Goal: Transaction & Acquisition: Purchase product/service

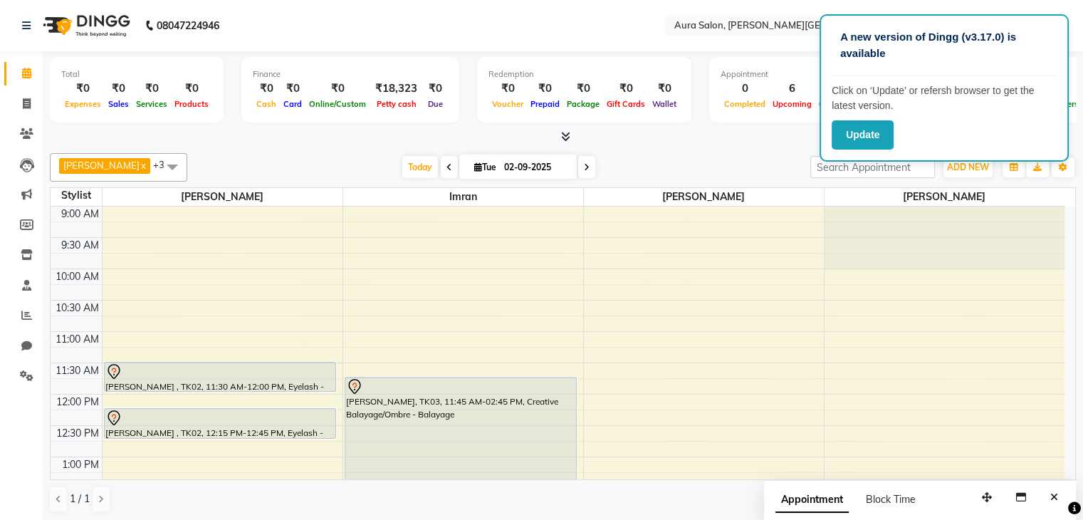
scroll to position [142, 0]
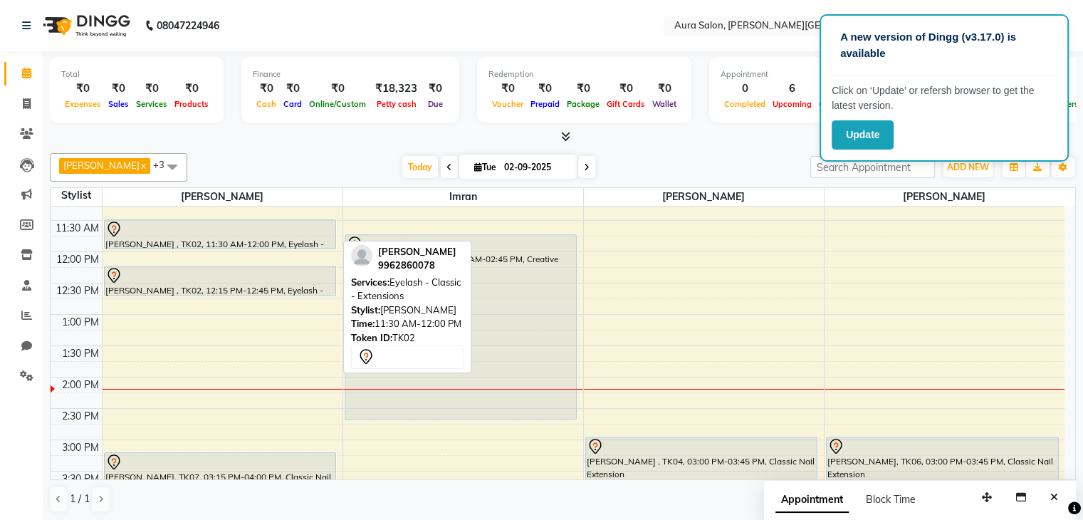
click at [166, 233] on div at bounding box center [220, 229] width 230 height 17
click at [271, 234] on div at bounding box center [220, 229] width 230 height 17
select select "7"
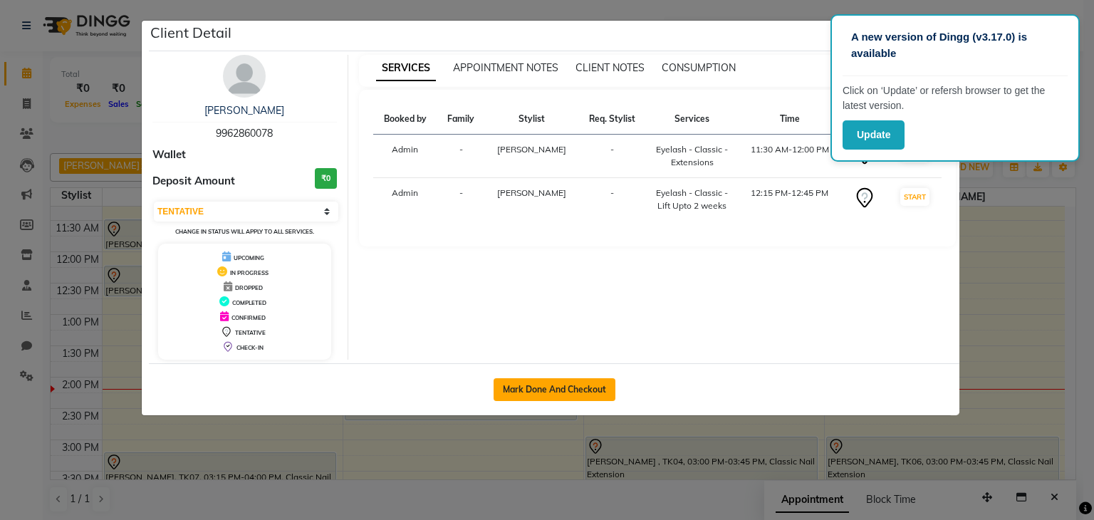
click at [570, 387] on button "Mark Done And Checkout" at bounding box center [555, 389] width 122 height 23
select select "7430"
select select "service"
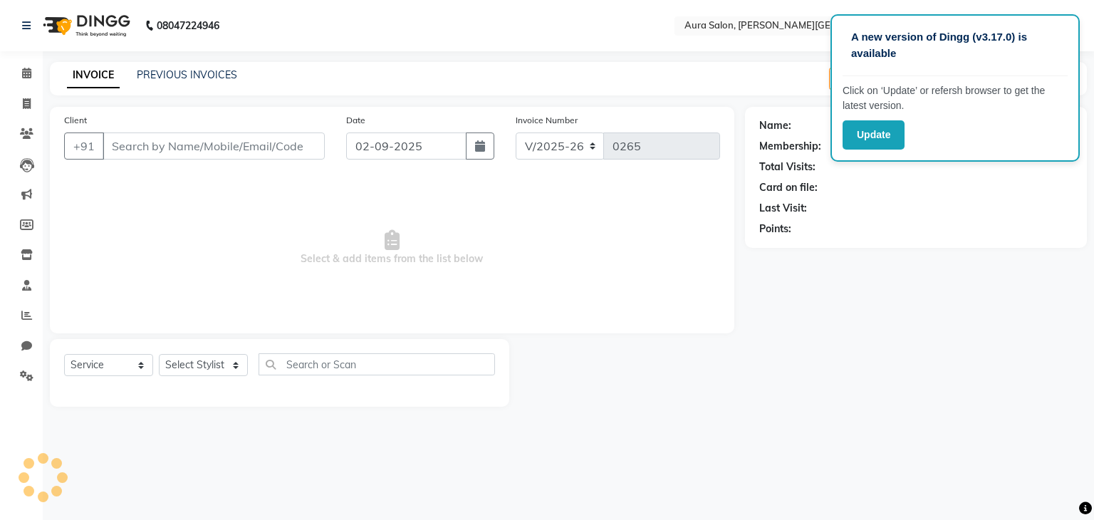
type input "9962860078"
select select "66359"
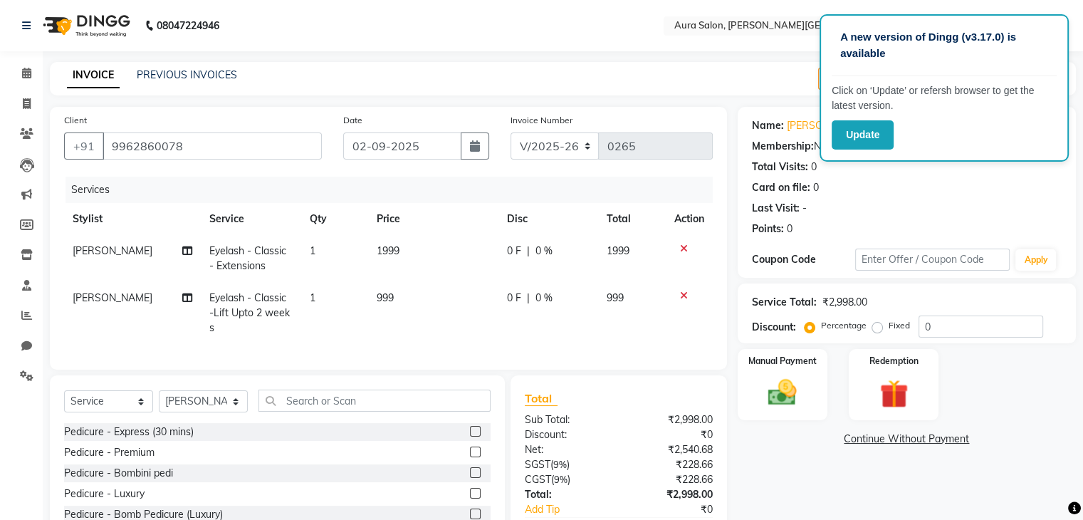
click at [292, 253] on td "Eyelash - Classic - Extensions" at bounding box center [251, 258] width 100 height 47
select select "66359"
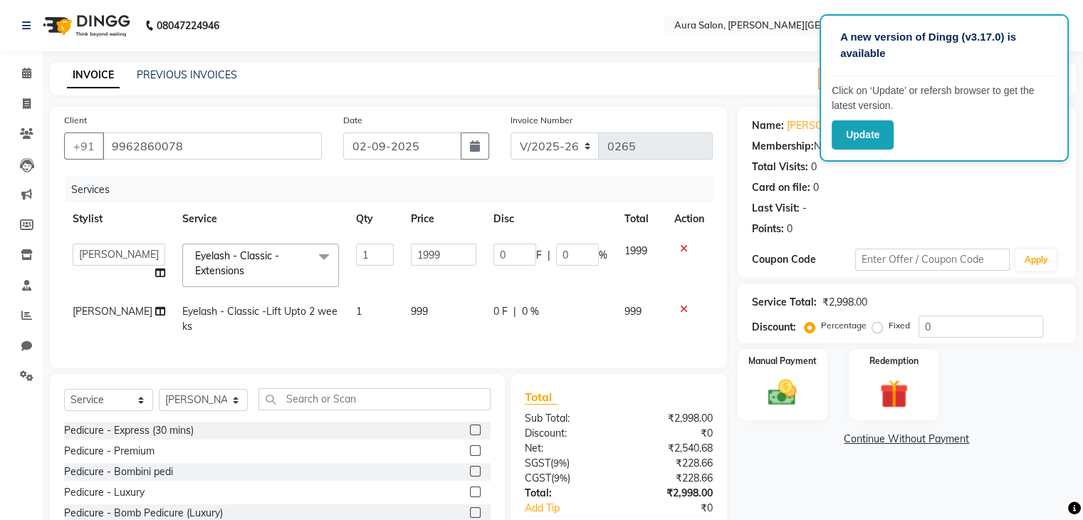
click at [310, 254] on span at bounding box center [324, 257] width 28 height 27
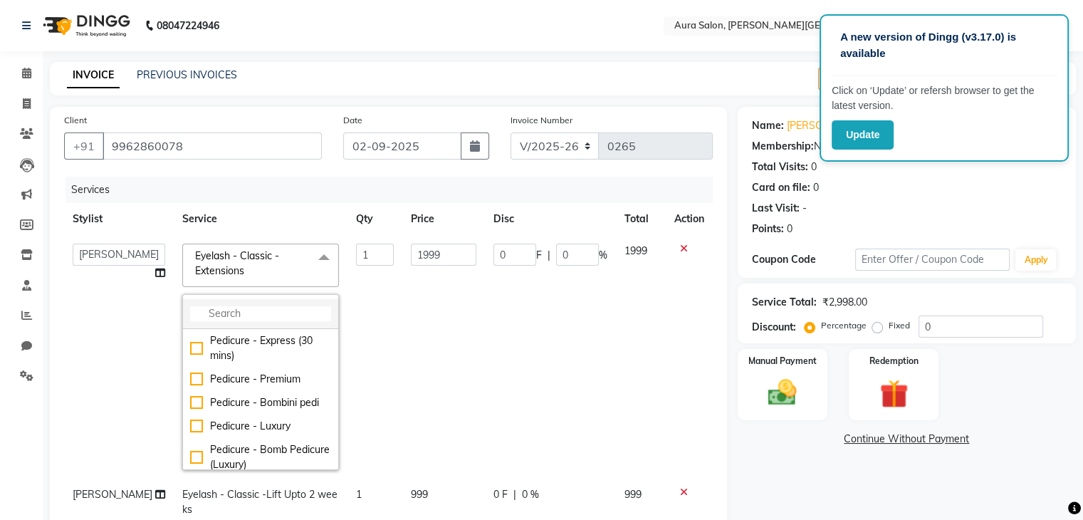
click at [269, 314] on input "multiselect-search" at bounding box center [260, 313] width 141 height 15
click at [280, 266] on span "Eyelash - Classic - Extensions x" at bounding box center [254, 264] width 125 height 31
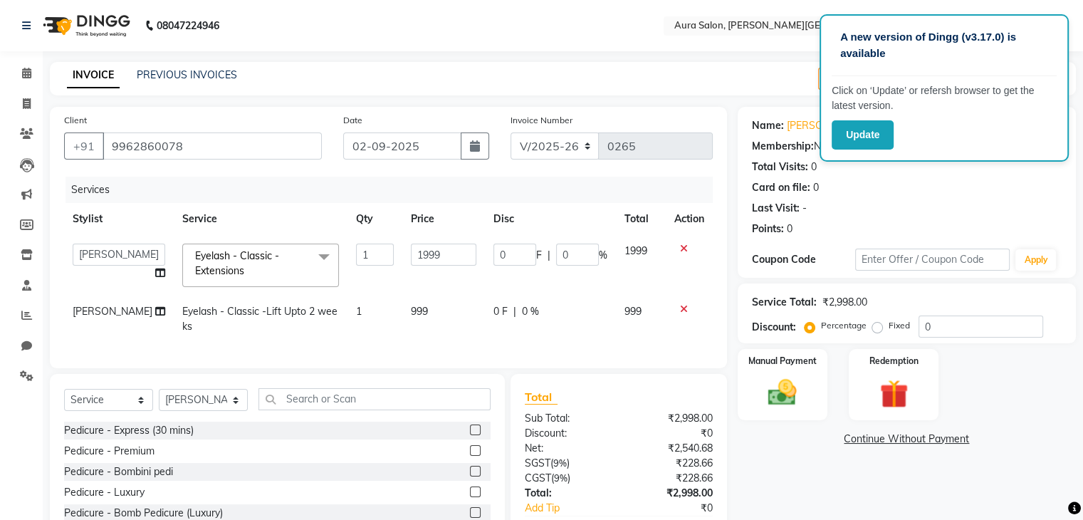
click at [280, 266] on span "Eyelash - Classic - Extensions x" at bounding box center [254, 264] width 125 height 31
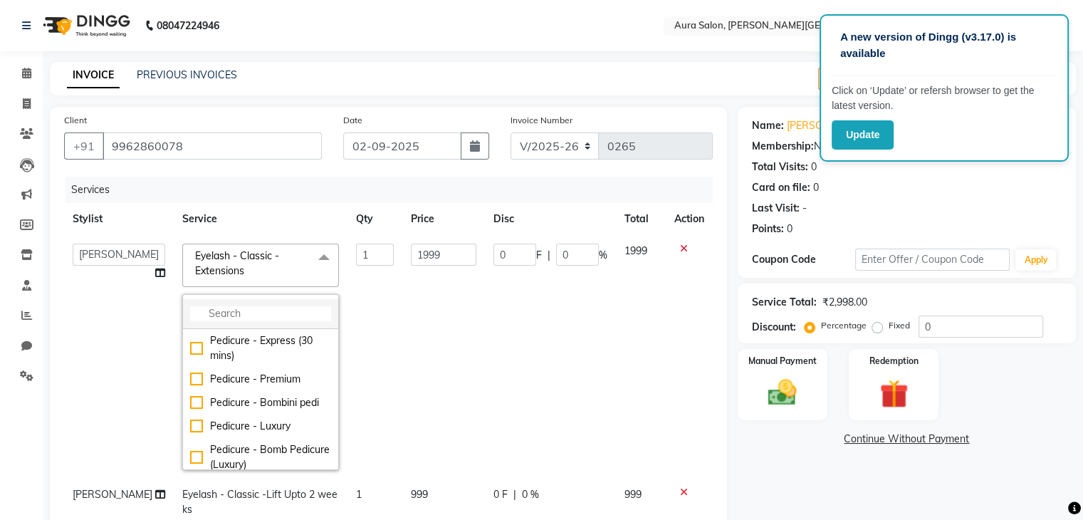
click at [290, 309] on input "multiselect-search" at bounding box center [260, 313] width 141 height 15
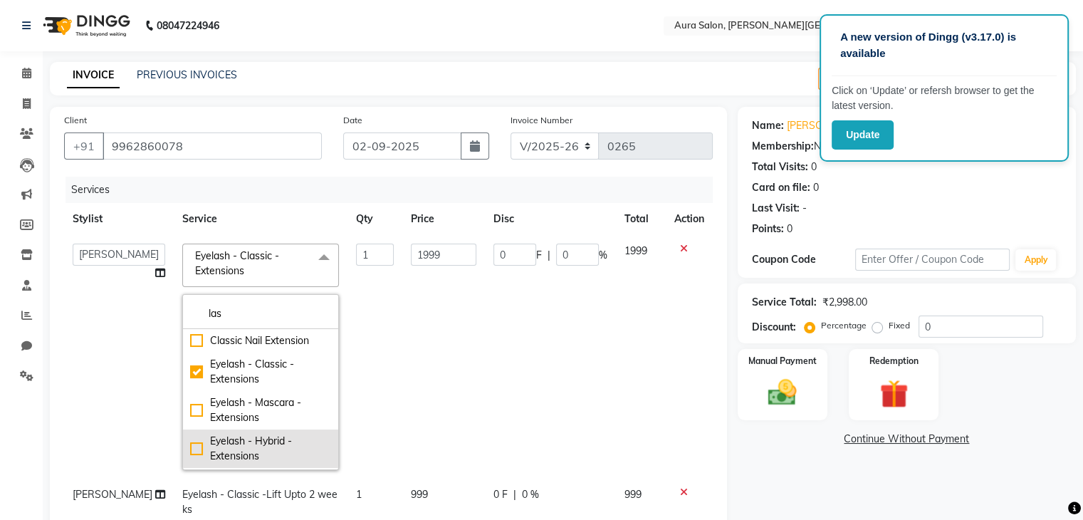
type input "las"
click at [190, 450] on div "Eyelash - Hybrid - Extensions" at bounding box center [260, 449] width 141 height 30
checkbox input "false"
checkbox input "true"
type input "2999"
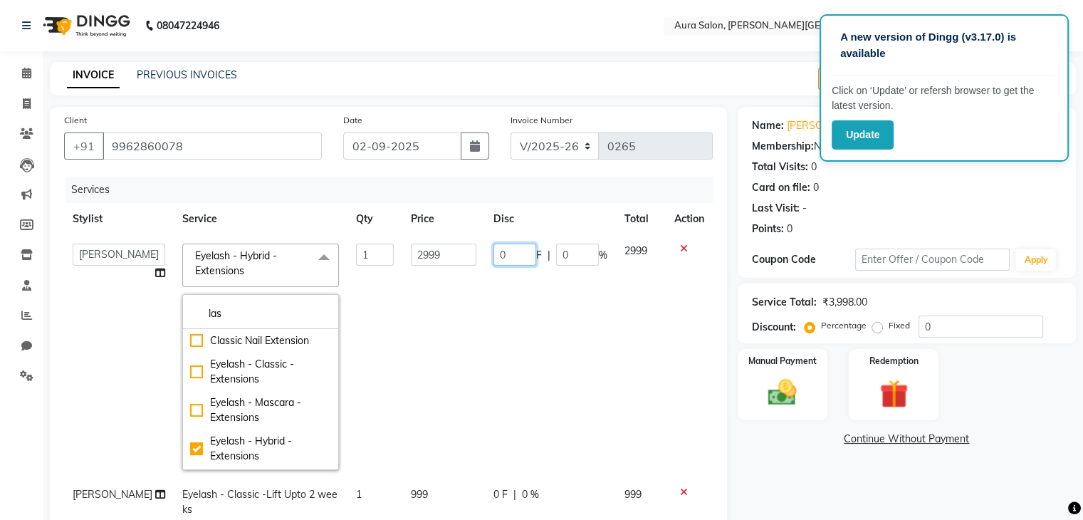
click at [517, 257] on input "0" at bounding box center [515, 255] width 43 height 22
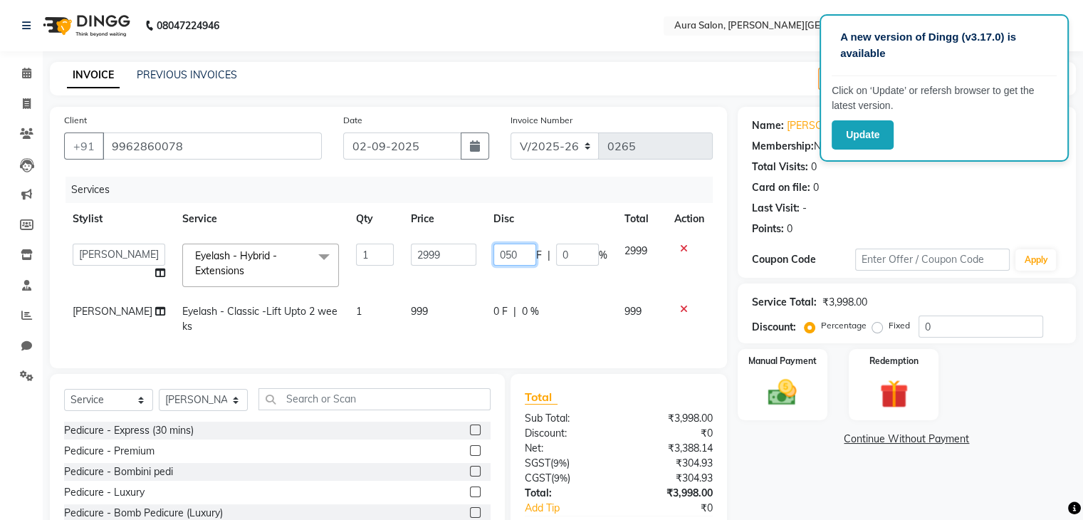
type input "0500"
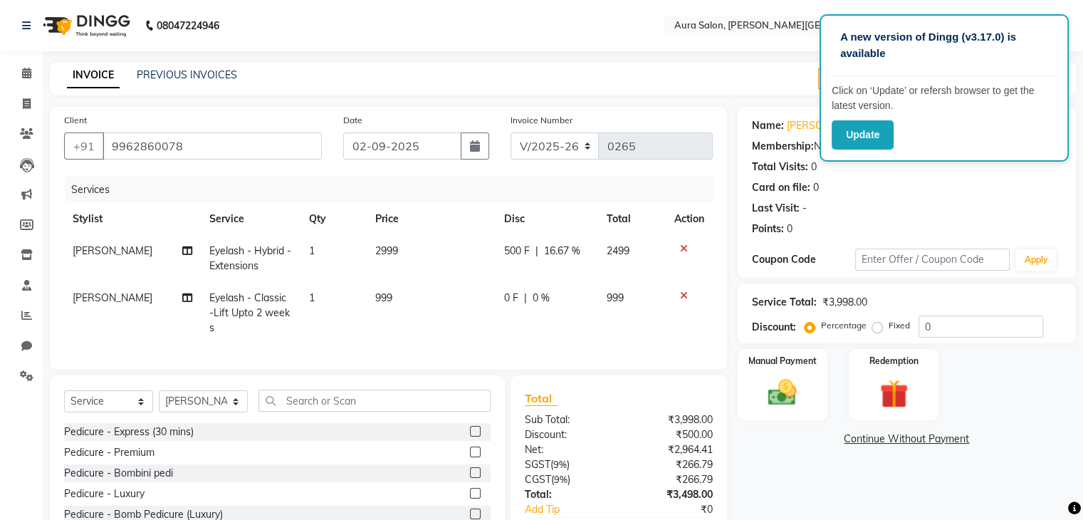
click at [516, 281] on td "500 F | 16.67 %" at bounding box center [547, 258] width 103 height 47
select select "66359"
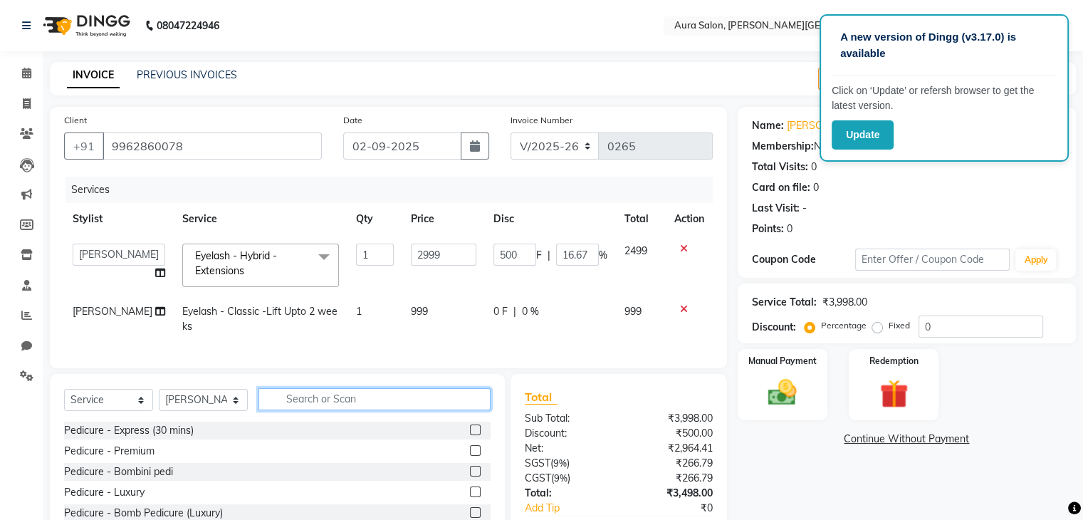
click at [316, 410] on input "text" at bounding box center [375, 399] width 232 height 22
click at [285, 308] on span "Eyelash - Classic -Lift Upto 2 weeks" at bounding box center [259, 319] width 155 height 28
select select "66359"
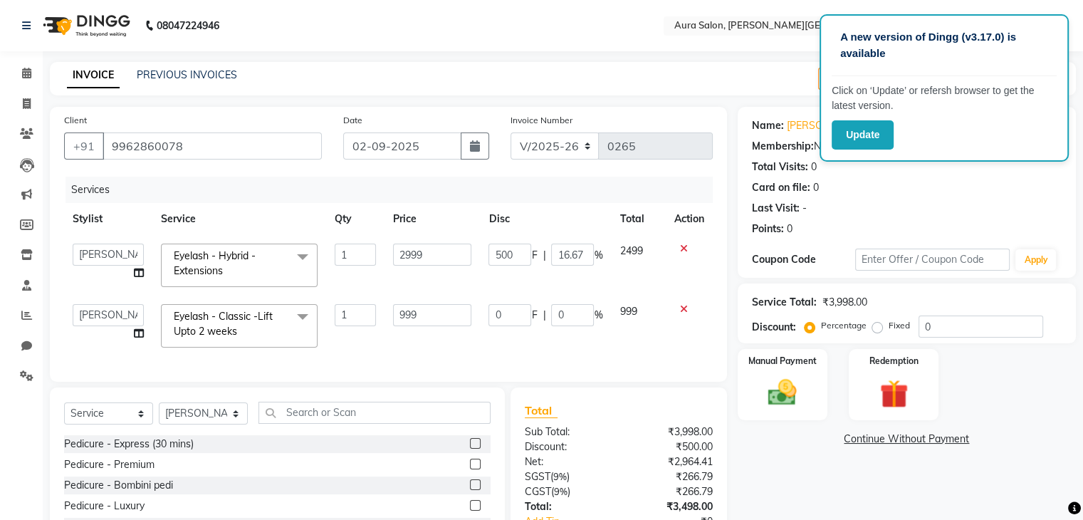
click at [302, 311] on span at bounding box center [302, 317] width 28 height 27
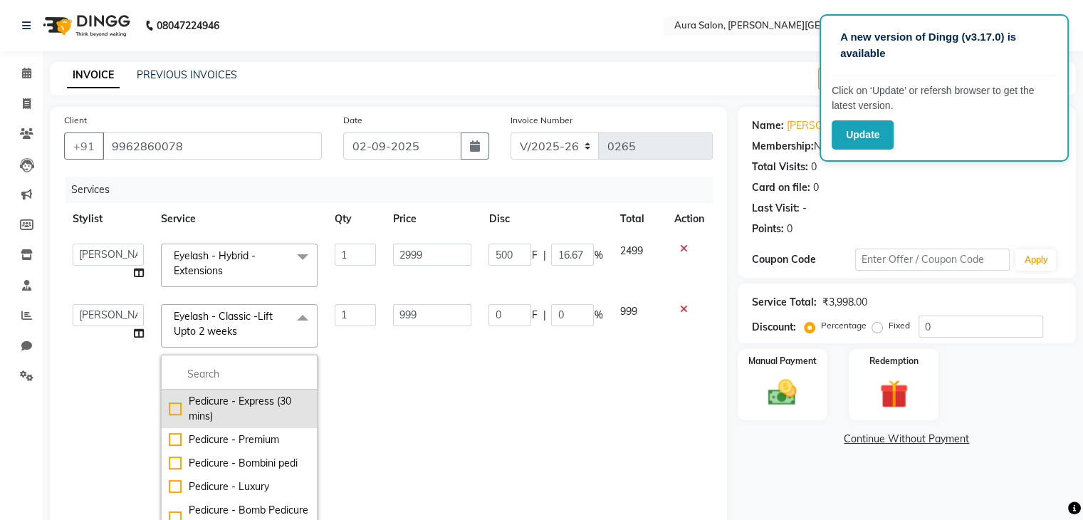
click at [169, 402] on div "Pedicure - Express (30 mins)" at bounding box center [239, 409] width 141 height 30
checkbox input "true"
checkbox input "false"
type input "799"
click at [647, 342] on td "799" at bounding box center [638, 418] width 54 height 244
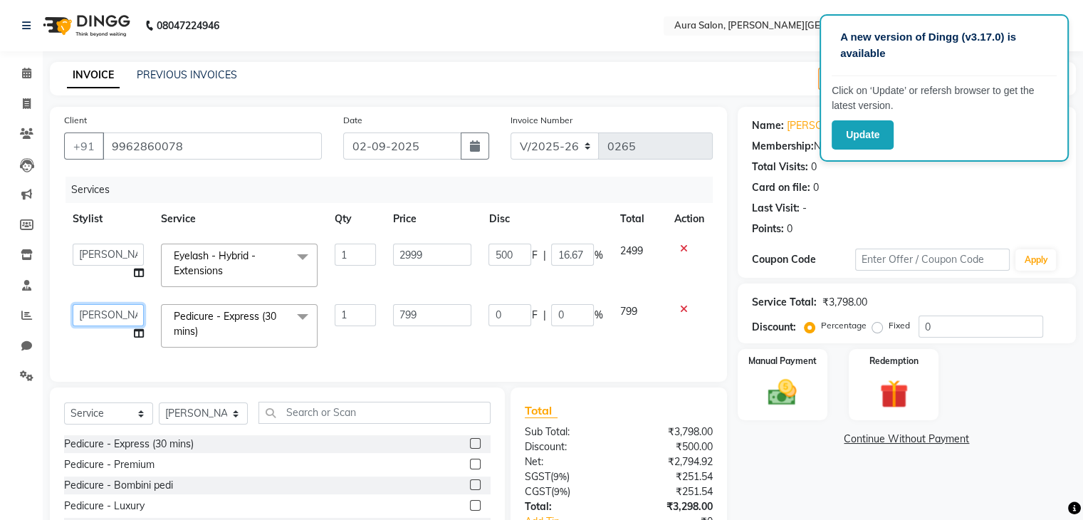
click at [93, 313] on select "Boi [PERSON_NAME] [PERSON_NAME] [PERSON_NAME] [PERSON_NAME]" at bounding box center [108, 315] width 71 height 22
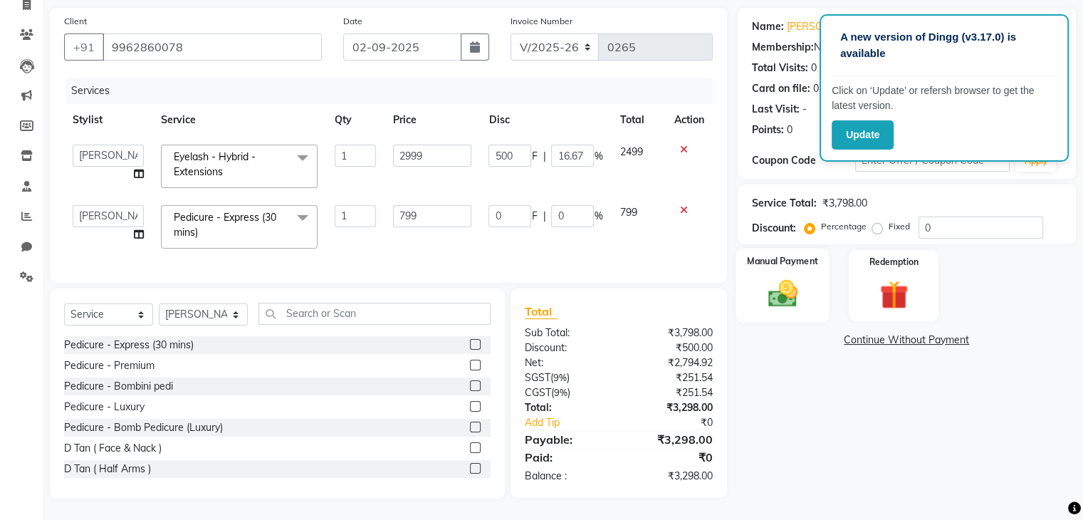
click at [790, 277] on img at bounding box center [782, 294] width 48 height 34
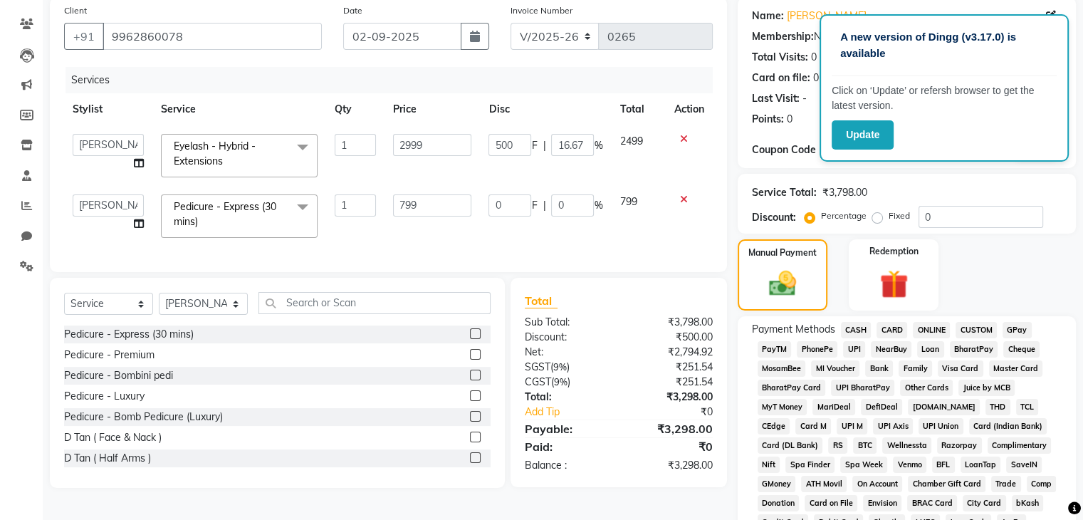
click at [898, 334] on span "CARD" at bounding box center [892, 330] width 31 height 16
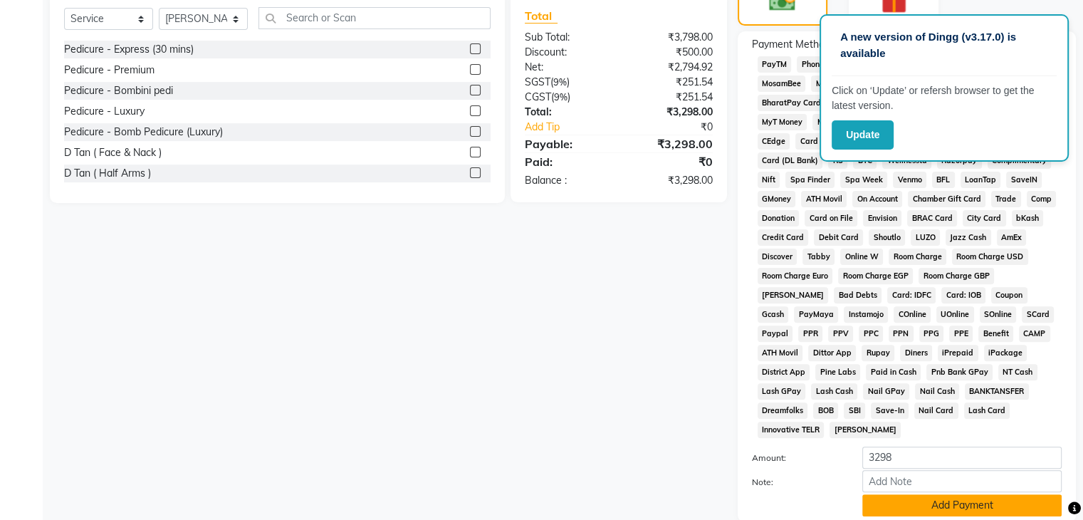
click at [941, 496] on button "Add Payment" at bounding box center [961, 505] width 199 height 22
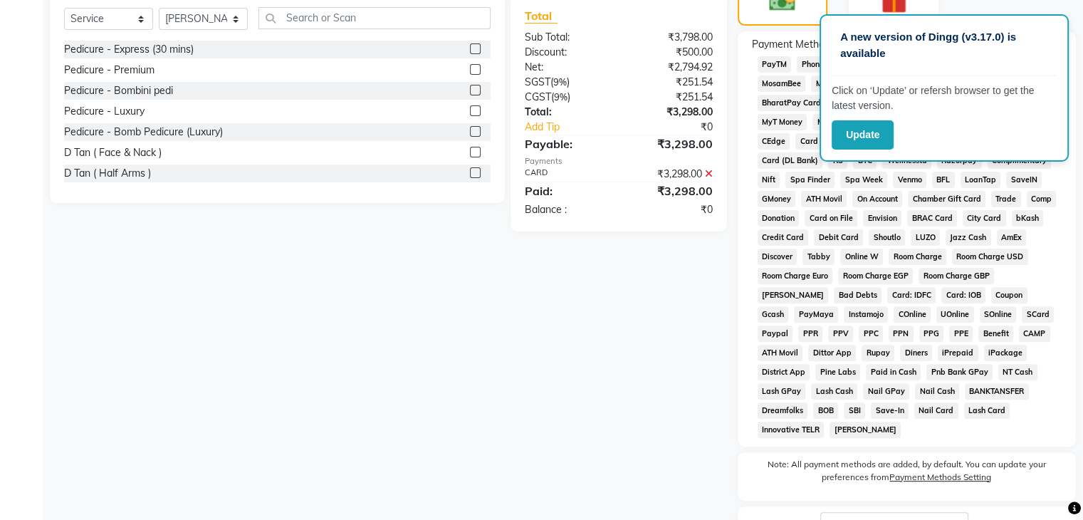
scroll to position [498, 0]
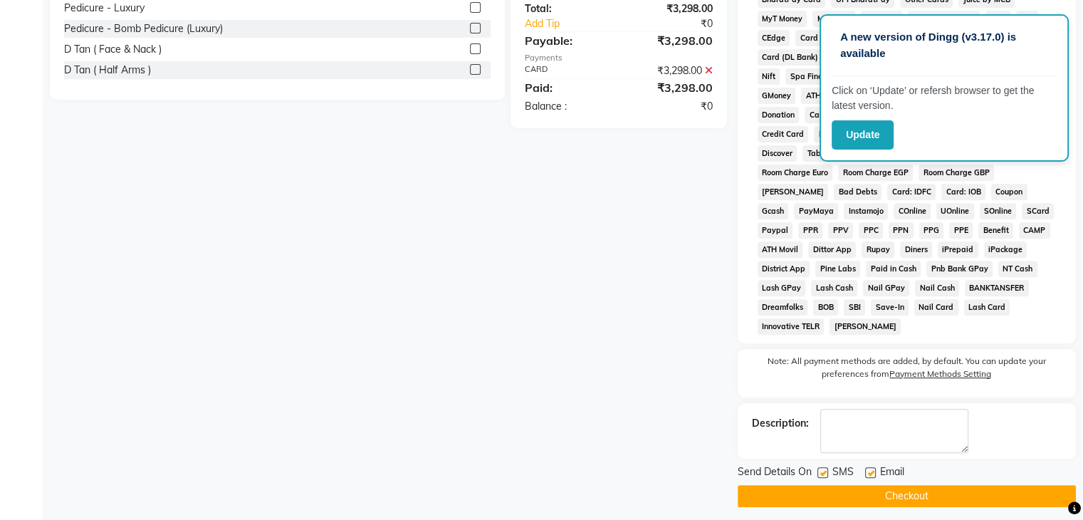
click at [906, 485] on button "Checkout" at bounding box center [907, 496] width 338 height 22
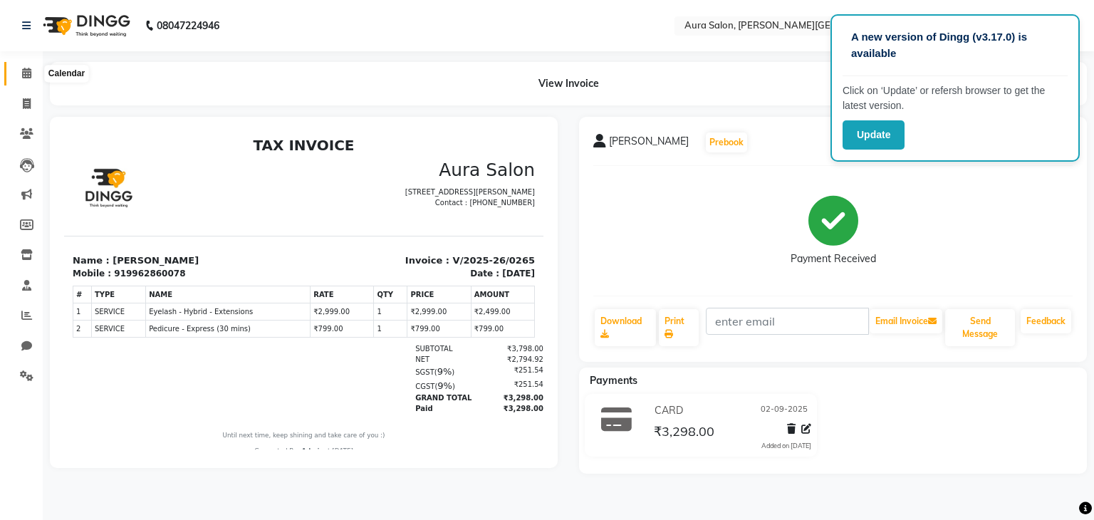
click at [37, 73] on span at bounding box center [26, 74] width 25 height 16
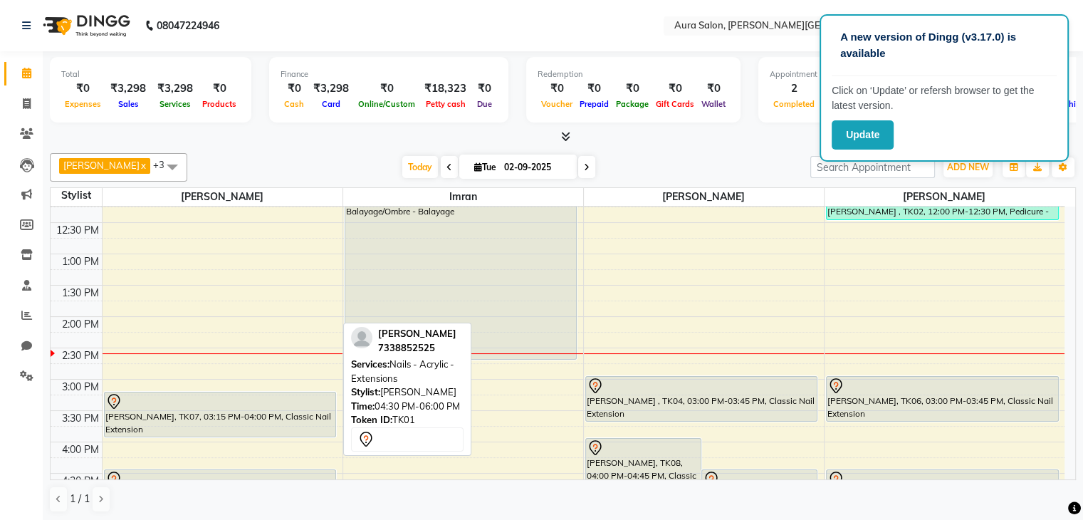
scroll to position [168, 0]
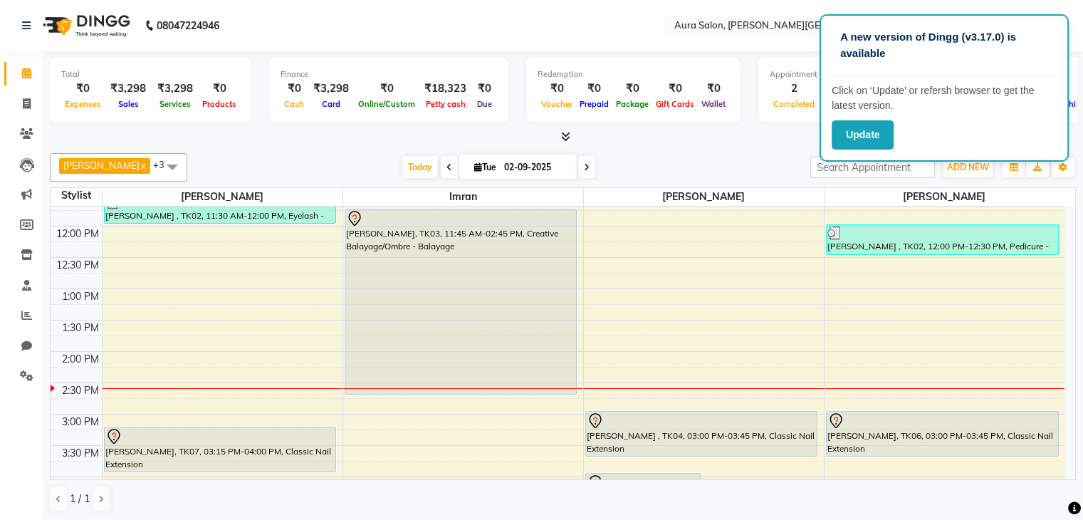
click at [135, 323] on div "9:00 AM 9:30 AM 10:00 AM 10:30 AM 11:00 AM 11:30 AM 12:00 PM 12:30 PM 1:00 PM 1…" at bounding box center [558, 413] width 1014 height 751
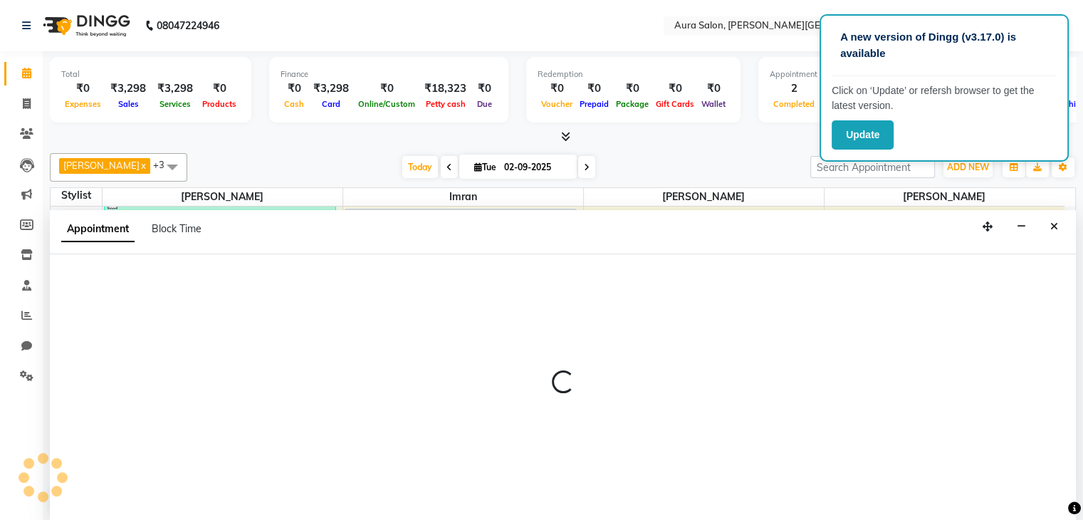
select select "66359"
select select "tentative"
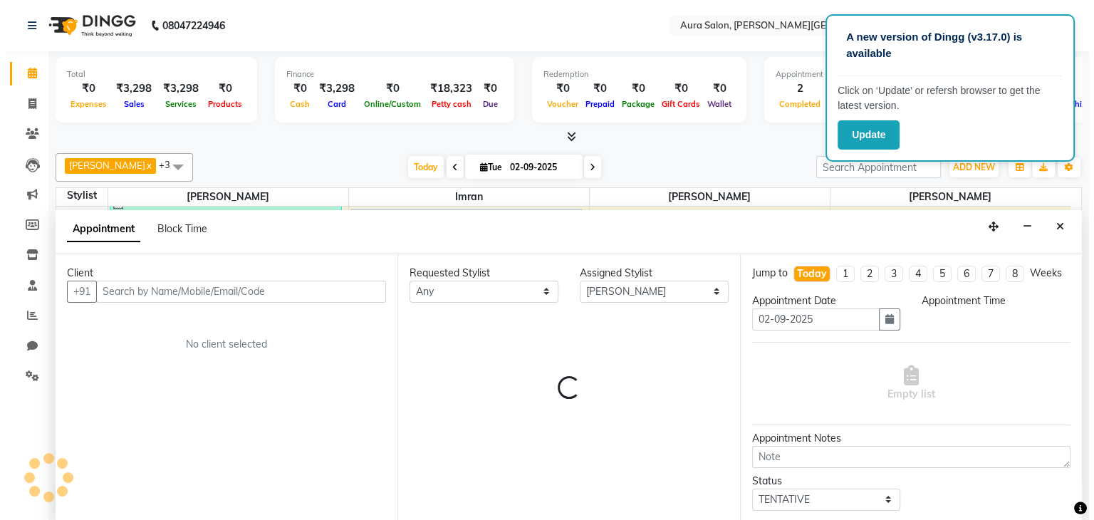
scroll to position [1, 0]
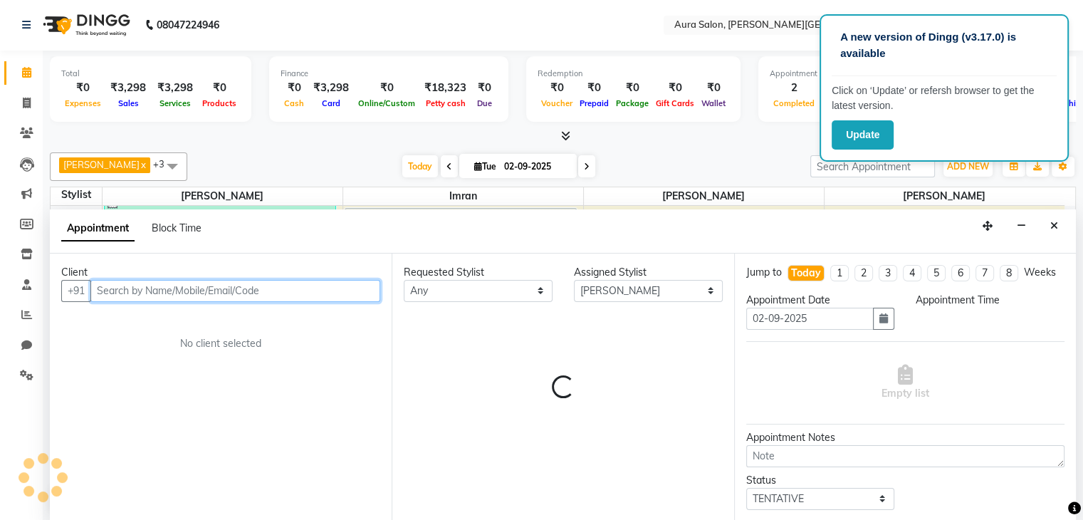
select select "810"
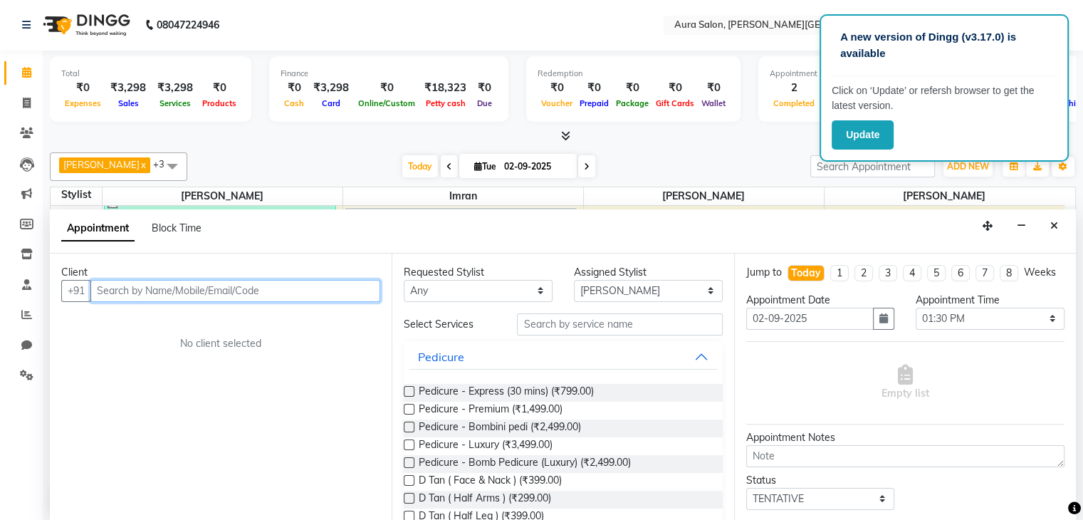
click at [217, 286] on input "text" at bounding box center [235, 291] width 290 height 22
type input "9884067877"
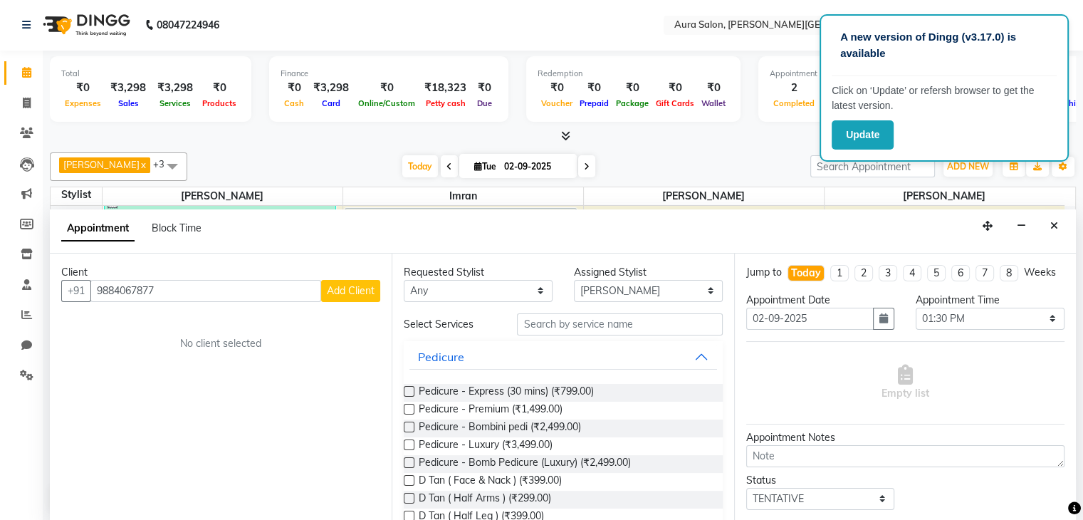
click at [342, 288] on span "Add Client" at bounding box center [351, 290] width 48 height 13
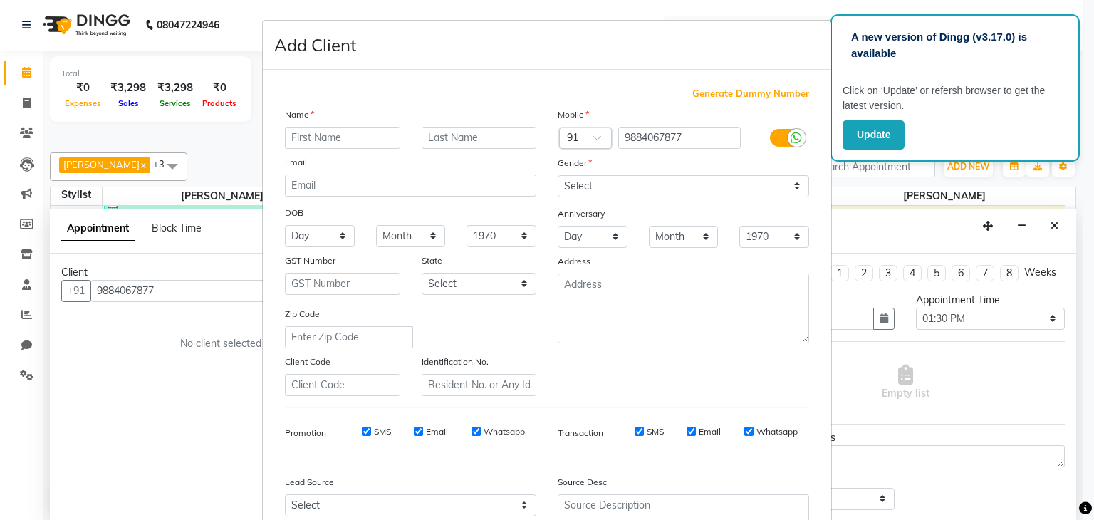
click at [345, 147] on input "text" at bounding box center [342, 138] width 115 height 22
type input "Madhu"
click at [724, 192] on select "Select [DEMOGRAPHIC_DATA] [DEMOGRAPHIC_DATA] Other Prefer Not To Say" at bounding box center [683, 186] width 251 height 22
select select "[DEMOGRAPHIC_DATA]"
click at [558, 176] on select "Select [DEMOGRAPHIC_DATA] [DEMOGRAPHIC_DATA] Other Prefer Not To Say" at bounding box center [683, 186] width 251 height 22
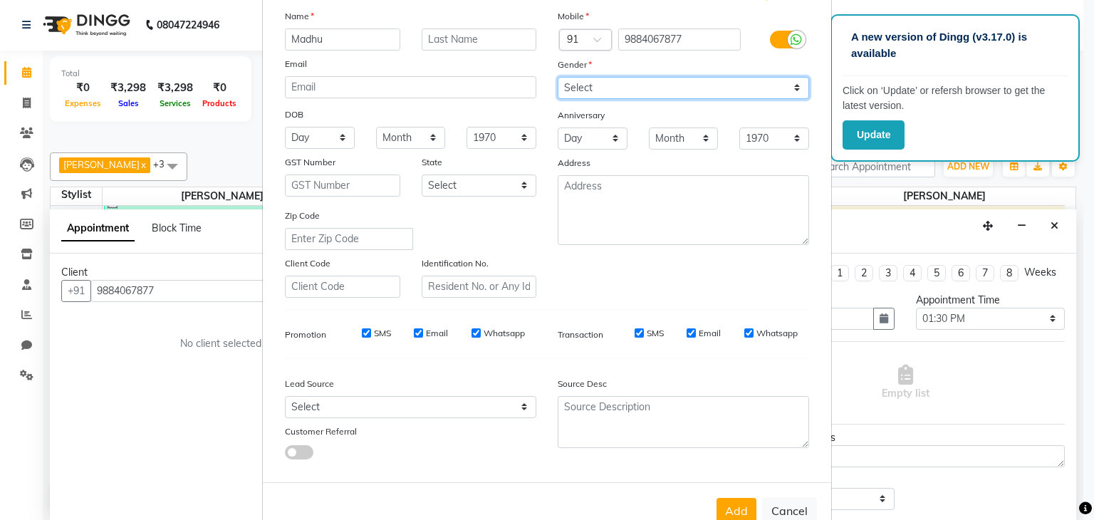
scroll to position [73, 0]
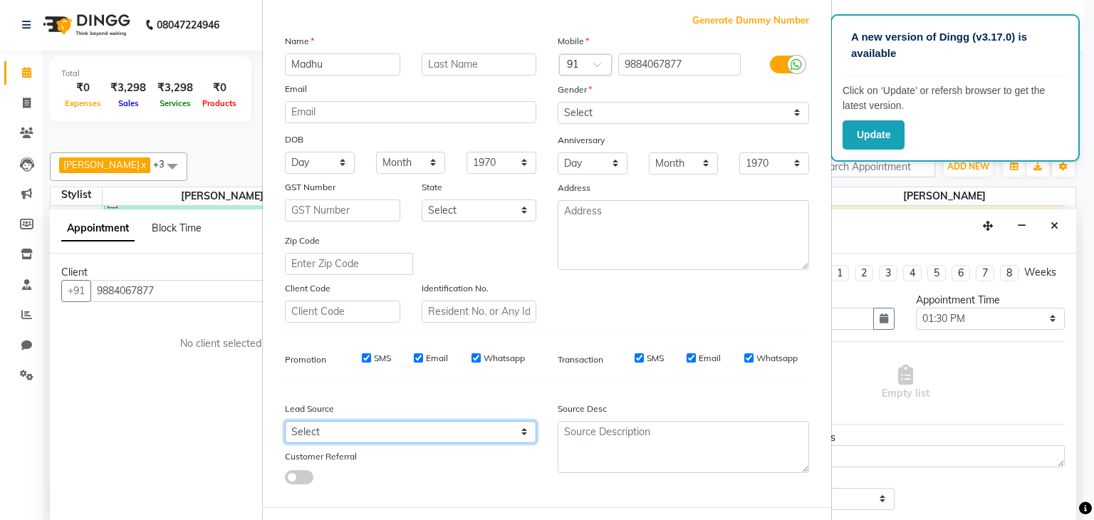
click at [365, 434] on select "Select Walk-in Referral Internet Friend Word of Mouth Advertisement Facebook Ju…" at bounding box center [410, 432] width 251 height 22
select select "50671"
click at [285, 427] on select "Select Walk-in Referral Internet Friend Word of Mouth Advertisement Facebook Ju…" at bounding box center [410, 432] width 251 height 22
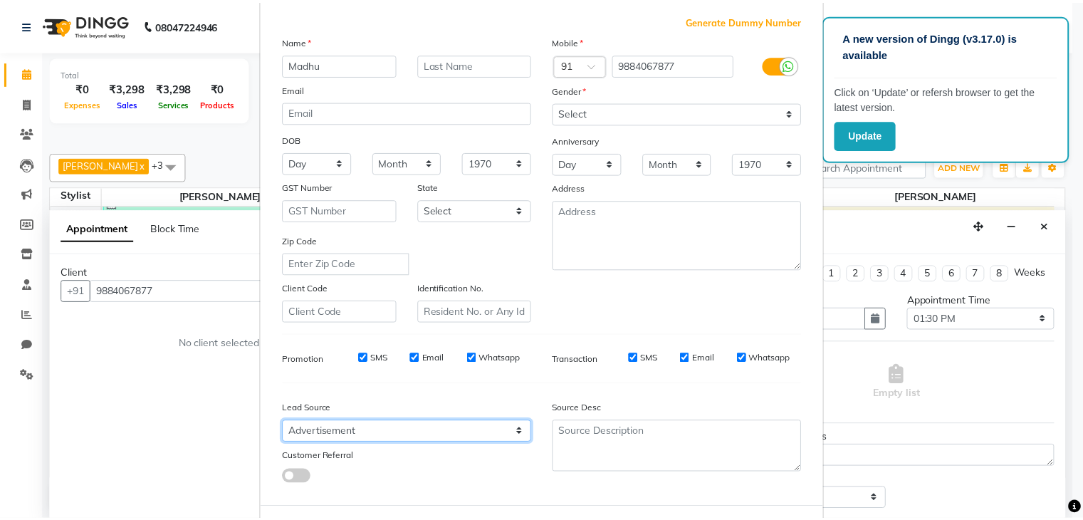
scroll to position [145, 0]
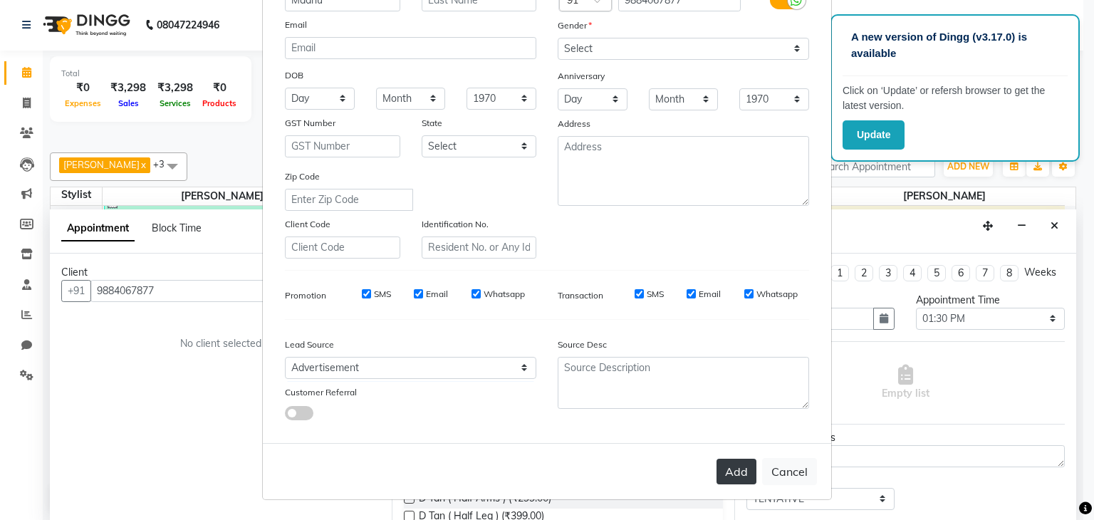
click at [719, 469] on button "Add" at bounding box center [736, 472] width 40 height 26
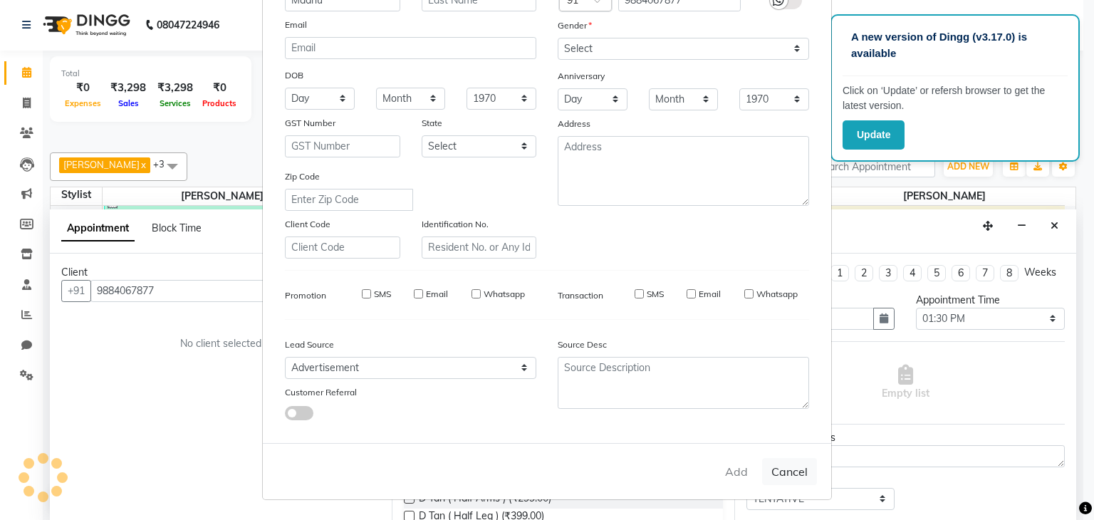
select select
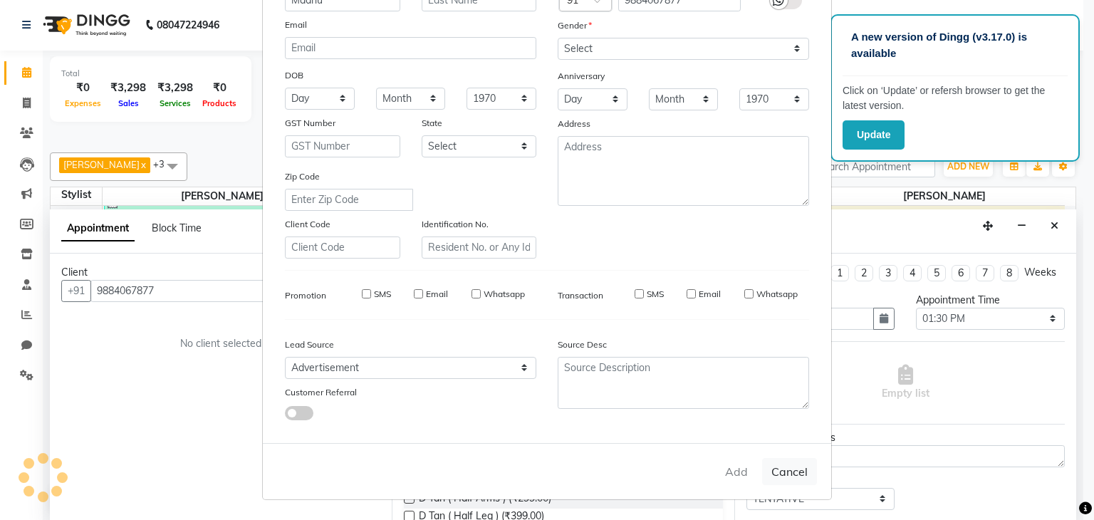
select select
checkbox input "false"
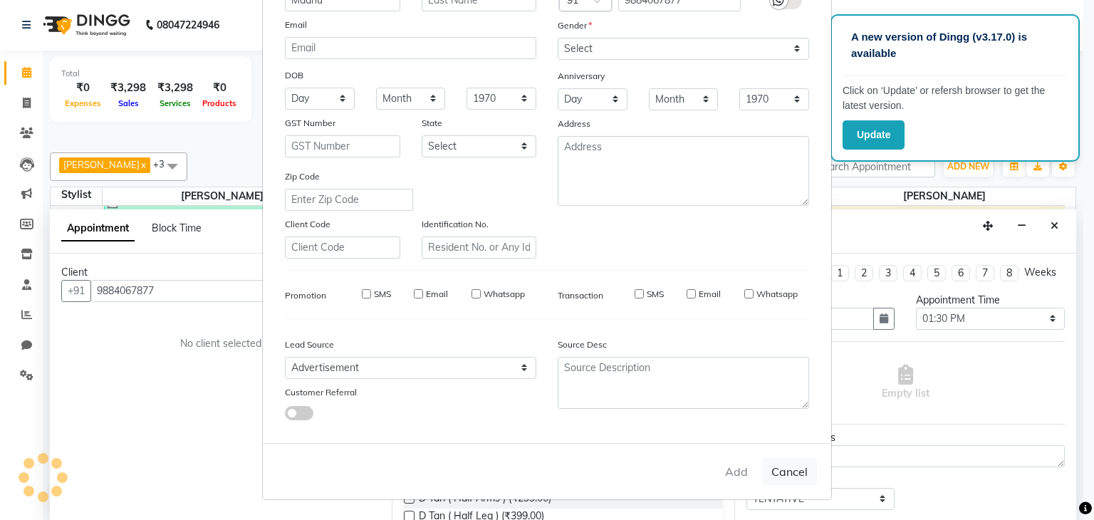
checkbox input "false"
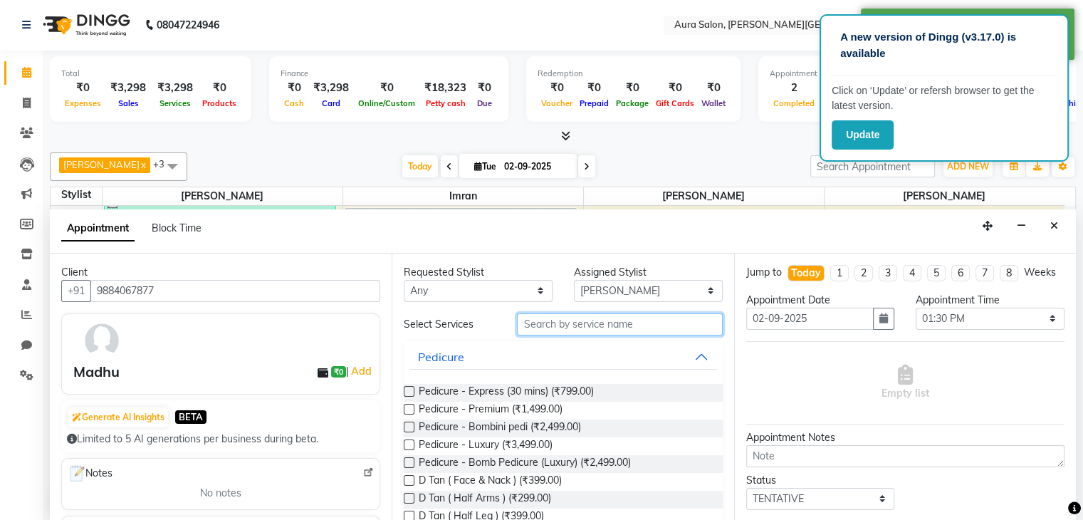
click at [599, 325] on input "text" at bounding box center [619, 324] width 205 height 22
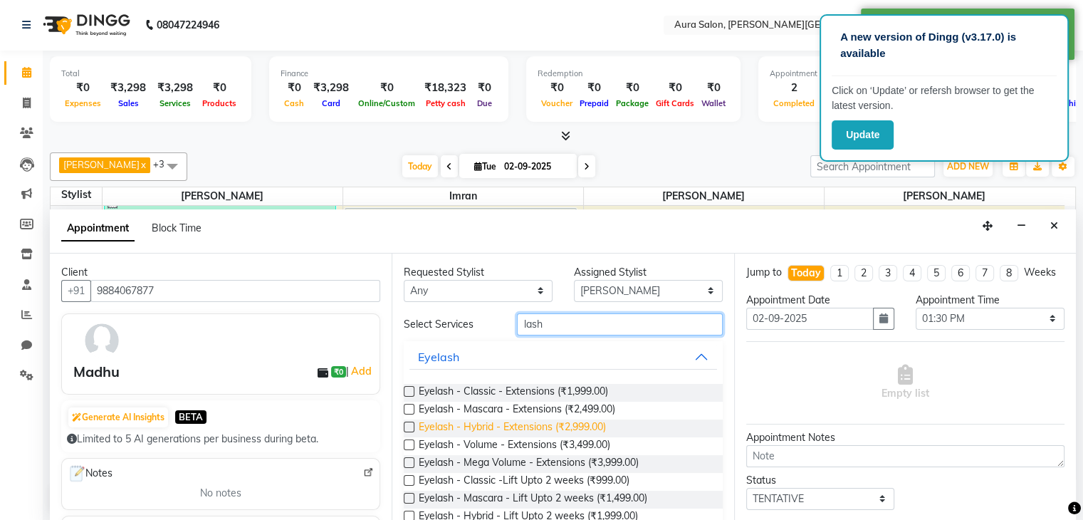
type input "lash"
click at [523, 428] on span "Eyelash - Hybrid - Extensions (₹2,999.00)" at bounding box center [512, 428] width 187 height 18
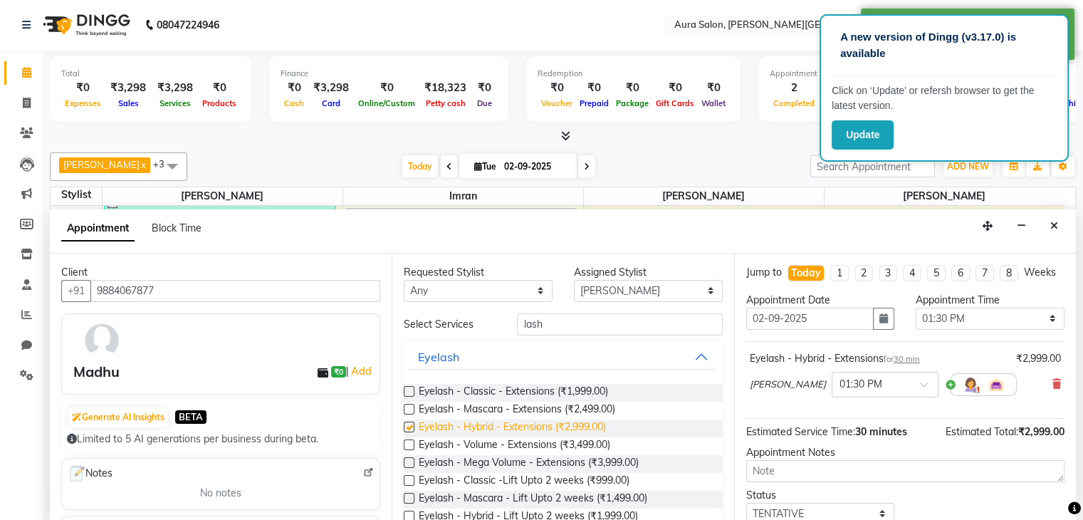
checkbox input "false"
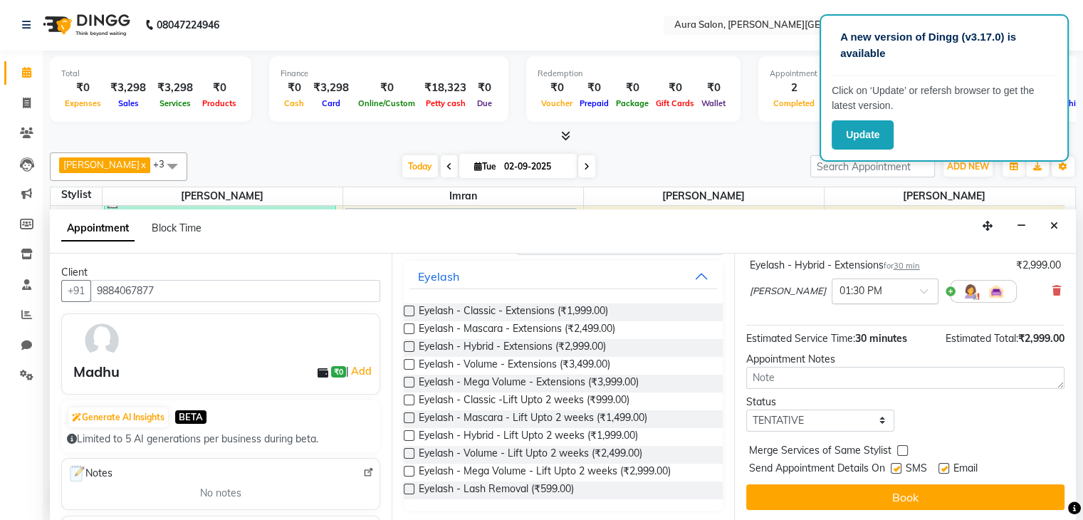
scroll to position [106, 0]
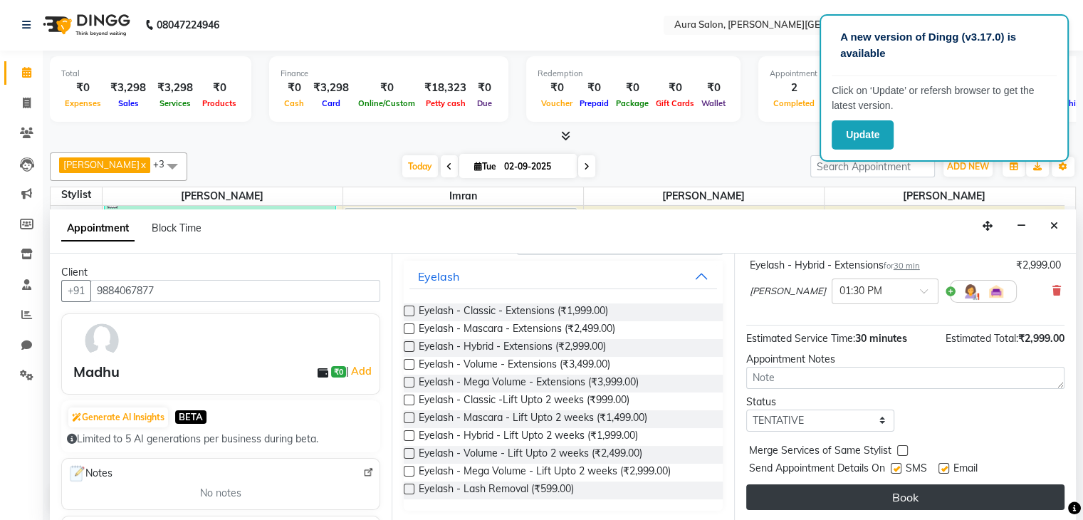
click at [880, 496] on button "Book" at bounding box center [905, 497] width 318 height 26
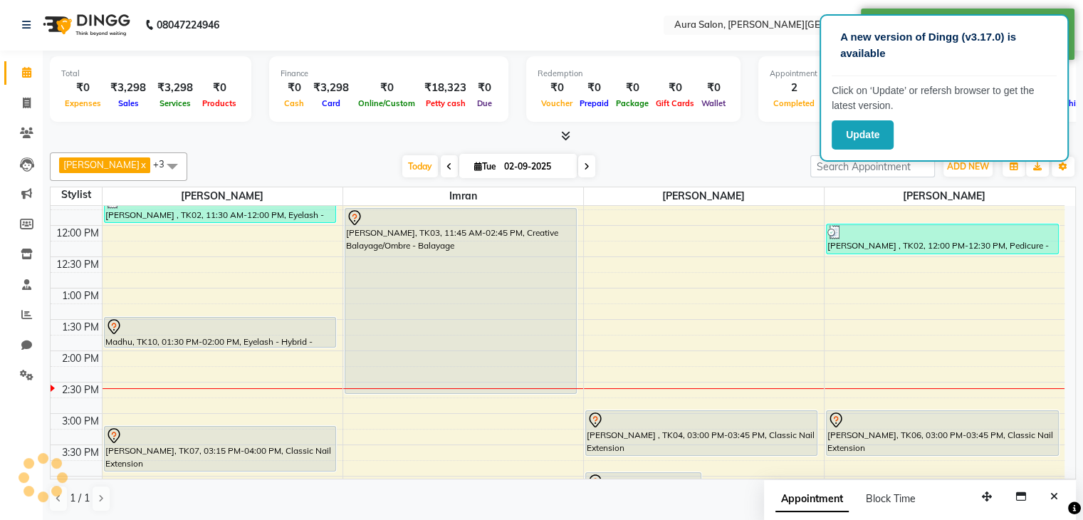
scroll to position [0, 0]
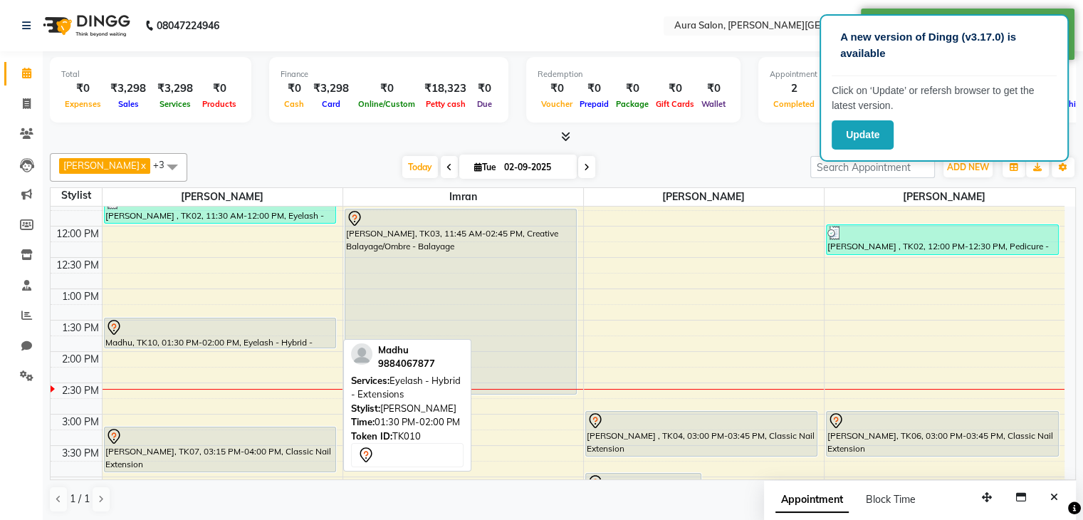
click at [264, 340] on div "Madhu, TK10, 01:30 PM-02:00 PM, Eyelash - Hybrid - Extensions" at bounding box center [220, 332] width 231 height 29
select select "7"
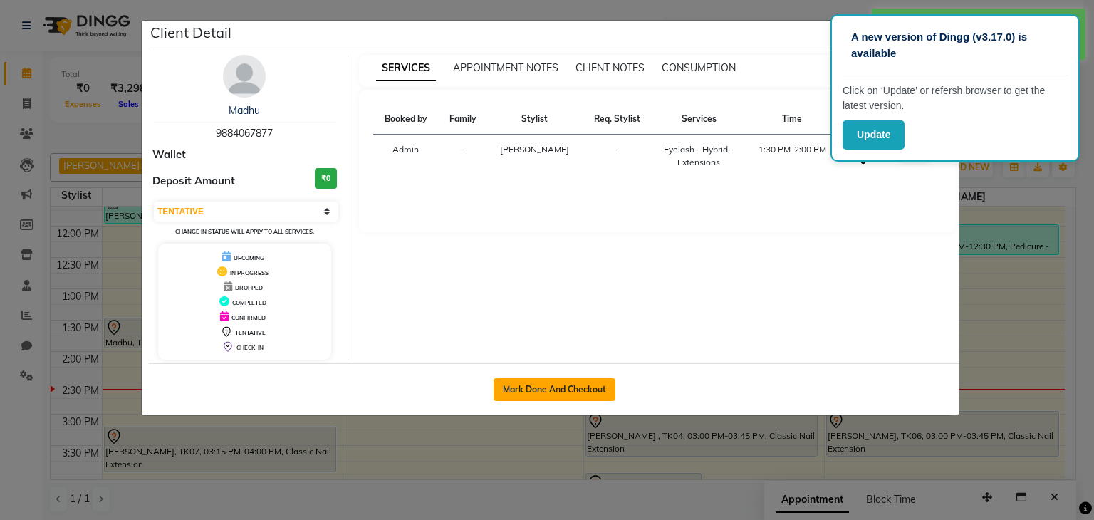
click at [518, 387] on button "Mark Done And Checkout" at bounding box center [555, 389] width 122 height 23
select select "service"
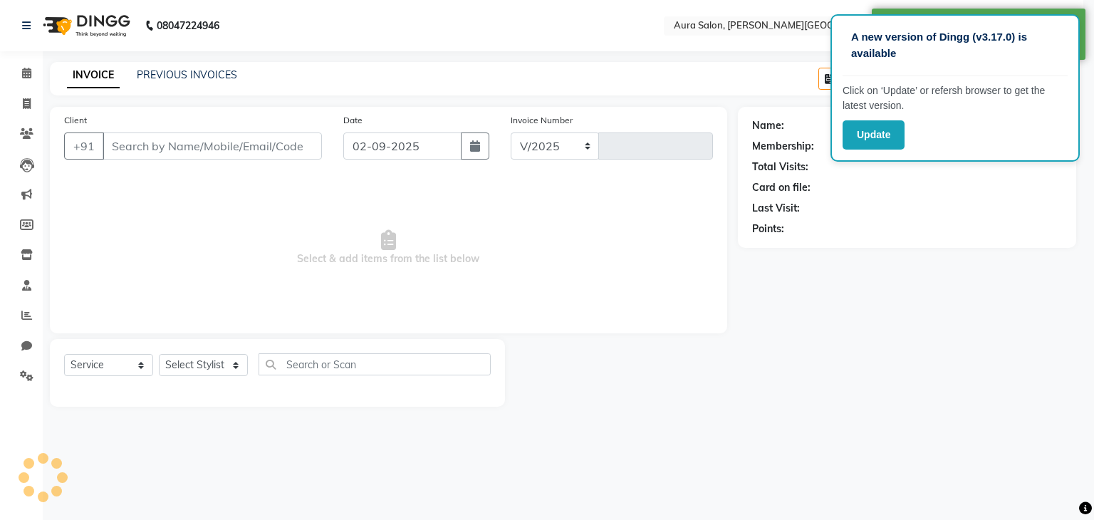
select select "7430"
type input "0266"
type input "9884067877"
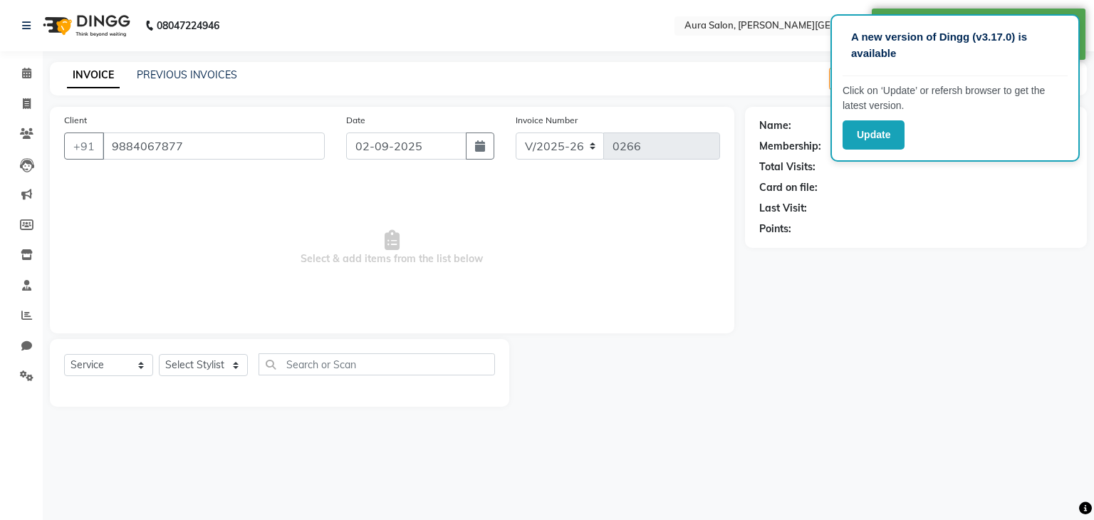
select select "66359"
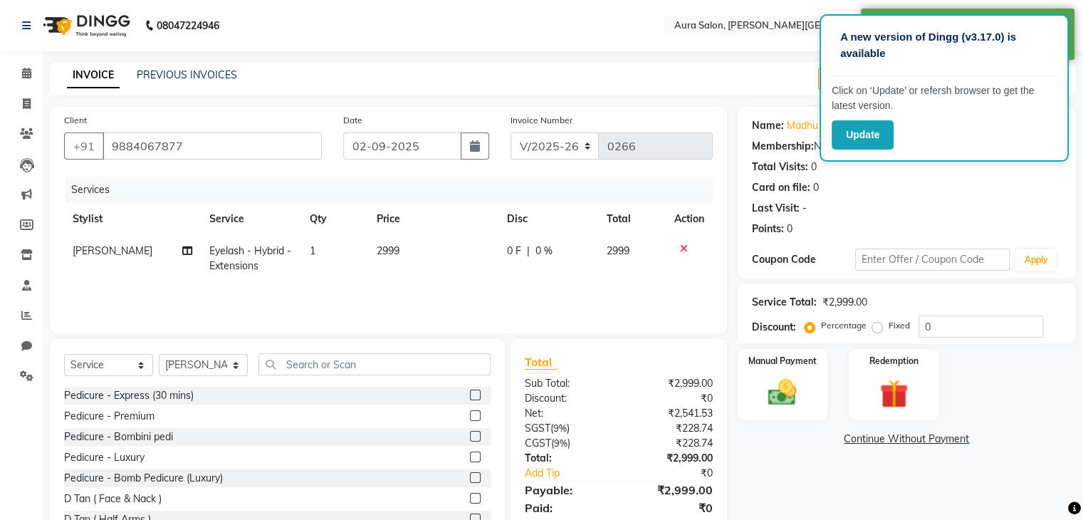
click at [510, 261] on td "0 F | 0 %" at bounding box center [549, 258] width 100 height 47
select select "66359"
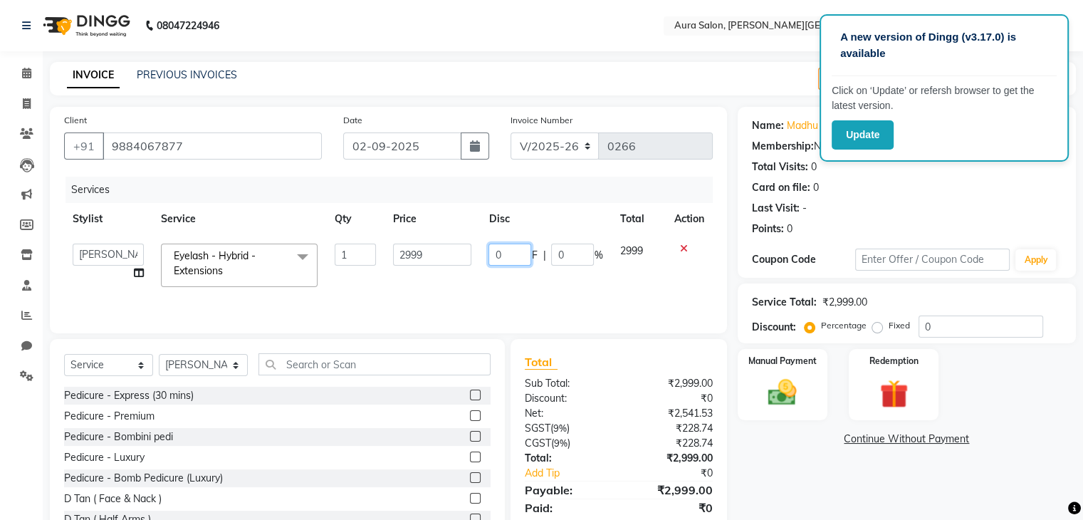
click at [510, 261] on input "0" at bounding box center [510, 255] width 43 height 22
type input "0"
type input "300"
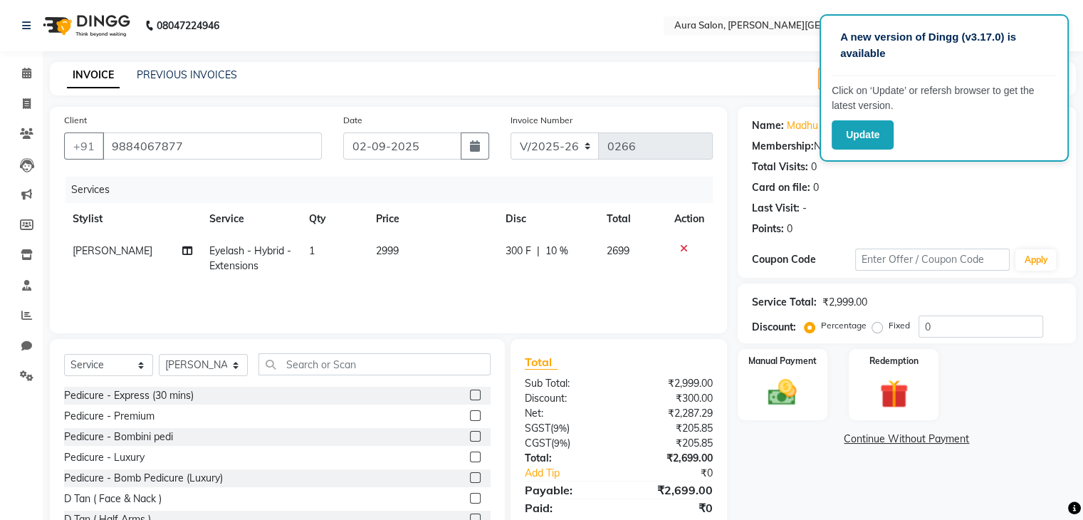
click at [494, 286] on div "Services Stylist Service Qty Price Disc Total Action [PERSON_NAME] Eyelash - Hy…" at bounding box center [388, 248] width 649 height 142
click at [506, 258] on span "300 F" at bounding box center [519, 251] width 26 height 15
select select "66359"
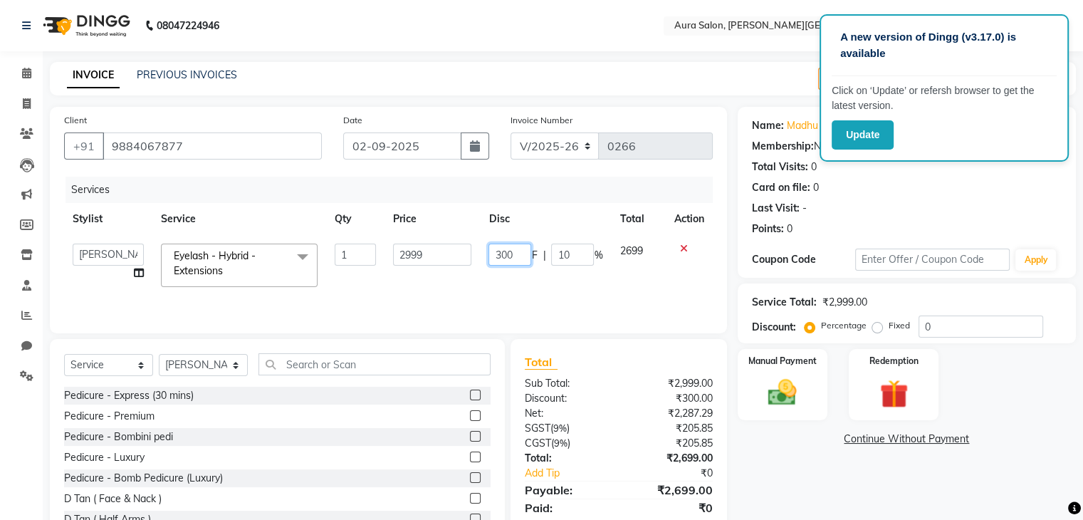
click at [513, 256] on input "300" at bounding box center [510, 255] width 43 height 22
type input "3"
type input "500"
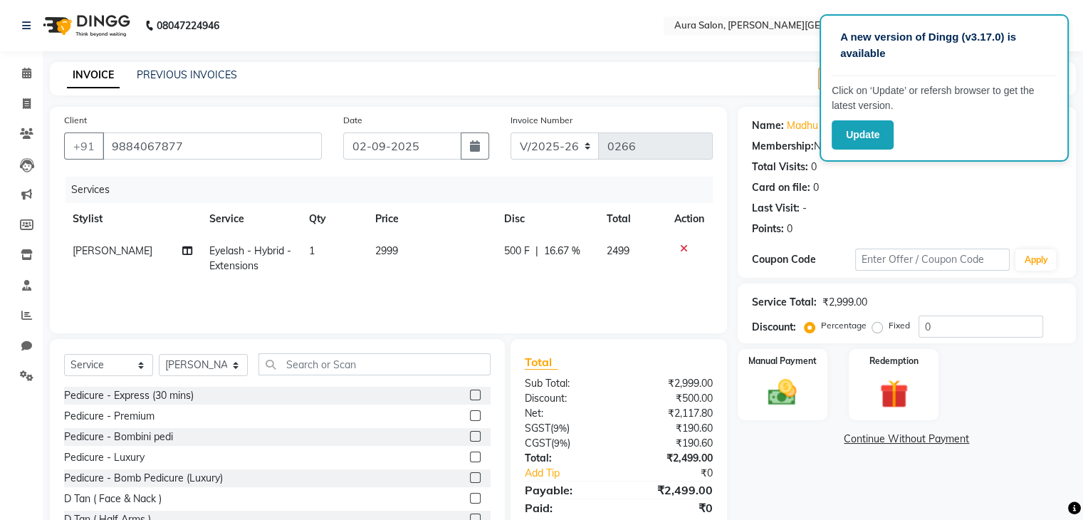
click at [503, 283] on div "Services Stylist Service Qty Price Disc Total Action [PERSON_NAME] Eyelash - Hy…" at bounding box center [388, 248] width 649 height 142
click at [772, 376] on img at bounding box center [782, 393] width 48 height 34
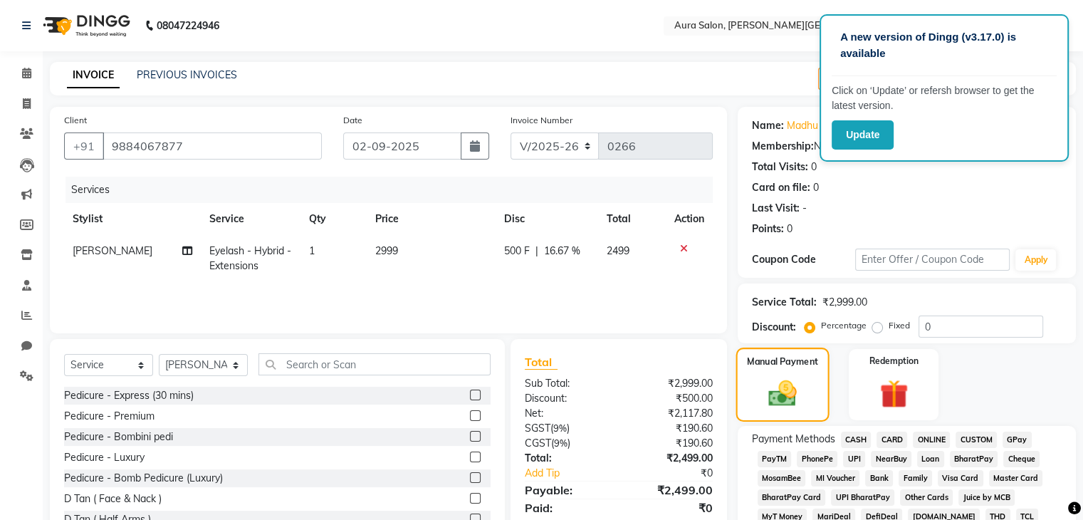
scroll to position [142, 0]
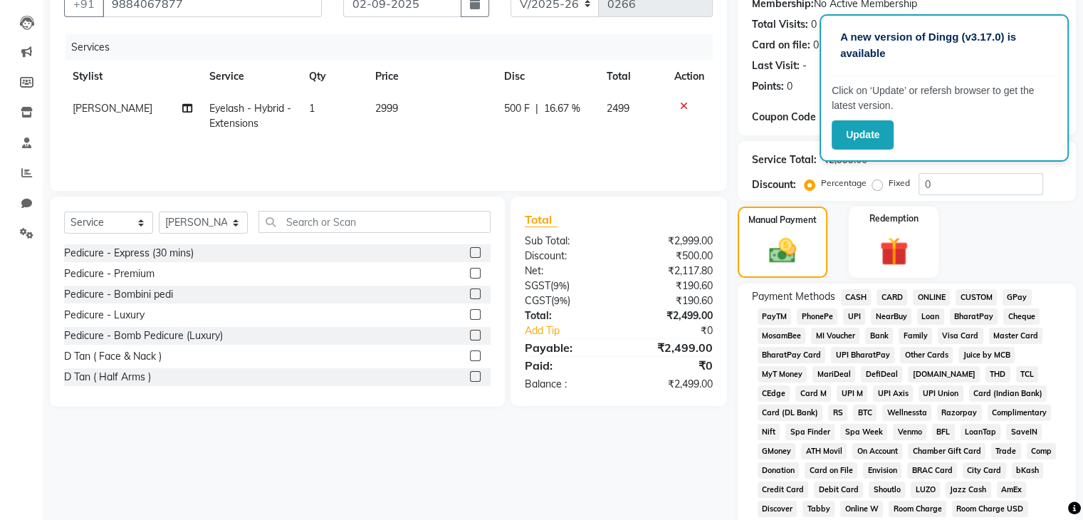
click at [811, 318] on span "PhonePe" at bounding box center [817, 316] width 41 height 16
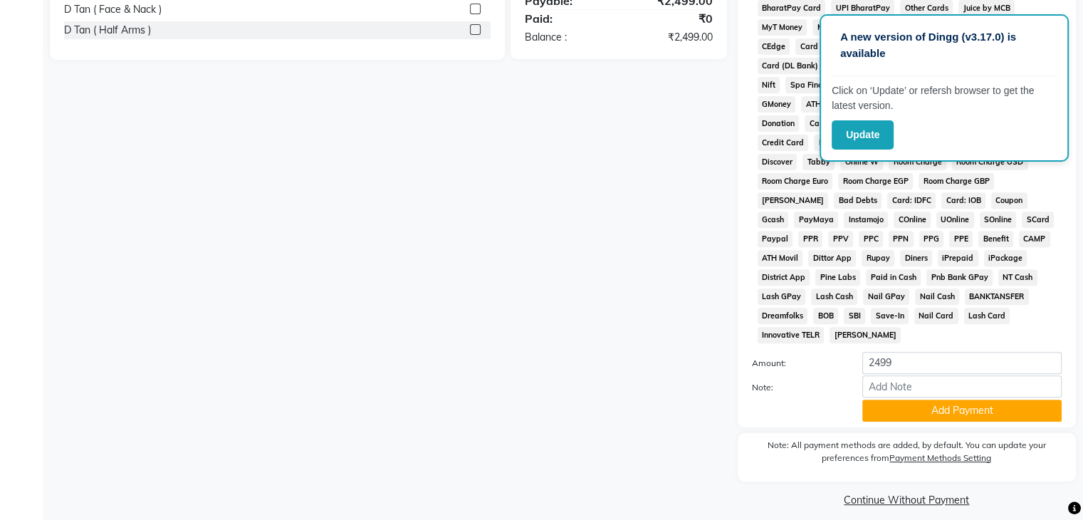
scroll to position [494, 0]
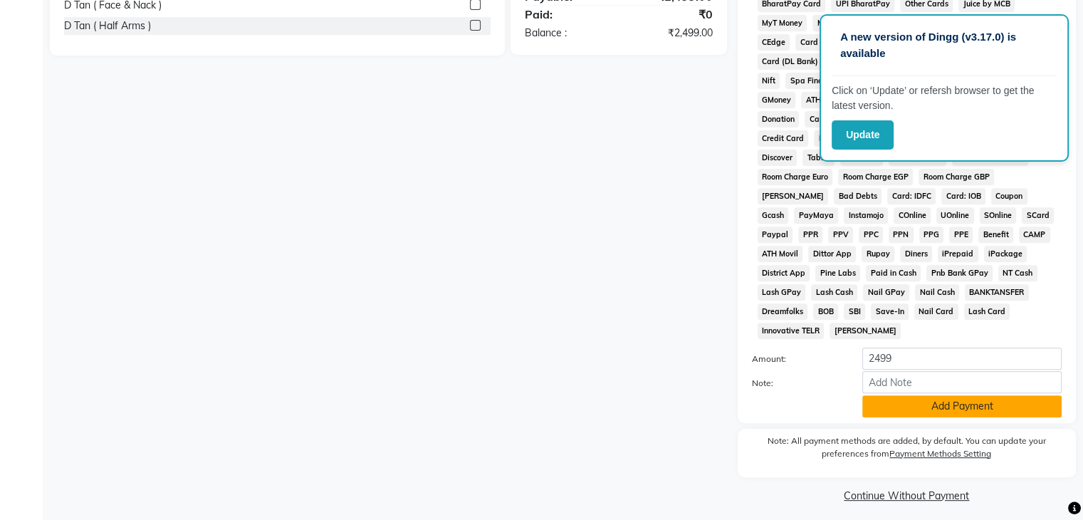
click at [944, 401] on button "Add Payment" at bounding box center [961, 406] width 199 height 22
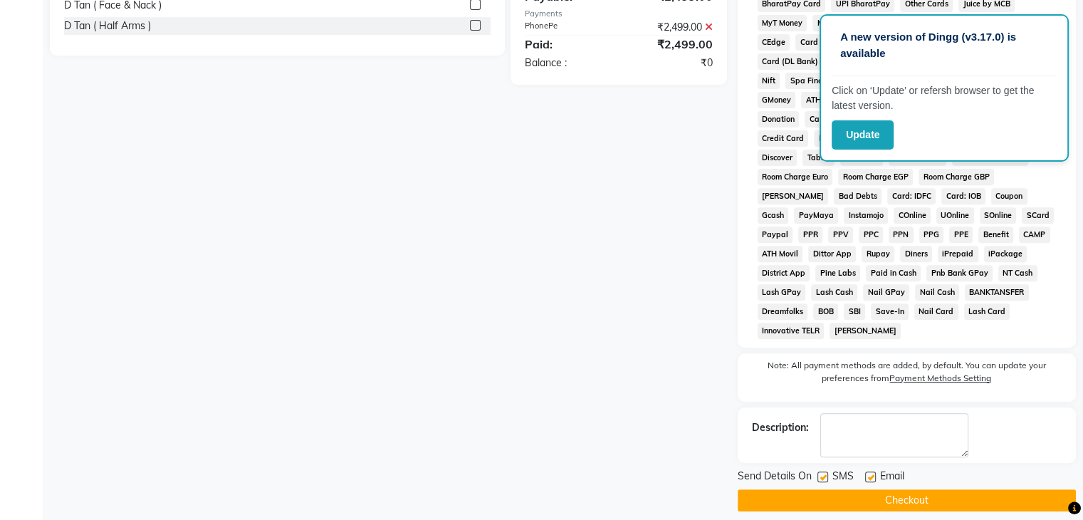
click at [916, 494] on button "Checkout" at bounding box center [907, 500] width 338 height 22
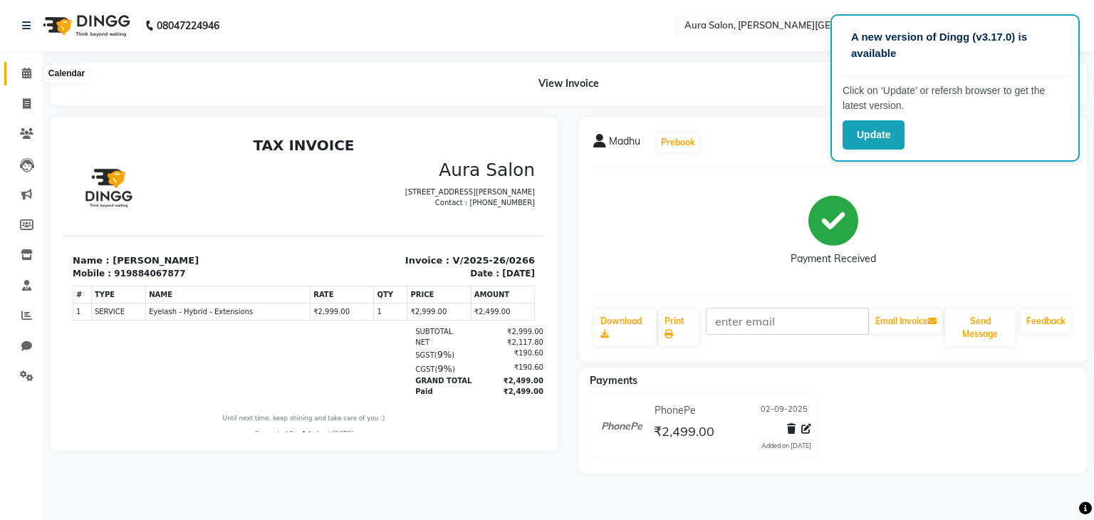
click at [24, 78] on icon at bounding box center [26, 73] width 9 height 11
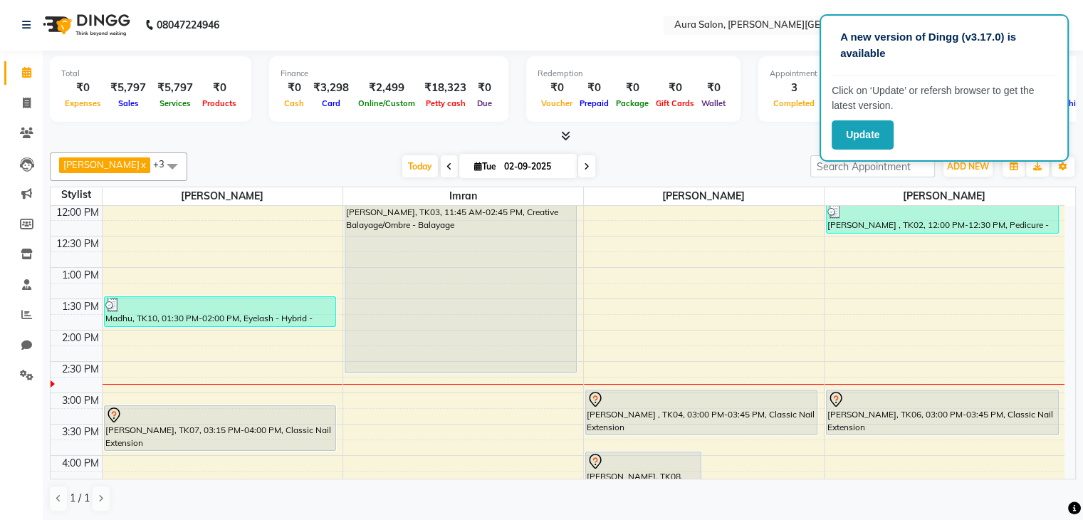
scroll to position [214, 0]
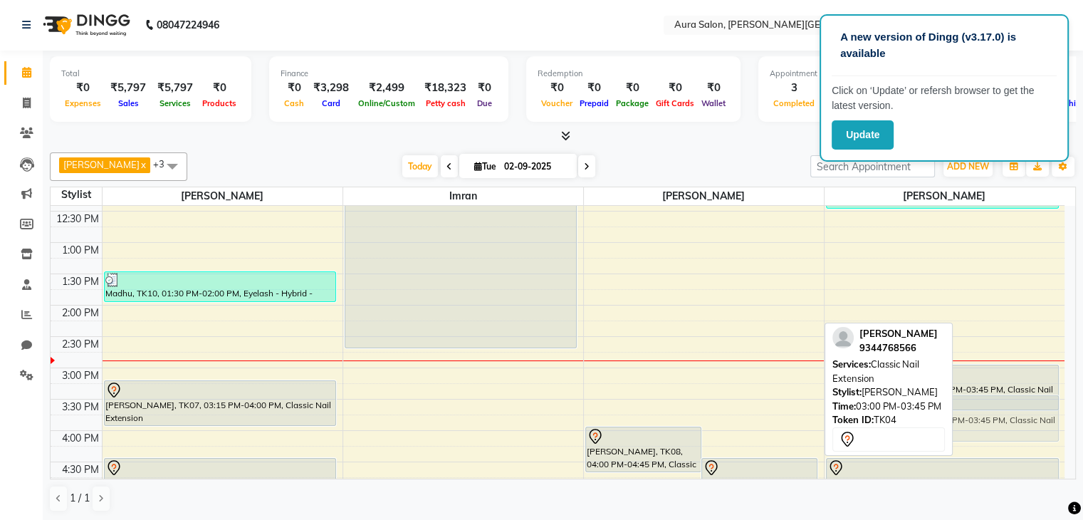
drag, startPoint x: 690, startPoint y: 402, endPoint x: 926, endPoint y: 436, distance: 238.1
click at [926, 436] on div "[PERSON_NAME] [PERSON_NAME] x [PERSON_NAME] x Boi [PERSON_NAME] x +3 Select All…" at bounding box center [563, 332] width 1026 height 371
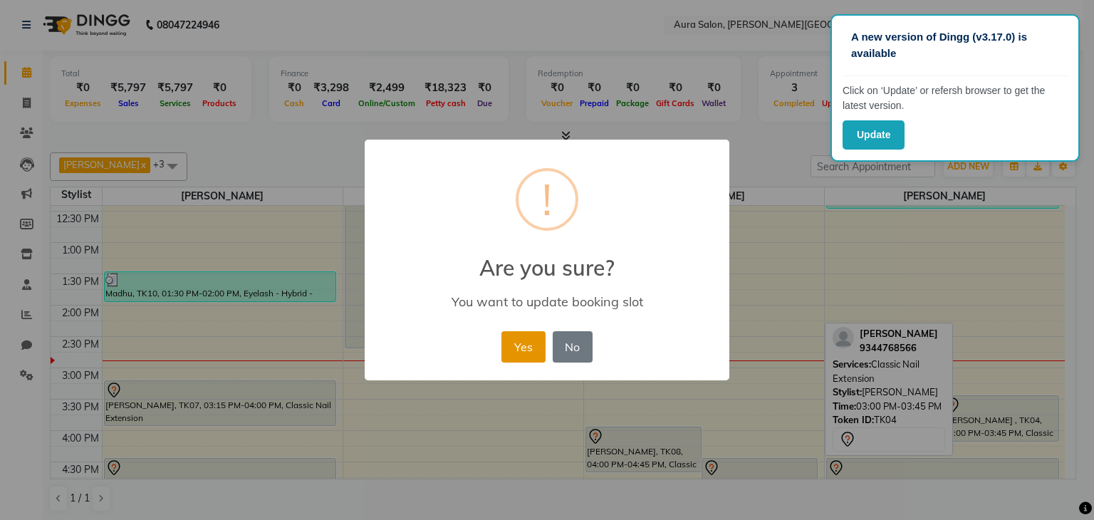
click at [521, 355] on button "Yes" at bounding box center [522, 346] width 43 height 31
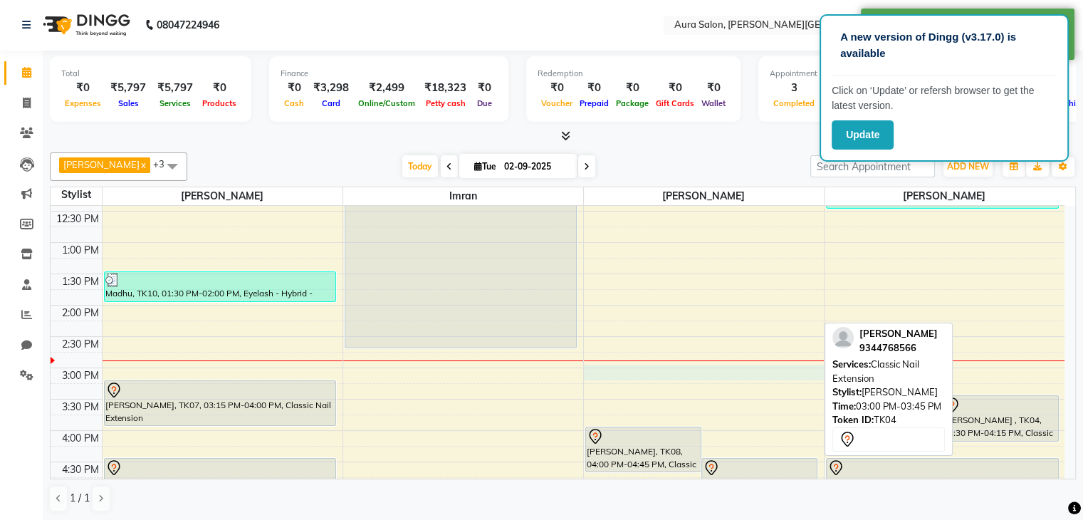
click at [760, 371] on div "9:00 AM 9:30 AM 10:00 AM 10:30 AM 11:00 AM 11:30 AM 12:00 PM 12:30 PM 1:00 PM 1…" at bounding box center [558, 367] width 1014 height 751
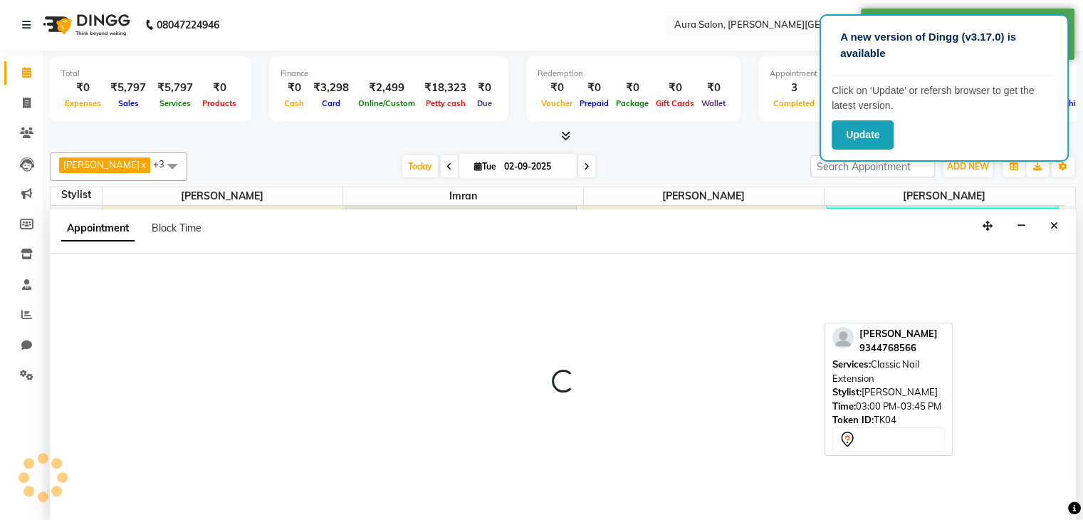
select select "66363"
select select "900"
select select "tentative"
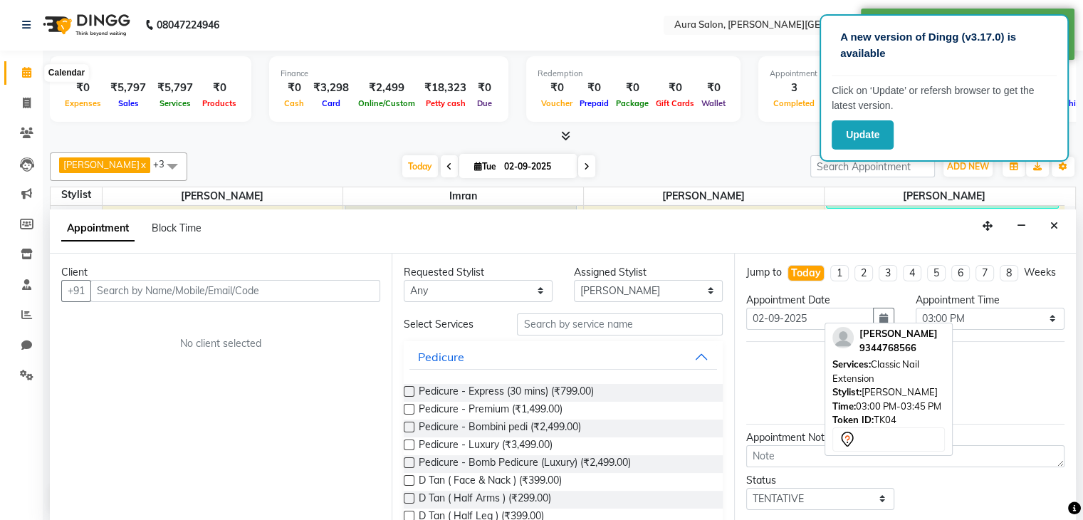
click at [26, 69] on icon at bounding box center [26, 72] width 9 height 11
click at [26, 70] on icon at bounding box center [26, 72] width 9 height 11
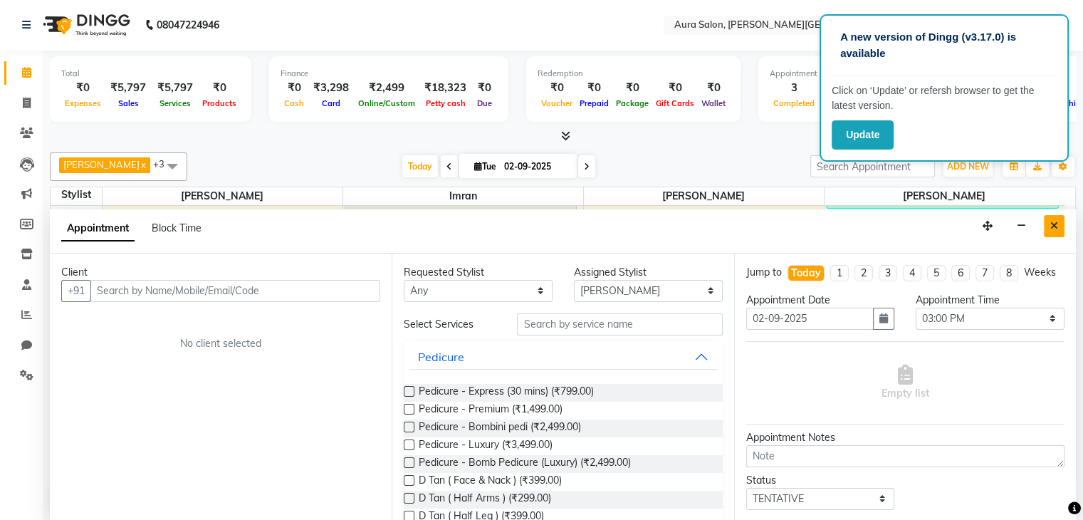
click at [1052, 221] on icon "Close" at bounding box center [1054, 226] width 8 height 10
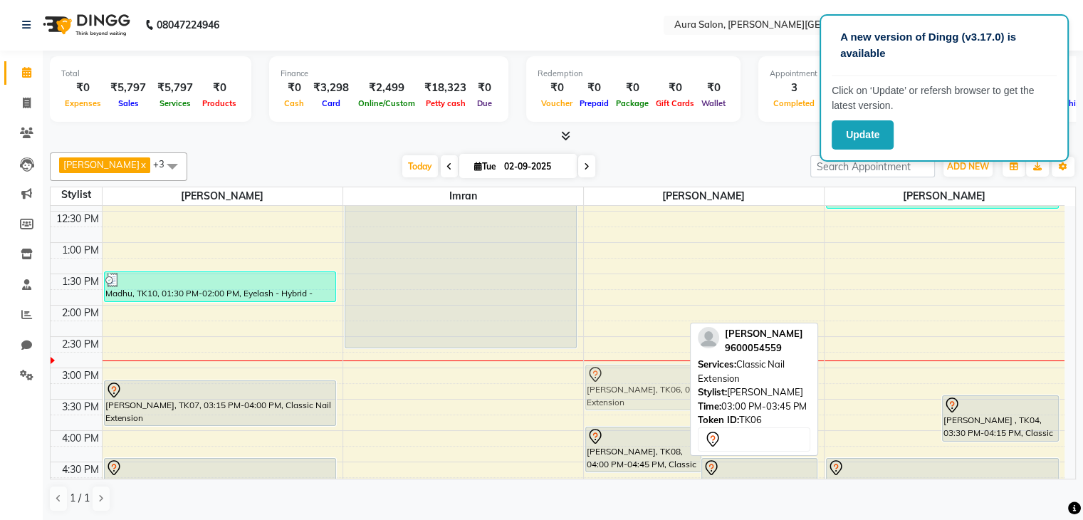
drag, startPoint x: 875, startPoint y: 395, endPoint x: 752, endPoint y: 391, distance: 122.6
click at [752, 391] on div "[PERSON_NAME] [PERSON_NAME] x [PERSON_NAME] x Boi [PERSON_NAME] x +3 Select All…" at bounding box center [563, 332] width 1026 height 371
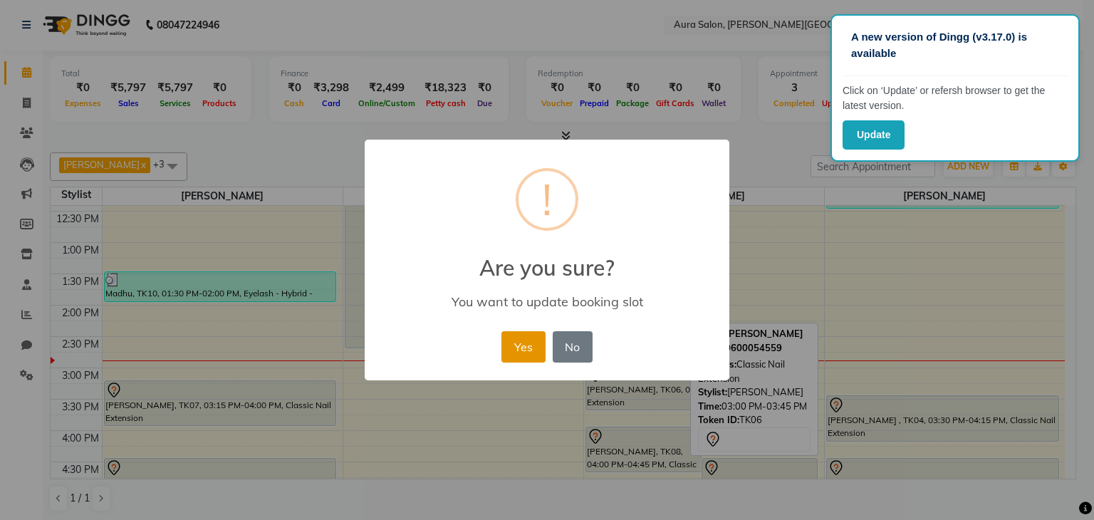
click at [527, 343] on button "Yes" at bounding box center [522, 346] width 43 height 31
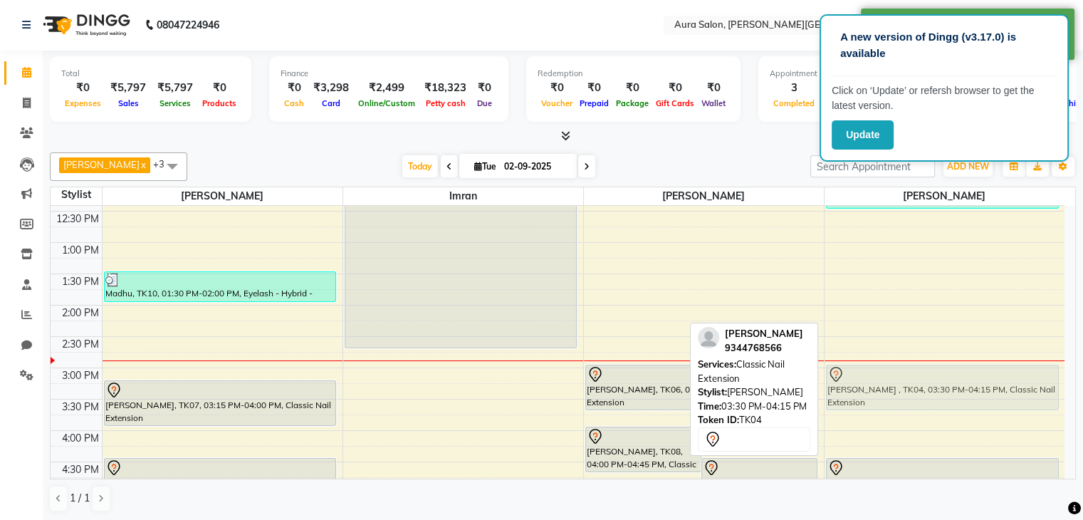
drag, startPoint x: 894, startPoint y: 428, endPoint x: 892, endPoint y: 395, distance: 33.6
click at [892, 395] on div "[PERSON_NAME] , TK02, 12:00 PM-12:30 PM, Pedicure - Express (30 mins) [PERSON_N…" at bounding box center [945, 367] width 241 height 751
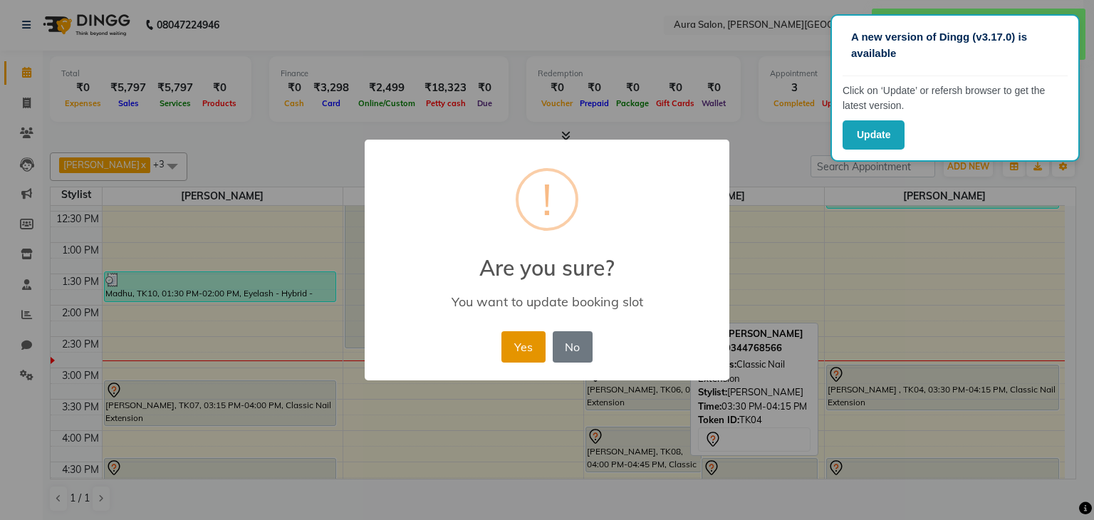
click at [541, 351] on button "Yes" at bounding box center [522, 346] width 43 height 31
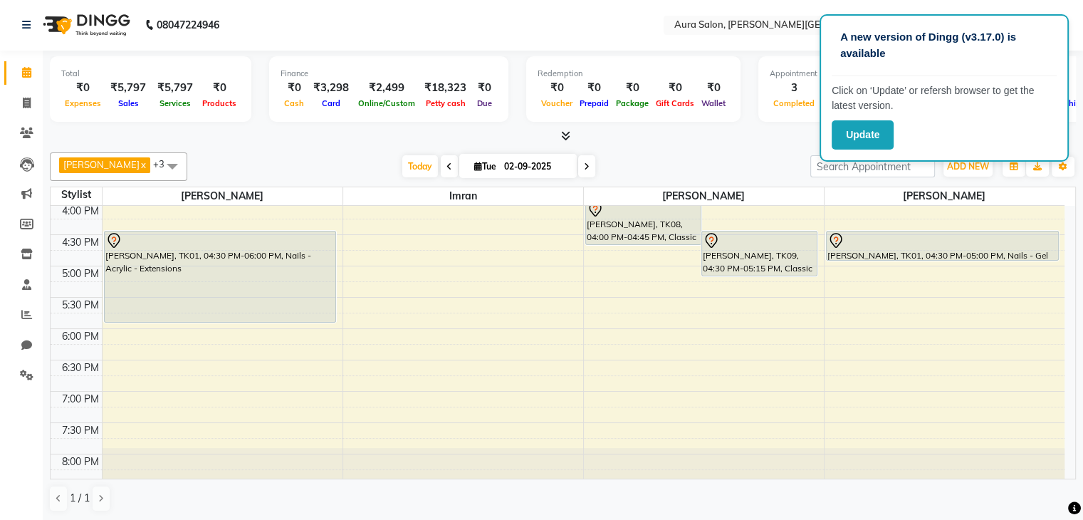
scroll to position [471, 0]
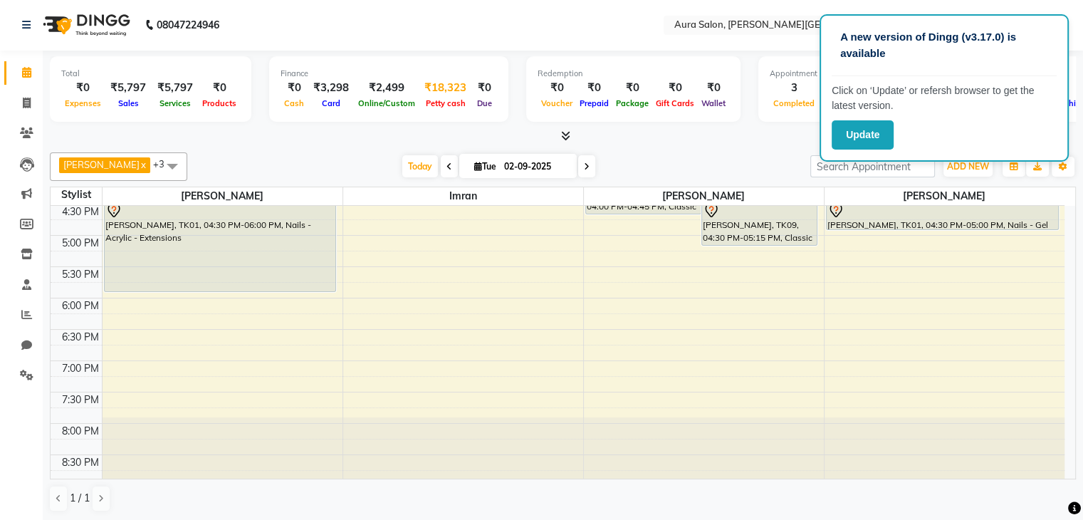
click at [437, 98] on span "Petty cash" at bounding box center [445, 103] width 47 height 10
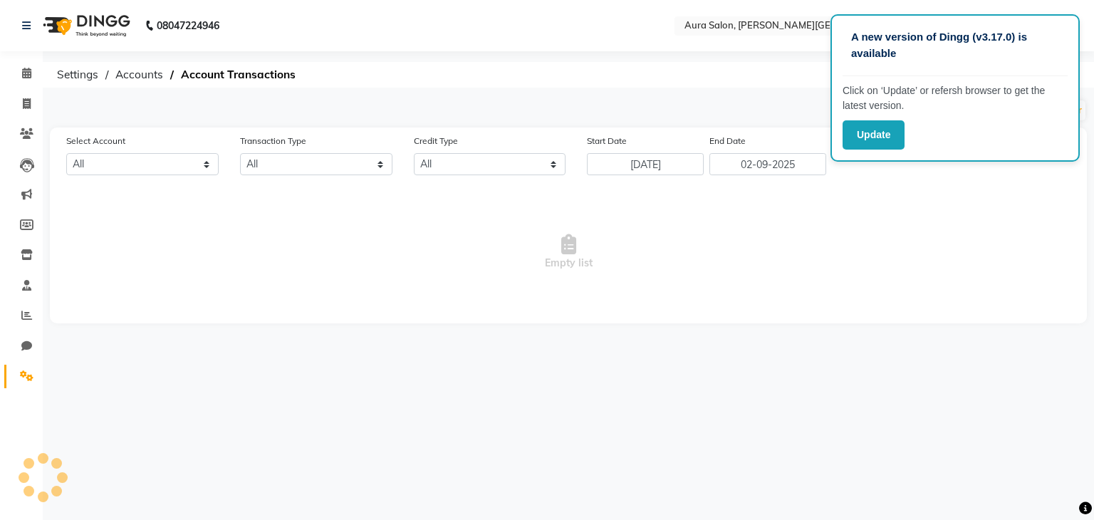
select select "6534"
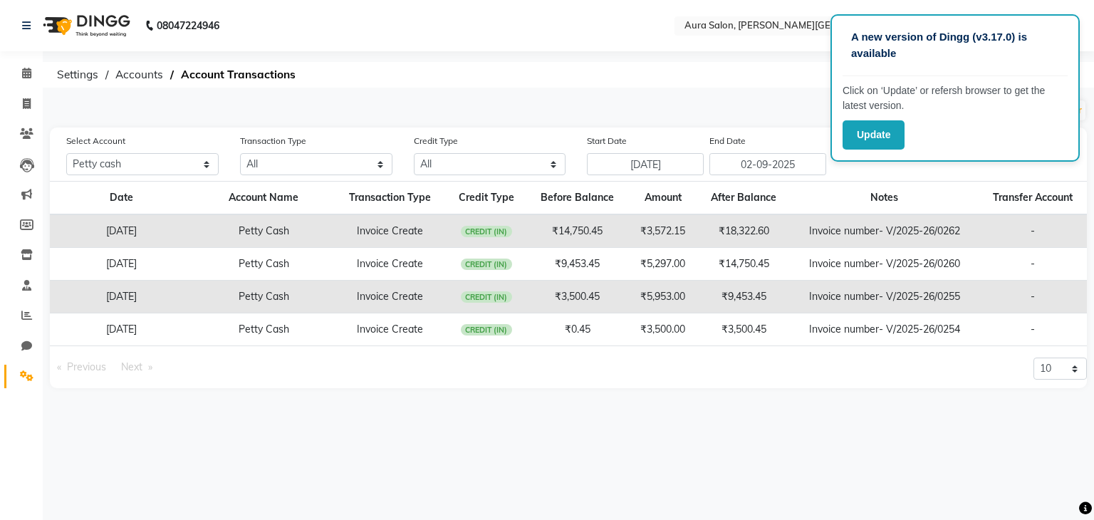
click at [763, 453] on div "A new version of Dingg (v3.17.0) is available Click on ‘Update’ or refersh brow…" at bounding box center [547, 260] width 1094 height 520
click at [889, 137] on button "Update" at bounding box center [873, 134] width 62 height 29
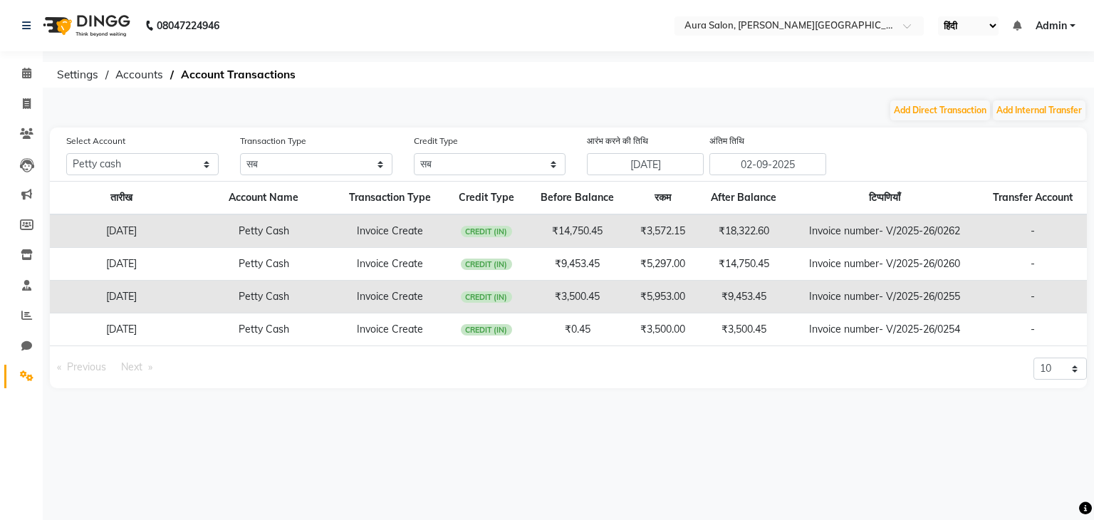
select select "hi"
select select "6534"
click at [953, 27] on select "English ENGLISH Español العربية मराठी हिंदी ગુજરાતી தமிழ் 中文" at bounding box center [968, 25] width 61 height 19
select select "ec"
click at [939, 16] on select "English ENGLISH Español العربية मराठी हिंदी ગુજરાતી தமிழ் 中文" at bounding box center [968, 25] width 61 height 19
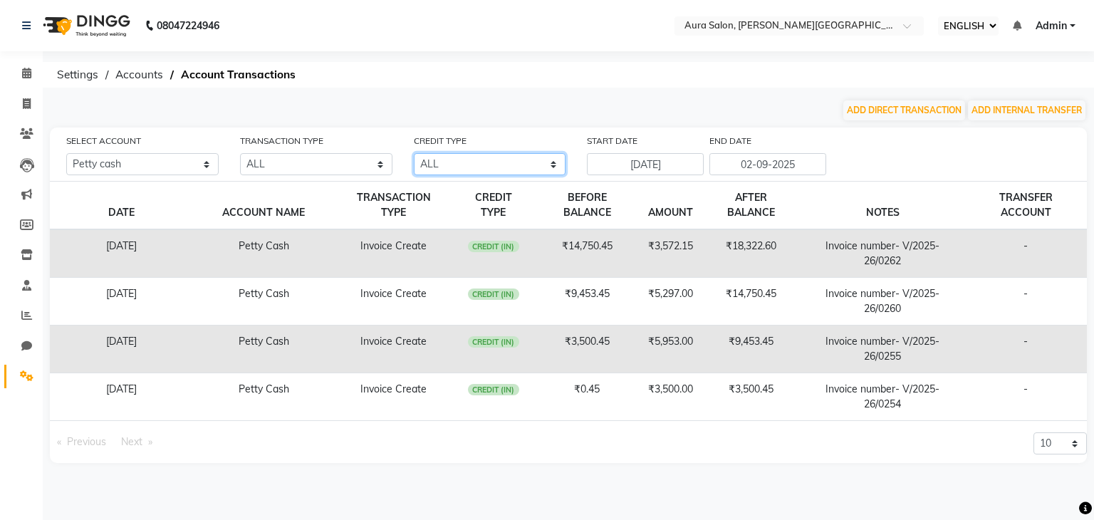
click at [427, 164] on select "ALL CREDIT (IN) DEBIT (OUT)" at bounding box center [490, 164] width 152 height 22
select select "DEBIT"
click at [414, 154] on select "ALL CREDIT (IN) DEBIT (OUT)" at bounding box center [490, 164] width 152 height 22
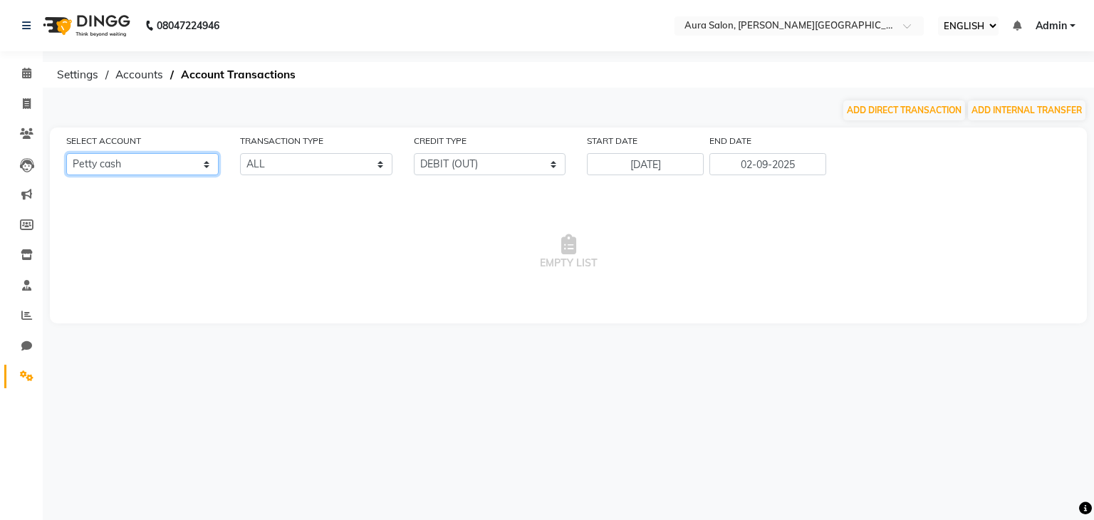
click at [188, 163] on select "All Petty cash Default account" at bounding box center [142, 164] width 152 height 22
select select
click at [66, 154] on select "All Petty cash Default account" at bounding box center [142, 164] width 152 height 22
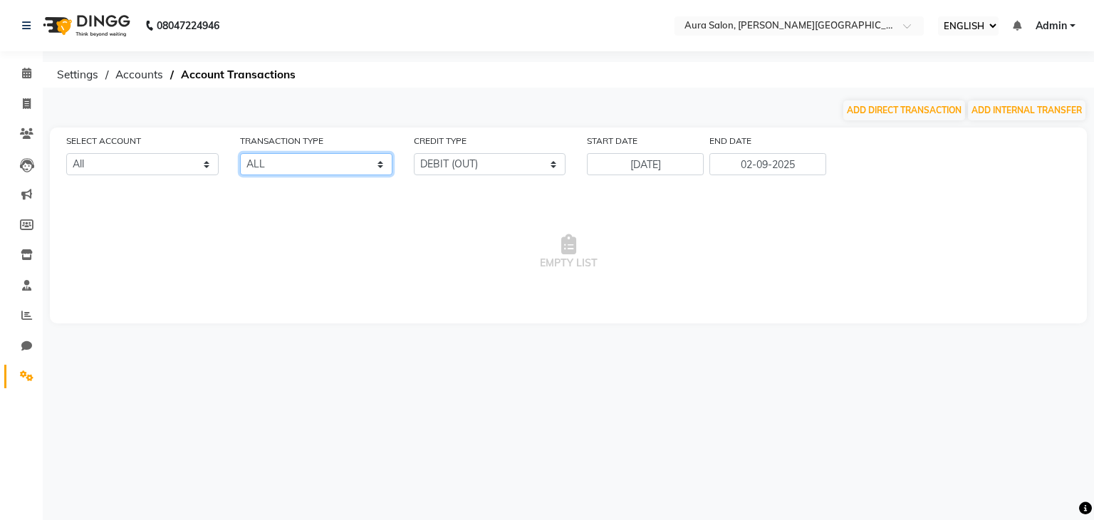
click at [283, 157] on select "ALL DIRECT INTERNAL TRANSFER EXPENSE INVOICE DAILY REGISTER" at bounding box center [316, 164] width 152 height 22
click at [438, 167] on select "ALL CREDIT (IN) DEBIT (OUT)" at bounding box center [490, 164] width 152 height 22
select select
click at [414, 154] on select "ALL CREDIT (IN) DEBIT (OUT)" at bounding box center [490, 164] width 152 height 22
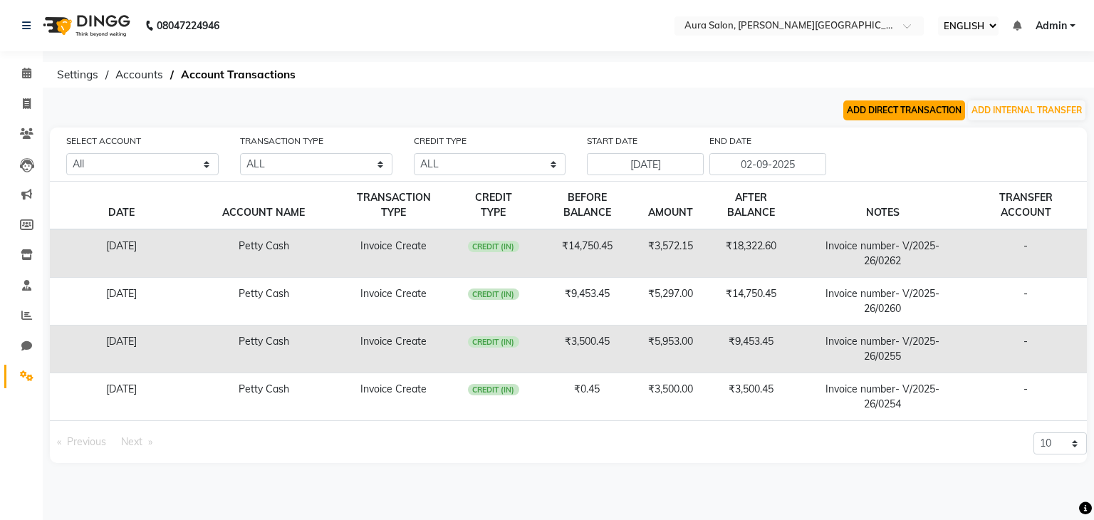
click at [902, 111] on button "ADD DIRECT TRANSACTION" at bounding box center [904, 110] width 122 height 20
select select "direct"
select select
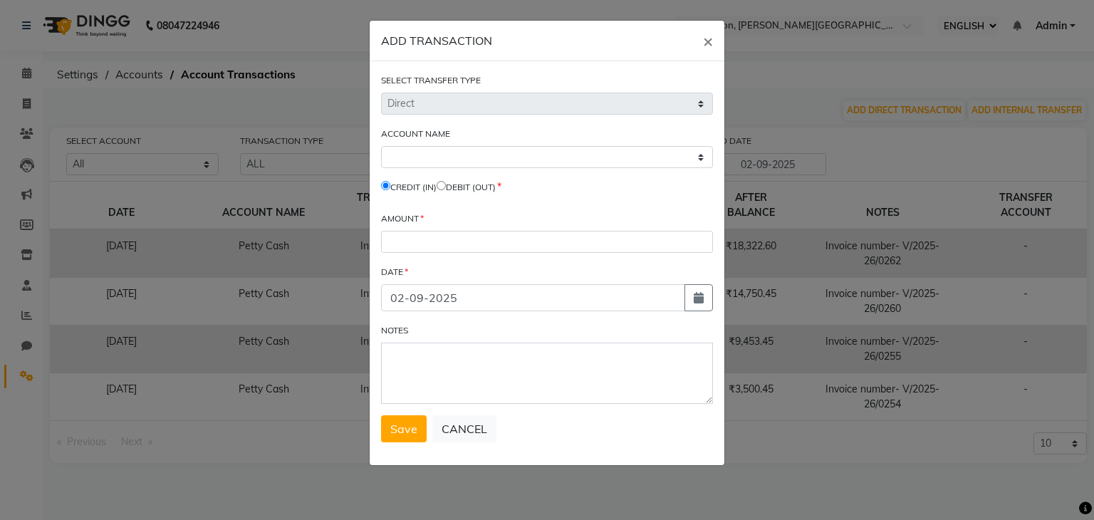
click at [446, 183] on input "radio" at bounding box center [441, 185] width 9 height 9
radio input "true"
click at [447, 247] on input "number" at bounding box center [547, 242] width 332 height 22
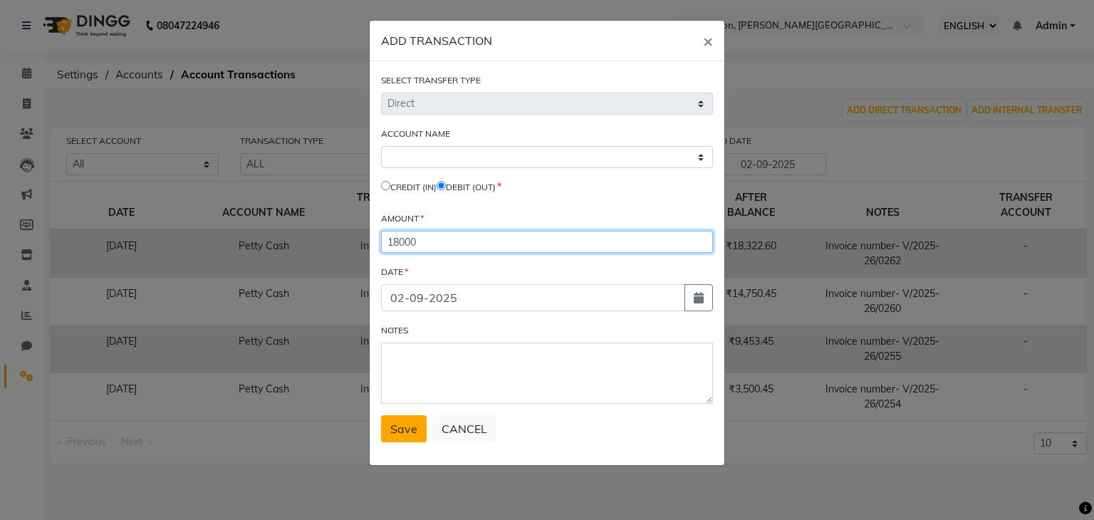
type input "18000"
click at [385, 432] on button "Save" at bounding box center [404, 428] width 46 height 27
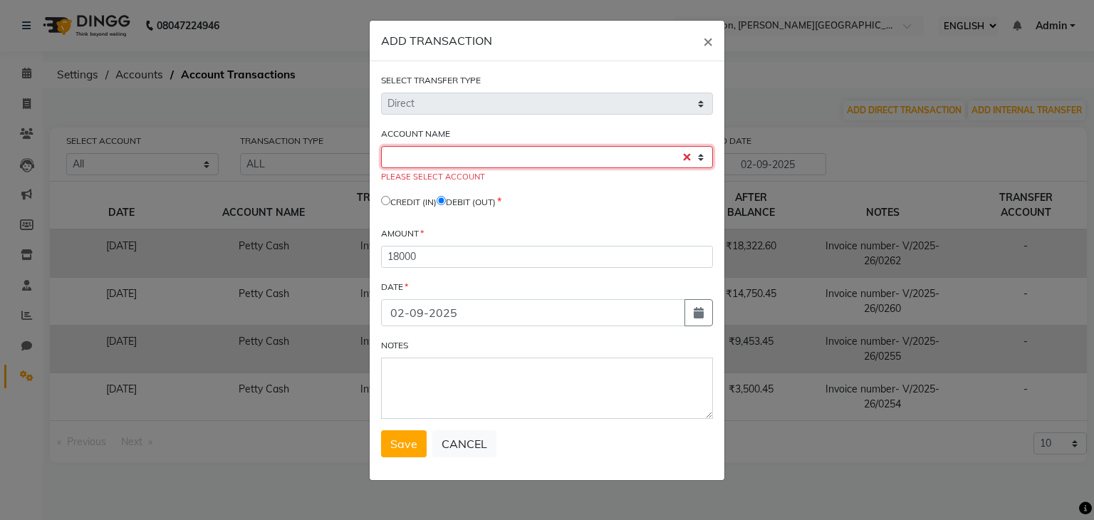
click at [538, 163] on select "Select Petty Cash Default Account" at bounding box center [547, 157] width 332 height 22
select select "6534"
click at [381, 147] on select "Select Petty Cash Default Account" at bounding box center [547, 157] width 332 height 22
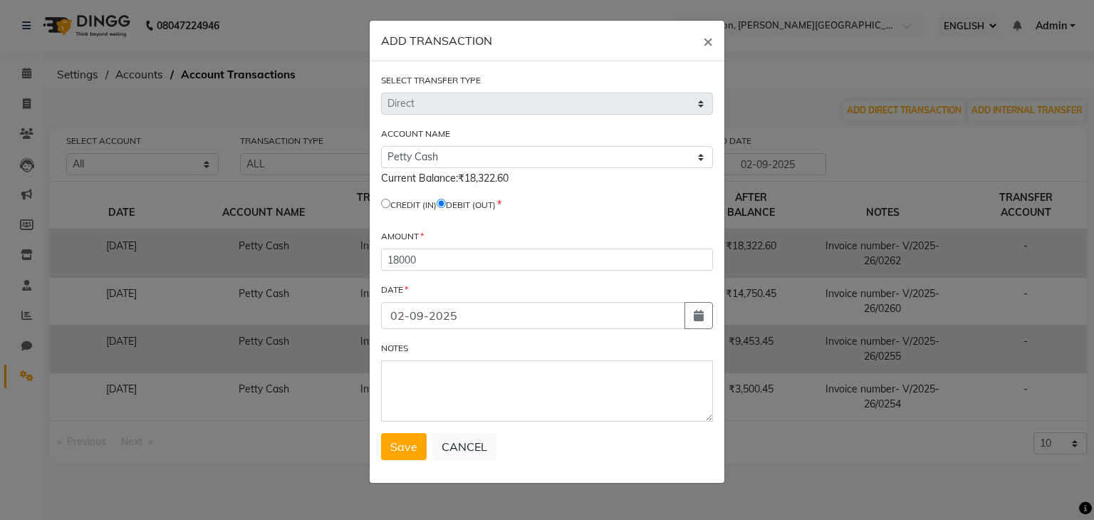
click at [419, 454] on button "Save" at bounding box center [404, 446] width 46 height 27
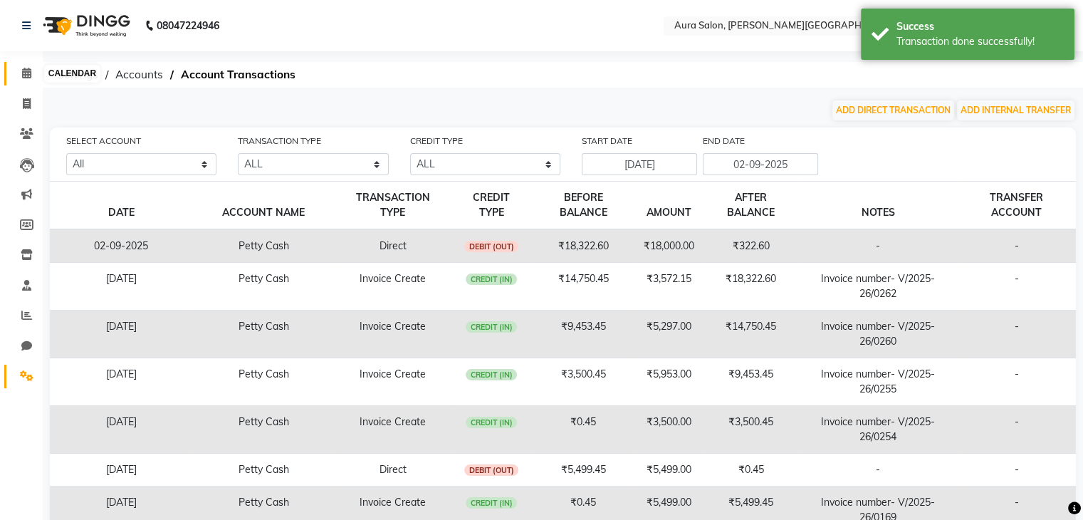
click at [27, 78] on icon at bounding box center [26, 73] width 9 height 11
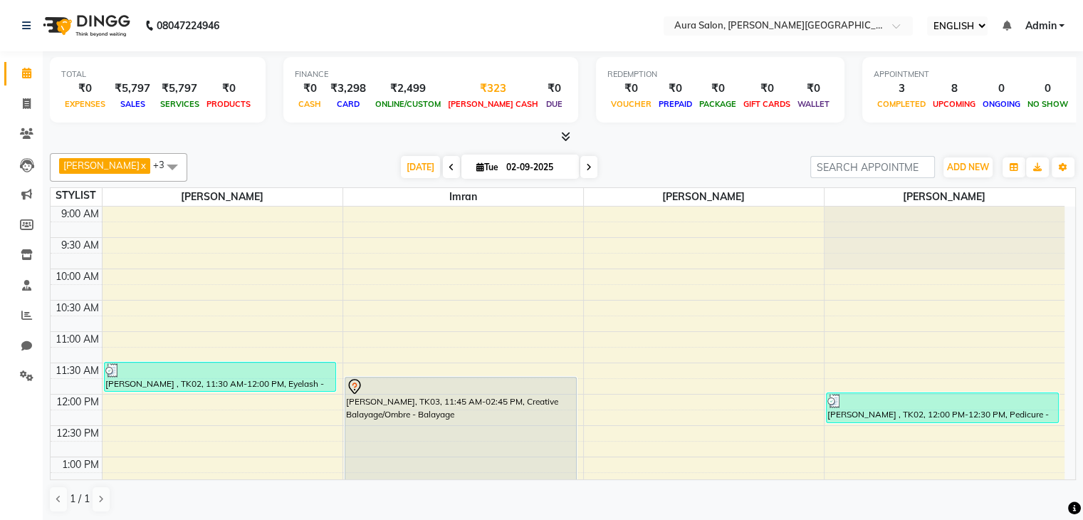
click at [469, 85] on div "₹323" at bounding box center [493, 88] width 98 height 16
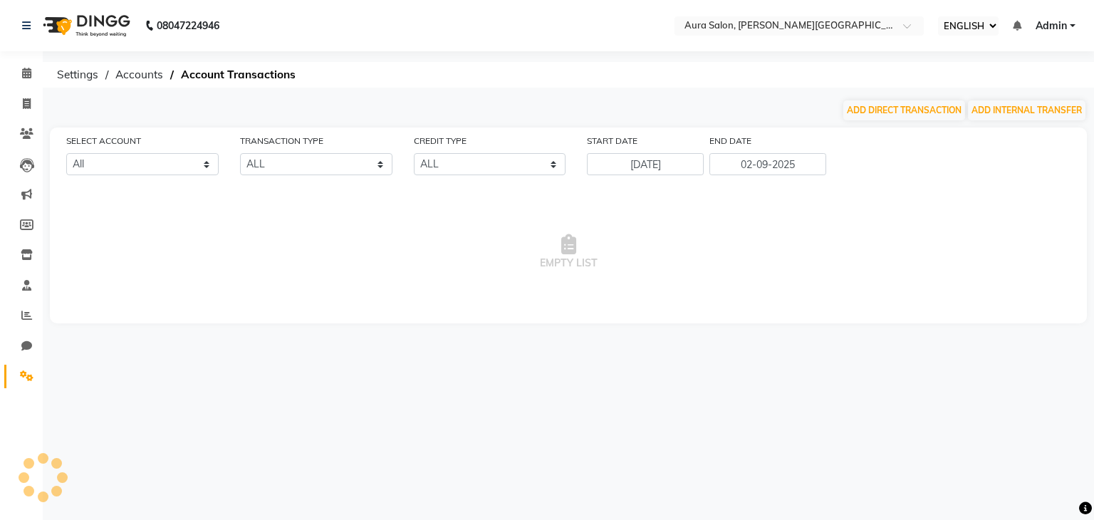
select select "6534"
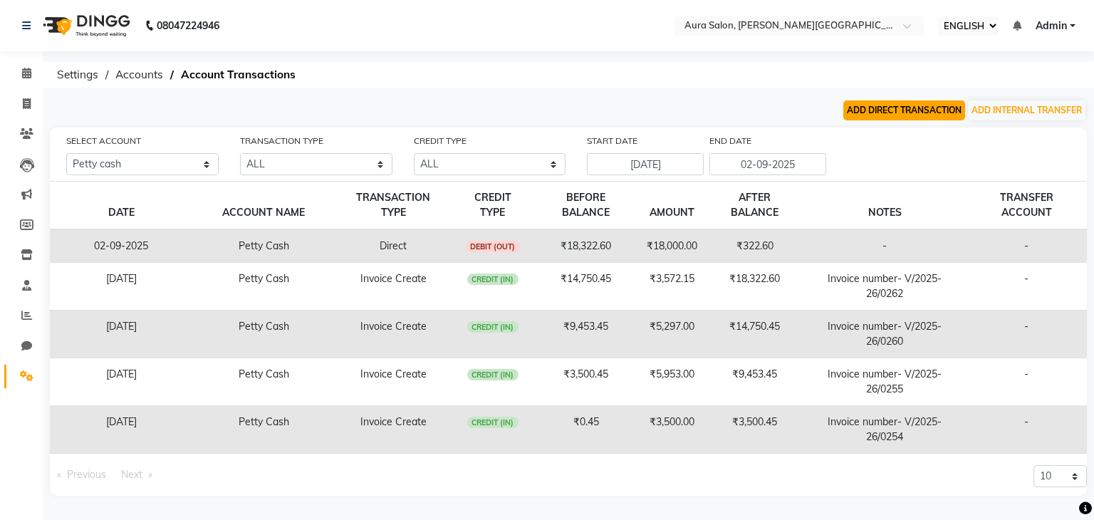
click at [903, 112] on button "ADD DIRECT TRANSACTION" at bounding box center [904, 110] width 122 height 20
select select "direct"
select select "6534"
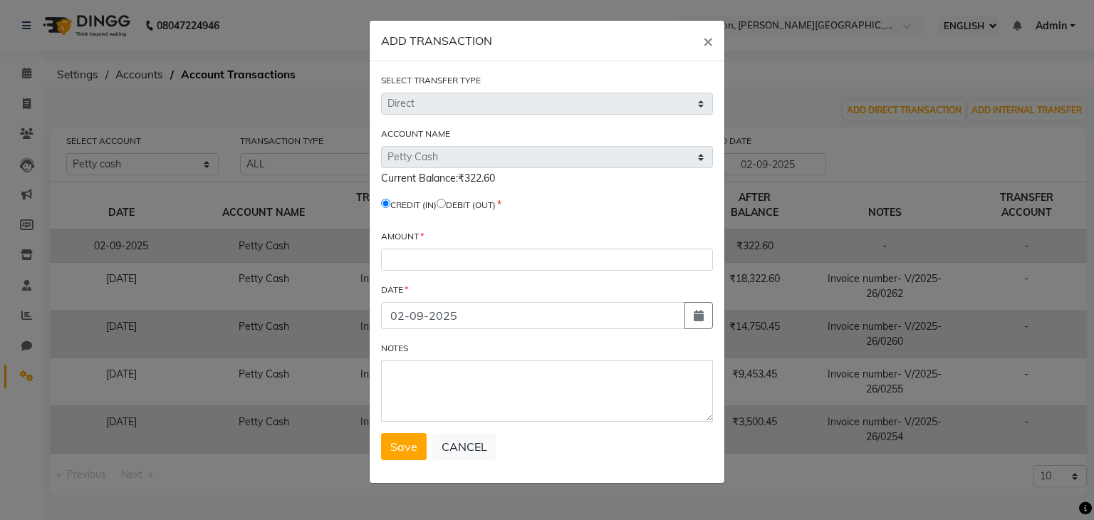
click at [456, 205] on label "DEBIT (OUT)" at bounding box center [471, 205] width 50 height 13
click at [446, 204] on input "radio" at bounding box center [441, 203] width 9 height 9
radio input "true"
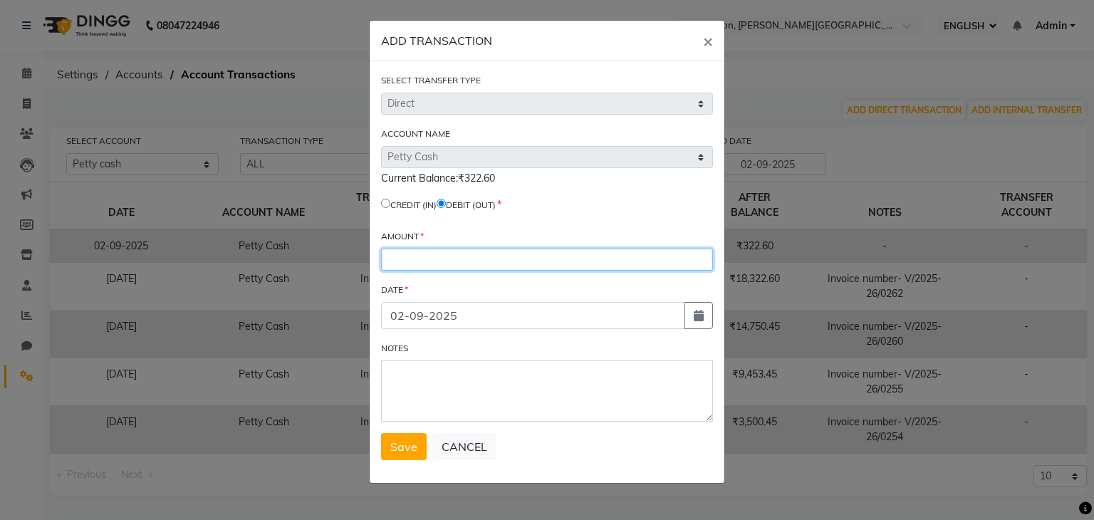
click at [439, 268] on input "number" at bounding box center [547, 260] width 332 height 22
type input "322"
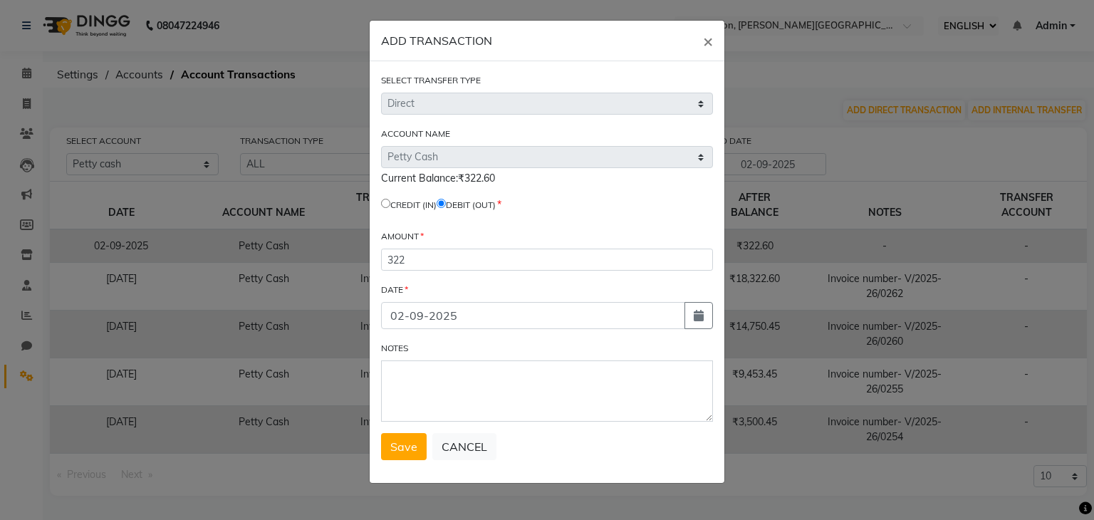
click at [400, 465] on div "SELECT TRANSFER TYPE Select Direct Internal ACCOUNT NAME Select Petty Cash Defa…" at bounding box center [547, 272] width 355 height 422
click at [401, 449] on span "Save" at bounding box center [403, 446] width 27 height 14
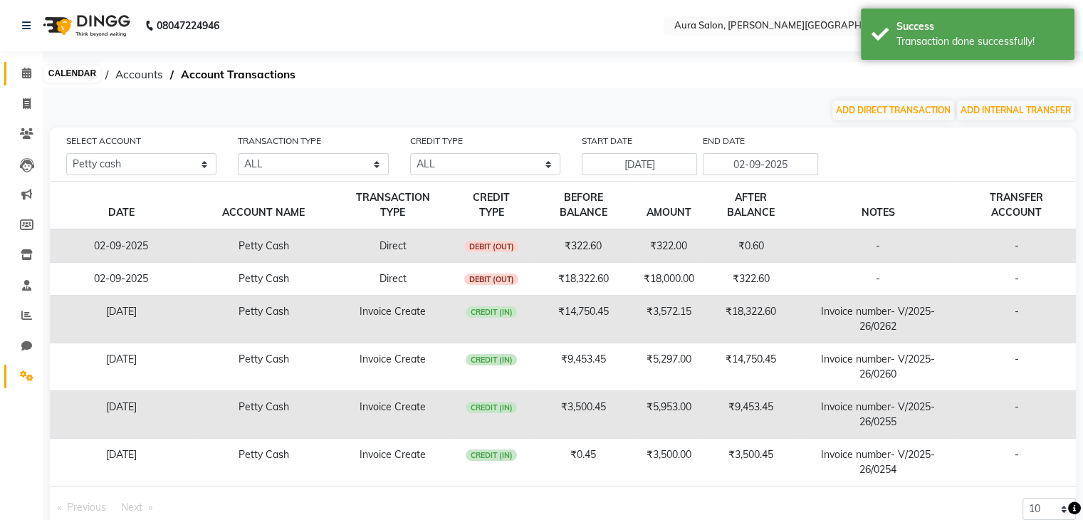
click at [16, 78] on span at bounding box center [26, 74] width 25 height 16
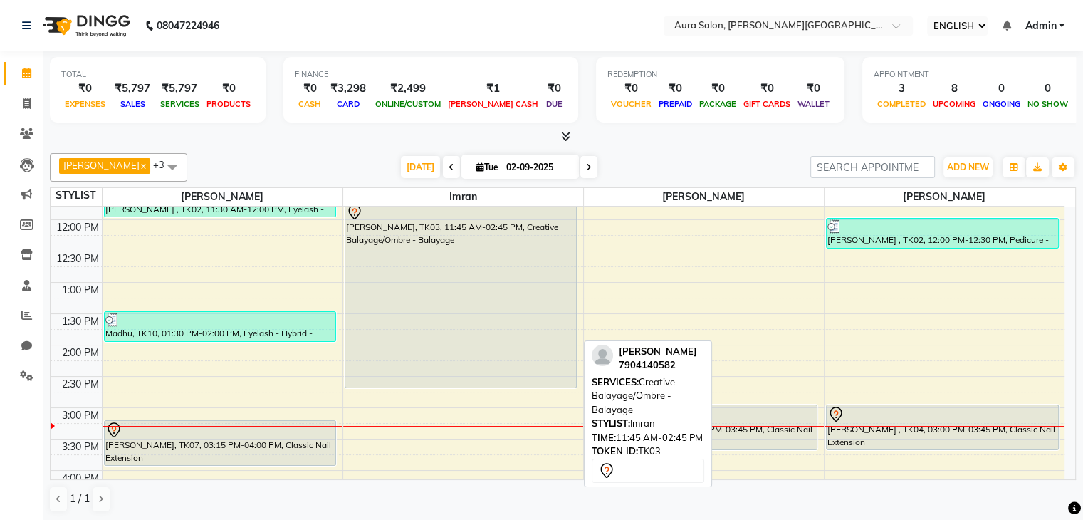
scroll to position [142, 0]
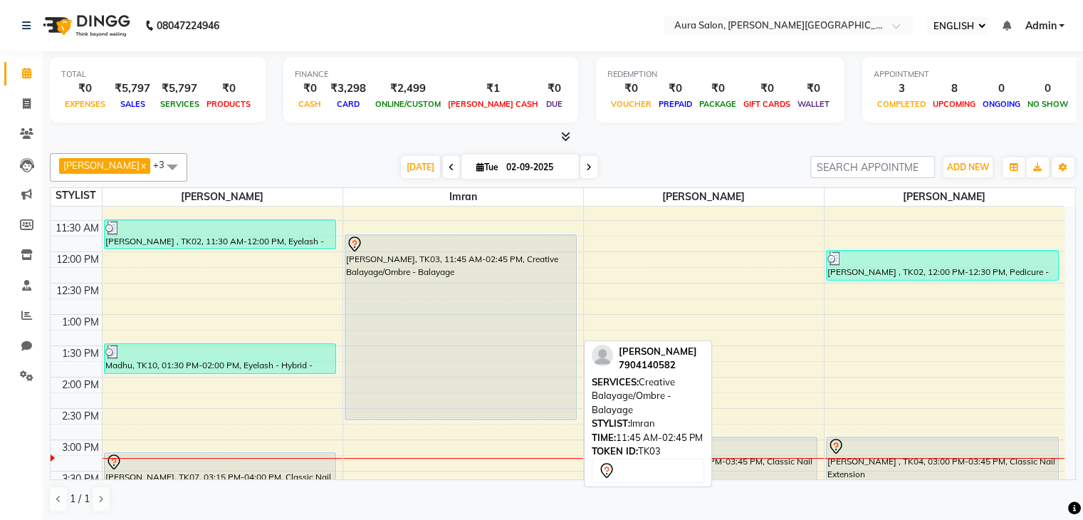
click at [506, 291] on div "[PERSON_NAME], TK03, 11:45 AM-02:45 PM, Creative Balayage/Ombre - Balayage" at bounding box center [460, 327] width 231 height 184
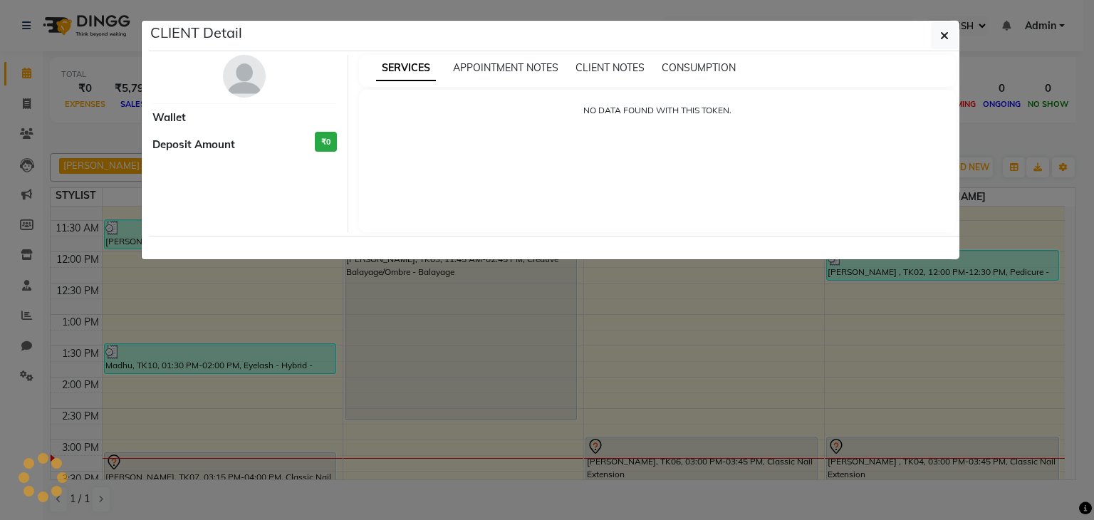
select select "7"
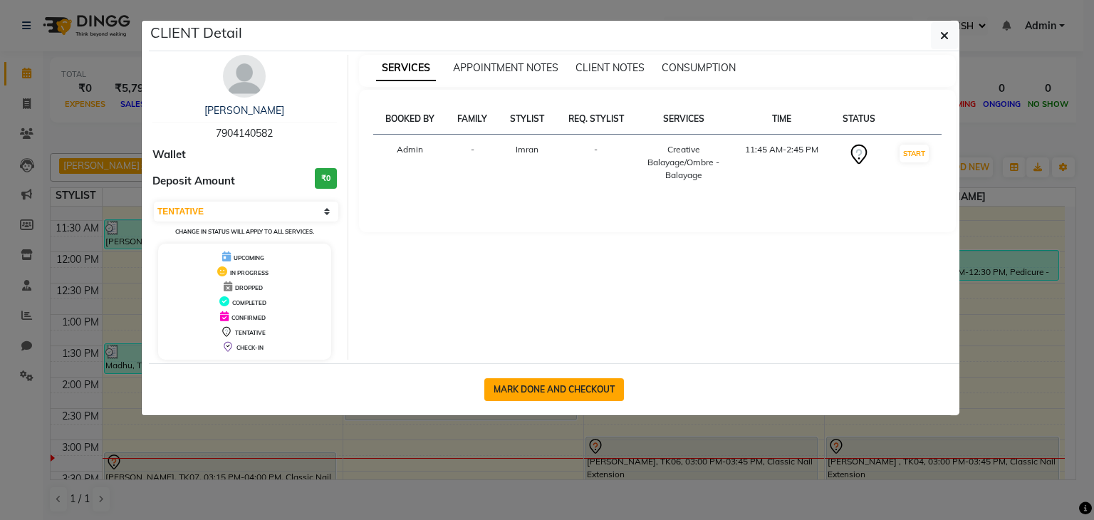
click at [533, 390] on button "MARK DONE AND CHECKOUT" at bounding box center [554, 389] width 140 height 23
select select "7430"
select select "service"
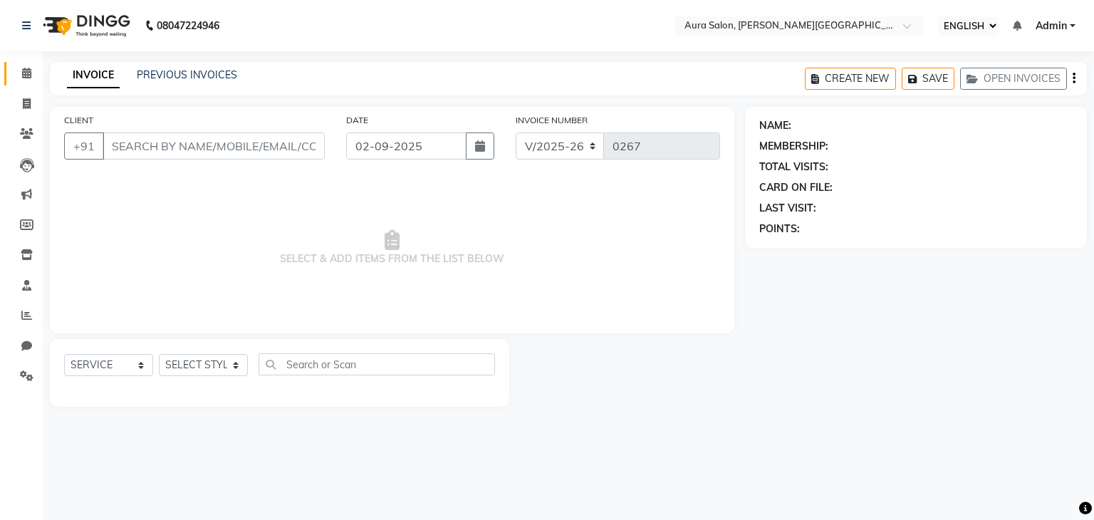
type input "7904140582"
select select "66362"
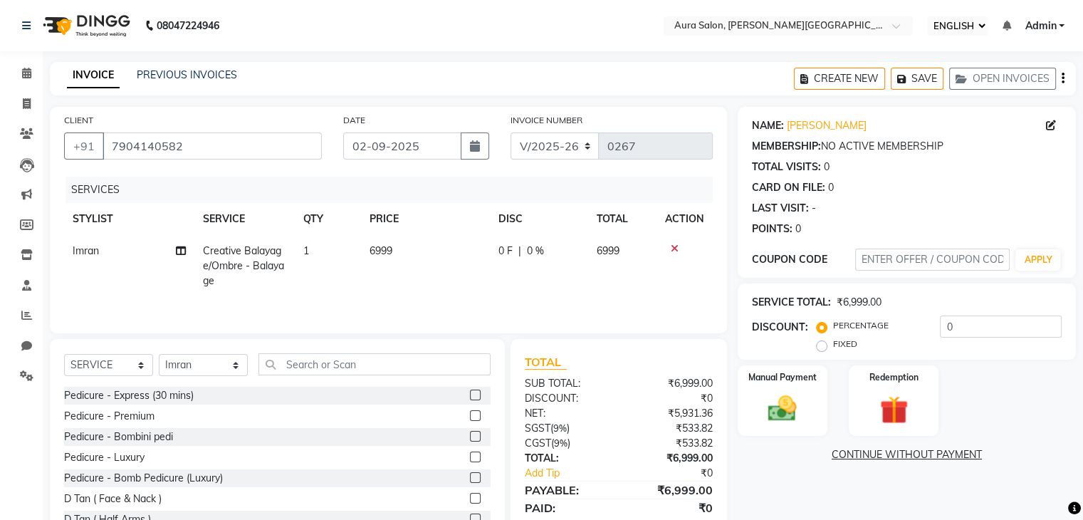
click at [503, 247] on span "0 F" at bounding box center [506, 251] width 14 height 15
select select "66362"
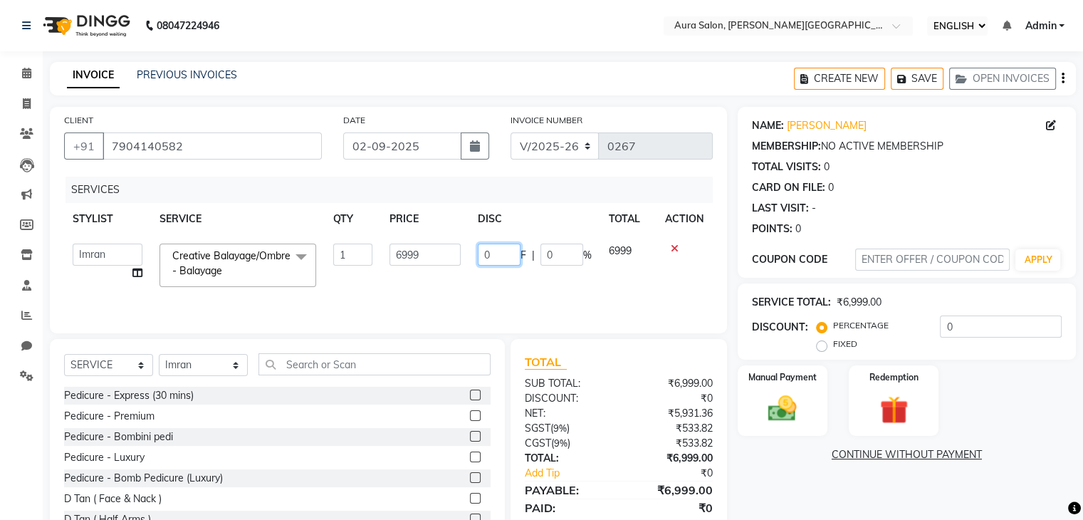
click at [503, 253] on input "0" at bounding box center [499, 255] width 43 height 22
type input "01000"
click at [513, 282] on td "01000 F | 0 %" at bounding box center [534, 265] width 131 height 61
select select "66362"
click at [783, 391] on div "Manual Payment" at bounding box center [782, 400] width 93 height 73
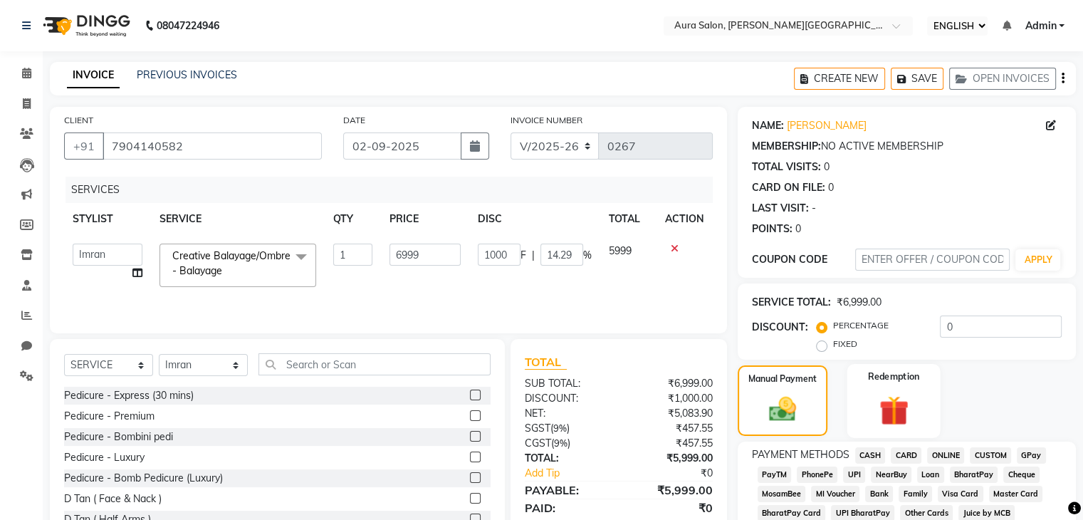
scroll to position [71, 0]
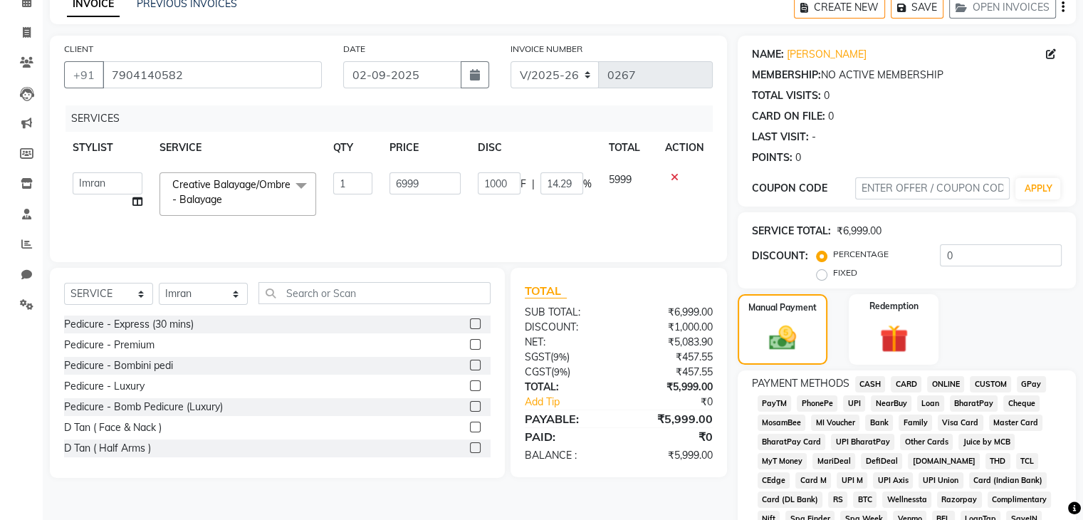
click at [830, 407] on span "PhonePe" at bounding box center [817, 403] width 41 height 16
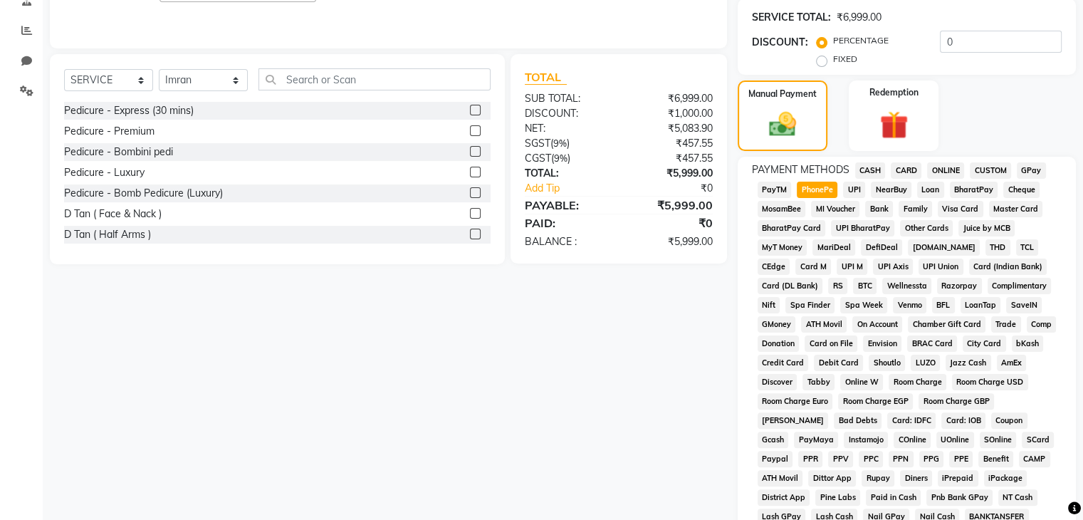
scroll to position [427, 0]
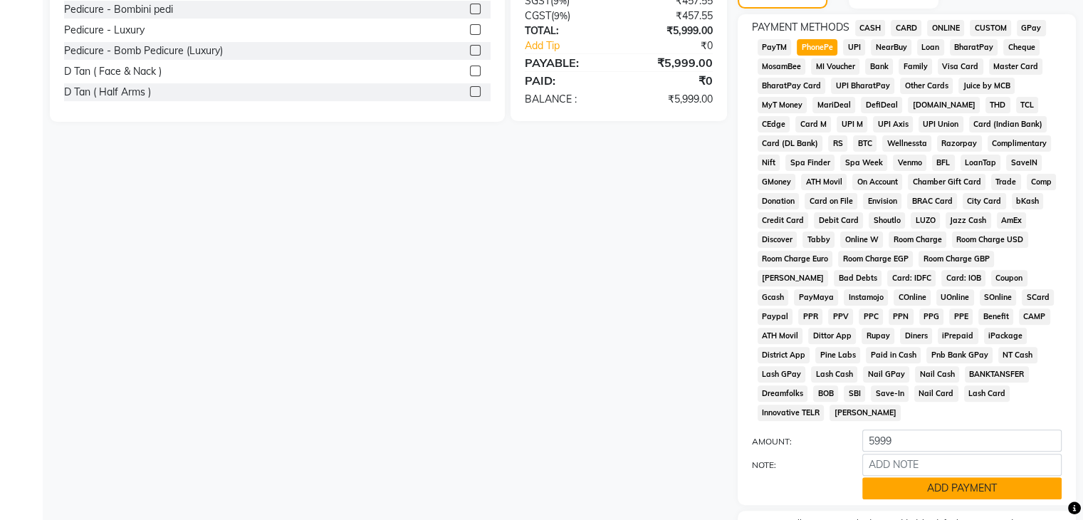
click at [897, 477] on button "ADD PAYMENT" at bounding box center [961, 488] width 199 height 22
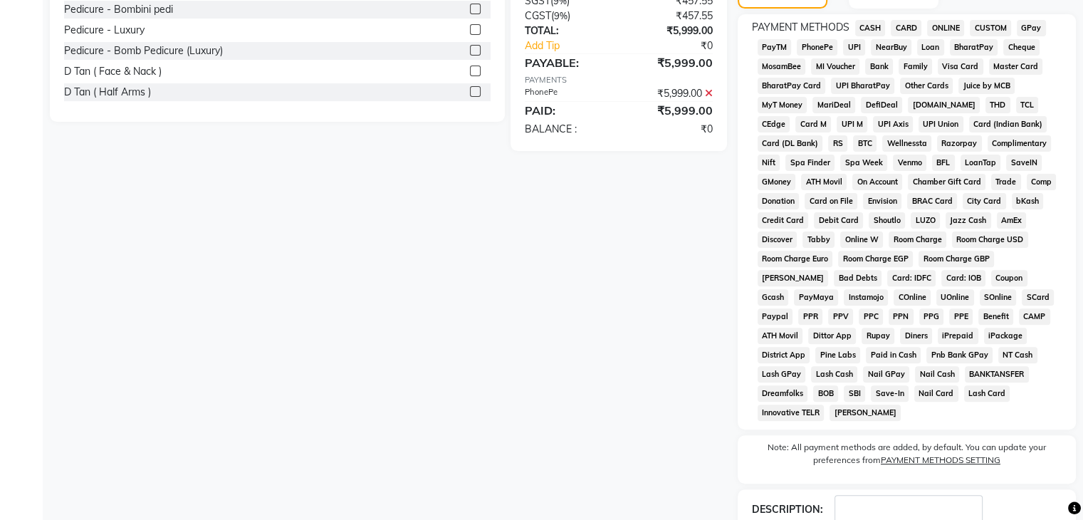
scroll to position [499, 0]
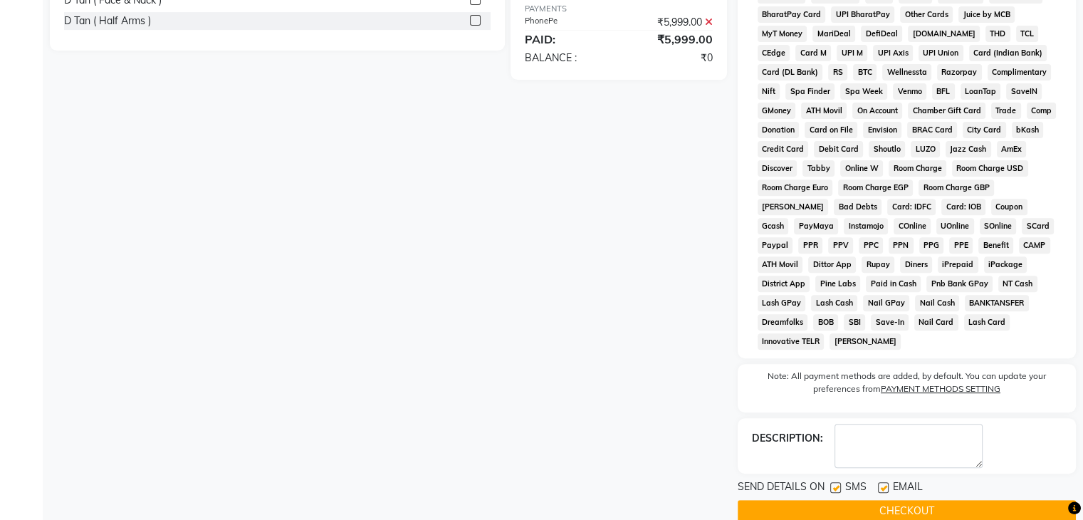
click at [833, 503] on button "CHECKOUT" at bounding box center [907, 511] width 338 height 22
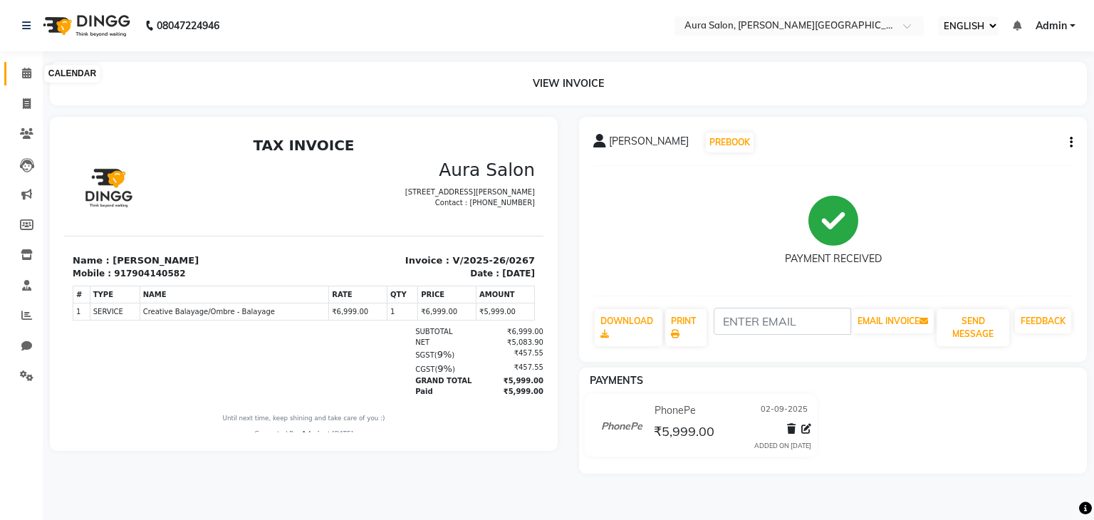
click at [26, 75] on icon at bounding box center [26, 73] width 9 height 11
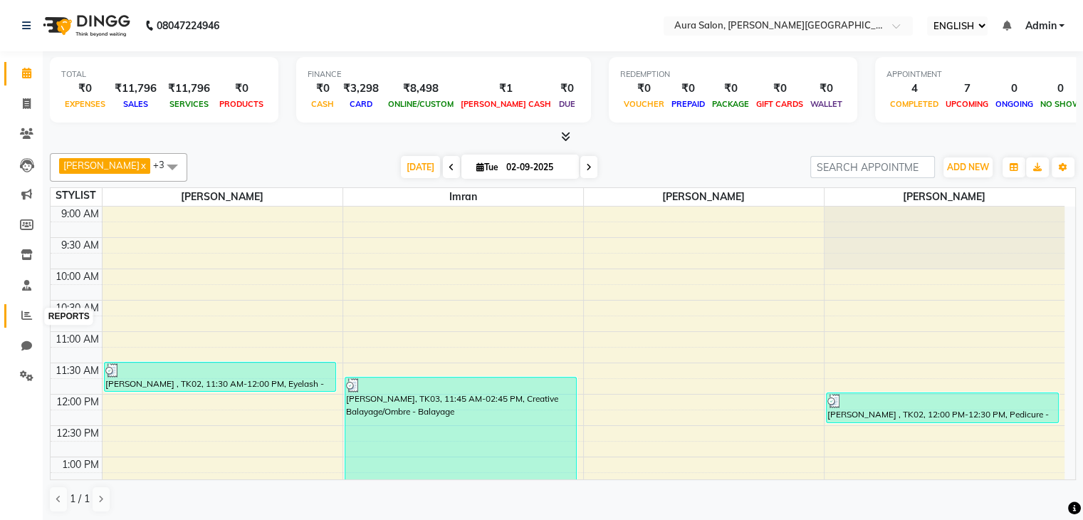
click at [28, 314] on icon at bounding box center [26, 315] width 11 height 11
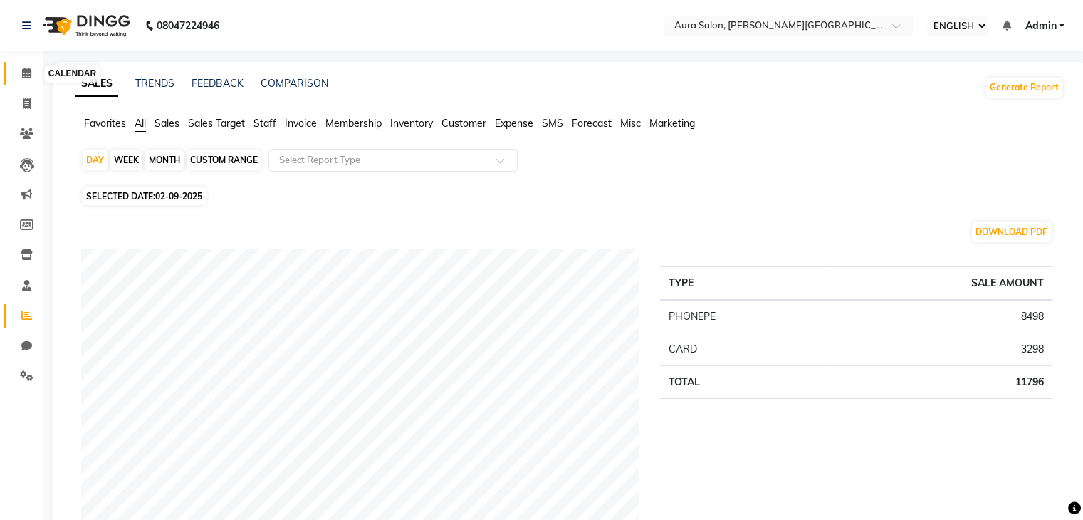
click at [23, 69] on icon at bounding box center [26, 73] width 9 height 11
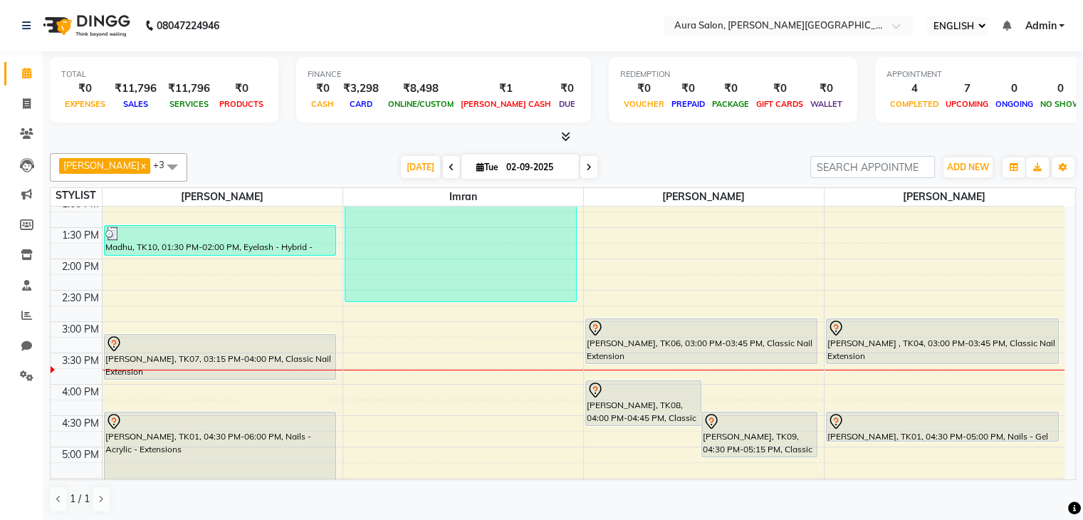
scroll to position [316, 0]
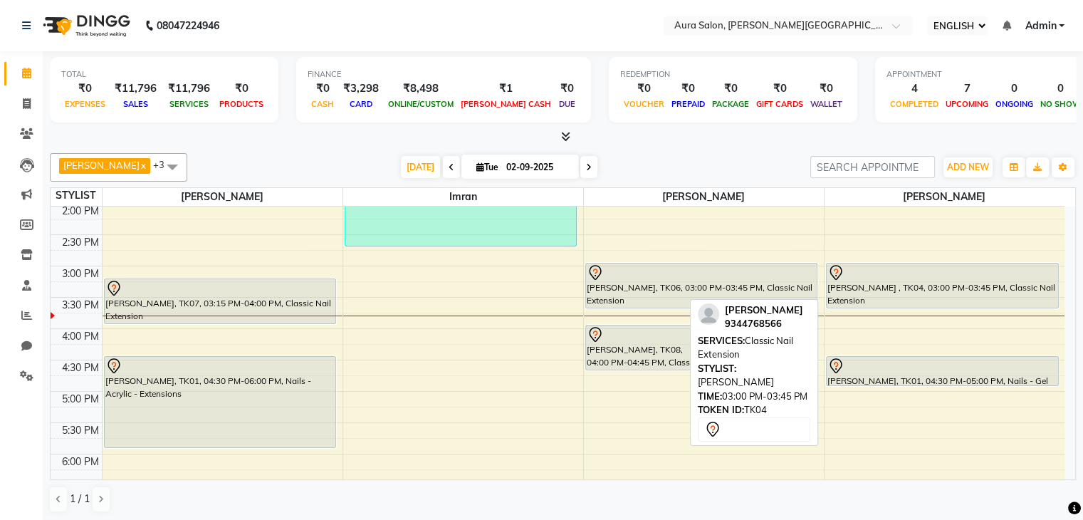
click at [973, 286] on div "[PERSON_NAME] , TK04, 03:00 PM-03:45 PM, Classic Nail Extension" at bounding box center [942, 285] width 231 height 44
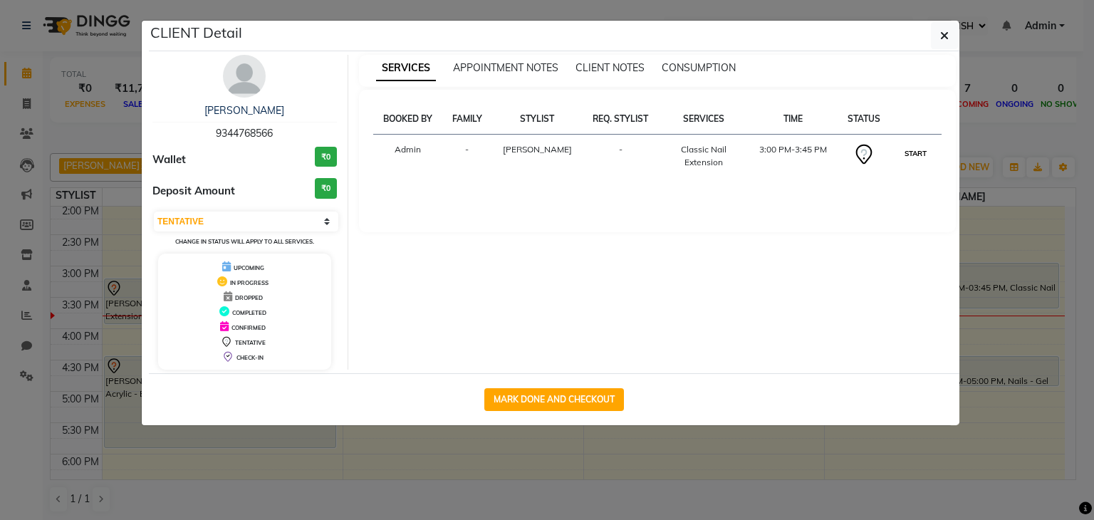
click at [913, 153] on button "START" at bounding box center [915, 154] width 29 height 18
select select "1"
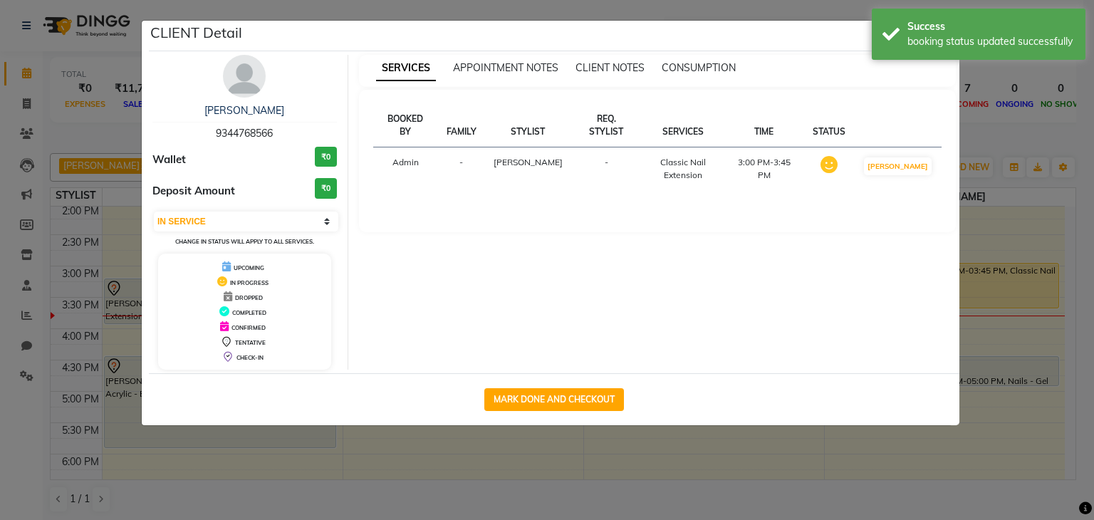
click at [1093, 221] on ngb-modal-window "CLIENT Detail Shirley 9344768566 Wallet ₹0 Deposit Amount ₹0 SELECT IN SERVICE …" at bounding box center [547, 260] width 1094 height 520
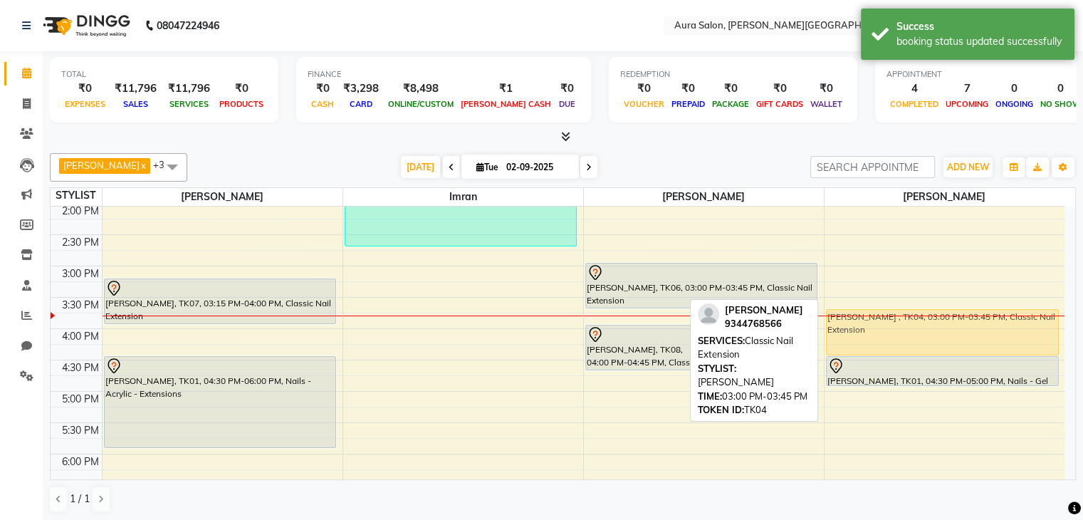
drag, startPoint x: 957, startPoint y: 274, endPoint x: 954, endPoint y: 320, distance: 45.7
click at [954, 320] on div "Shilpa Subramanian , TK02, 12:00 PM-12:30 PM, Pedicure - Express (30 mins) Shir…" at bounding box center [945, 265] width 241 height 751
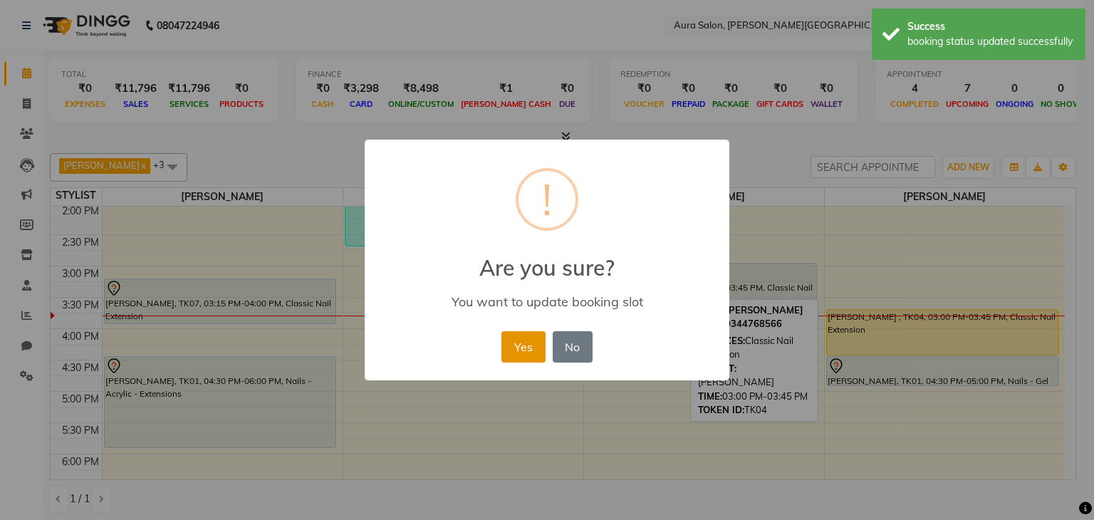
click at [517, 353] on button "Yes" at bounding box center [522, 346] width 43 height 31
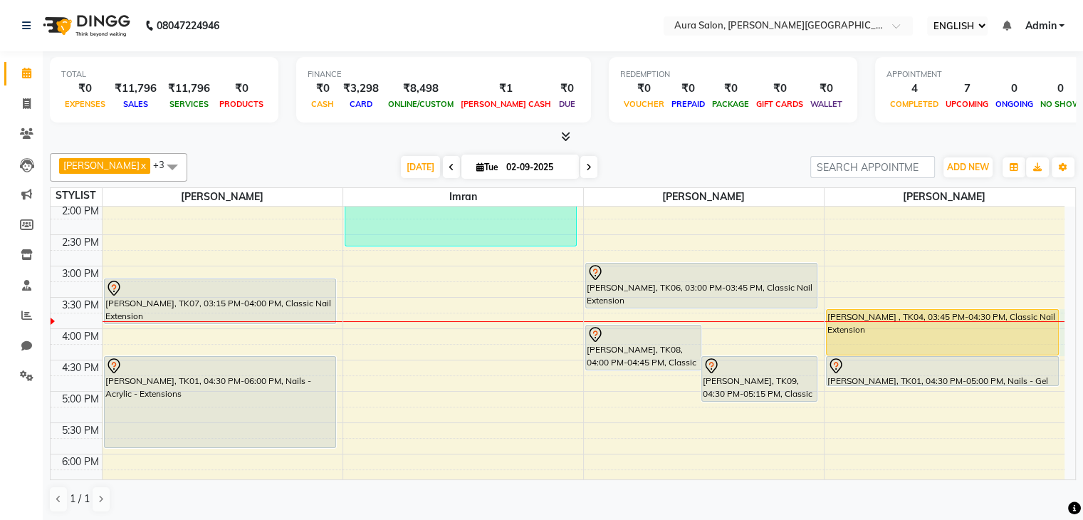
drag, startPoint x: 832, startPoint y: 320, endPoint x: 558, endPoint y: 364, distance: 277.0
click at [558, 364] on div "9:00 AM 9:30 AM 10:00 AM 10:30 AM 11:00 AM 11:30 AM 12:00 PM 12:30 PM 1:00 PM 1…" at bounding box center [558, 265] width 1014 height 751
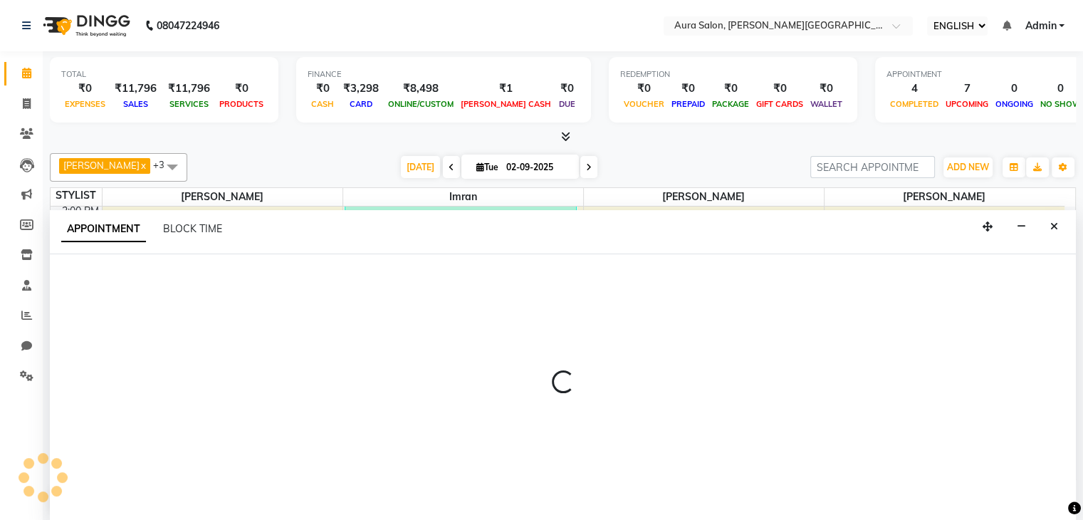
select select "77125"
select select "945"
select select "tentative"
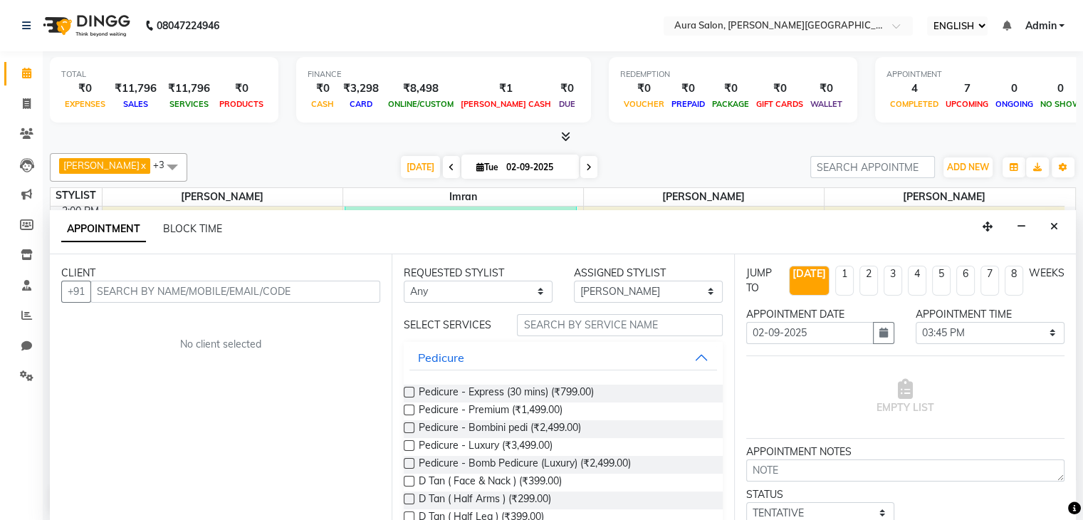
scroll to position [1, 0]
click at [1054, 229] on icon "Close" at bounding box center [1054, 226] width 8 height 10
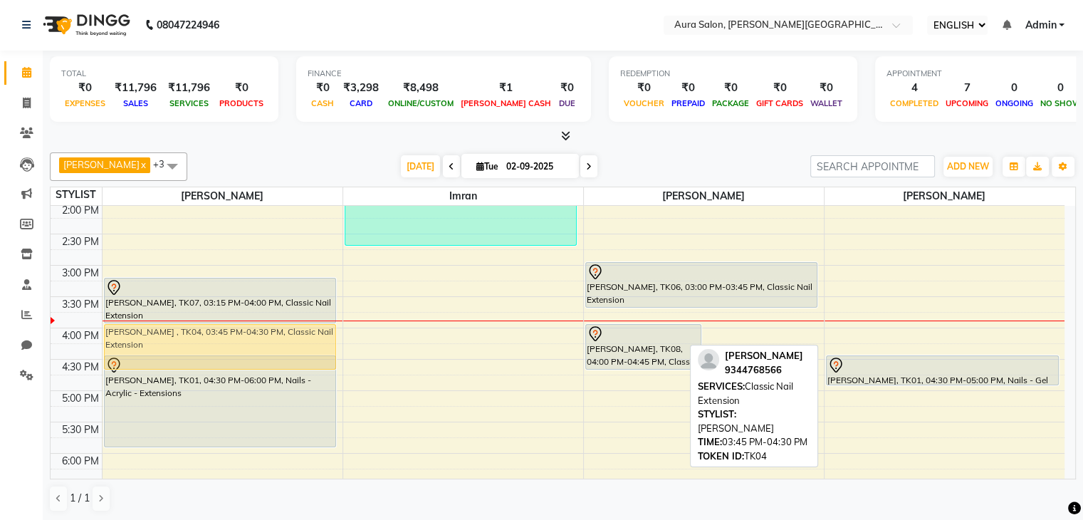
drag, startPoint x: 979, startPoint y: 340, endPoint x: 287, endPoint y: 358, distance: 692.4
click at [287, 358] on tr "Shilpa Subramanian , TK02, 11:30 AM-12:00 PM, Eyelash - Hybrid - Extensions Mad…" at bounding box center [558, 265] width 1014 height 751
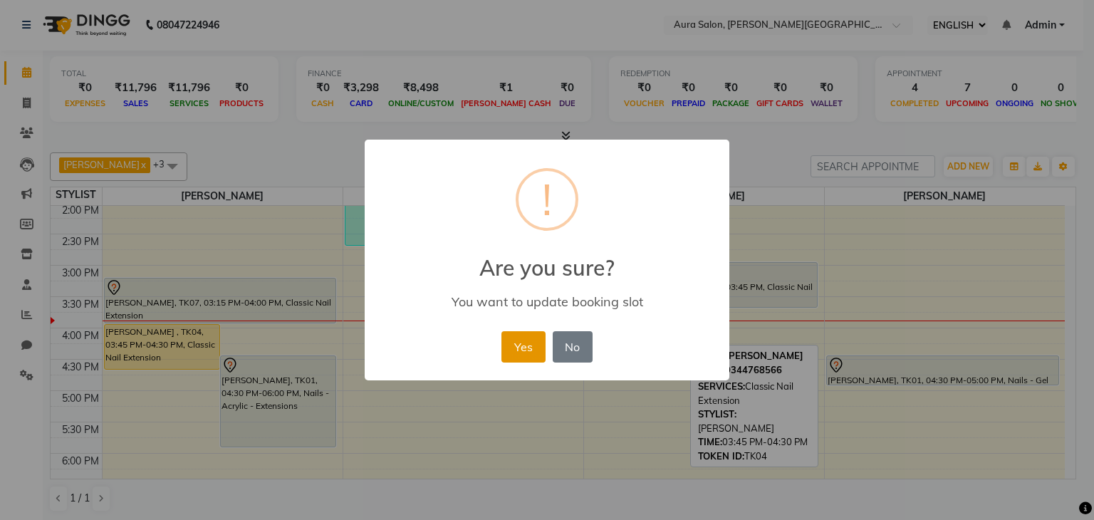
click at [522, 351] on button "Yes" at bounding box center [522, 346] width 43 height 31
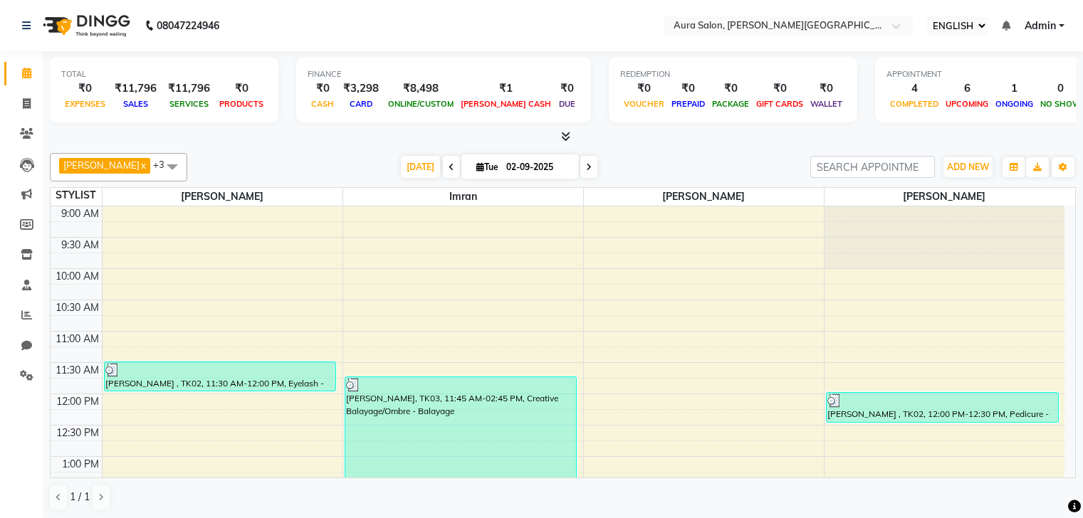
select select "ec"
